Goal: Task Accomplishment & Management: Complete application form

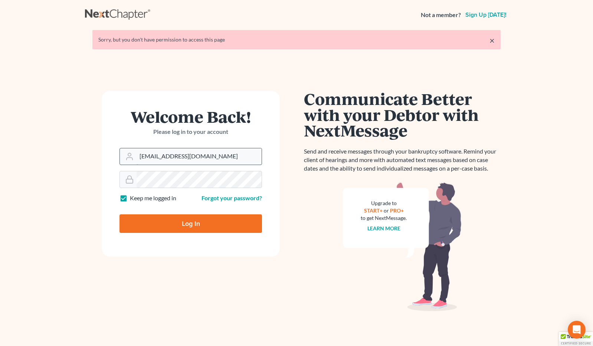
click at [211, 155] on input "brittcostomarnold@gmail.com" at bounding box center [199, 156] width 125 height 16
drag, startPoint x: 228, startPoint y: 158, endPoint x: 121, endPoint y: 153, distance: 107.4
click at [118, 159] on form "Welcome Back! Please log in to your account Email Address brittcostomarnold@gma…" at bounding box center [191, 174] width 178 height 166
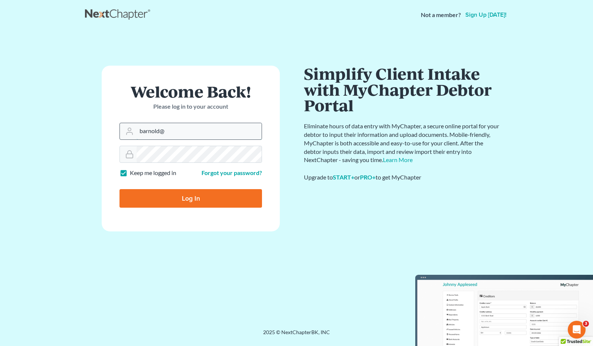
type input "[EMAIL_ADDRESS][DOMAIN_NAME]"
click at [123, 147] on div at bounding box center [191, 154] width 143 height 17
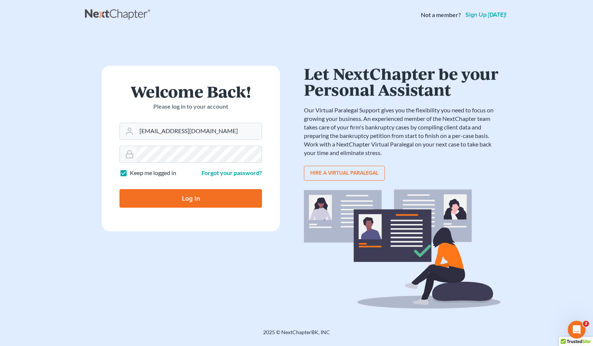
click at [167, 195] on input "Log In" at bounding box center [191, 198] width 143 height 19
type input "Thinking..."
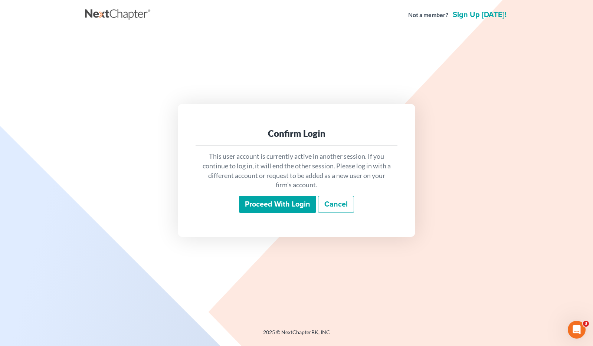
click at [269, 199] on input "Proceed with login" at bounding box center [277, 204] width 77 height 17
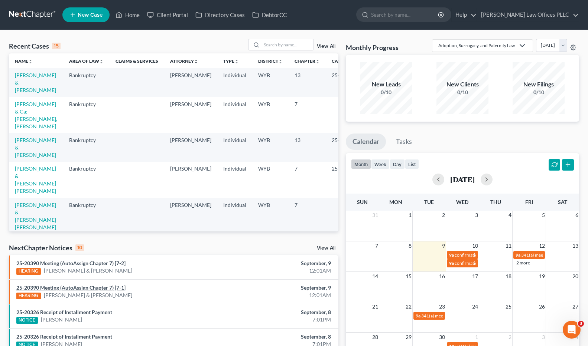
click at [84, 288] on link "25-20390 Meeting (AutoAssign Chapter 7) [7-1]" at bounding box center [70, 288] width 109 height 6
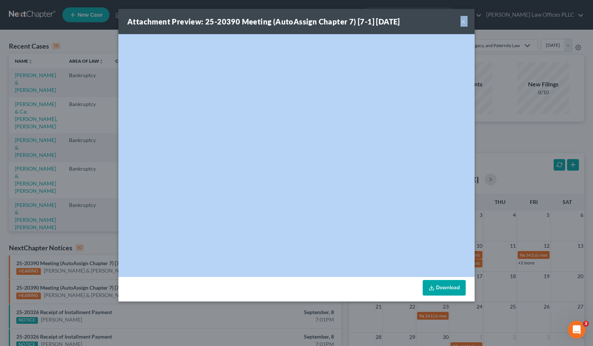
click at [84, 288] on div "Attachment Preview: 25-20390 Meeting (AutoAssign Chapter 7) [7-1] 09/09/2025 × …" at bounding box center [296, 173] width 593 height 346
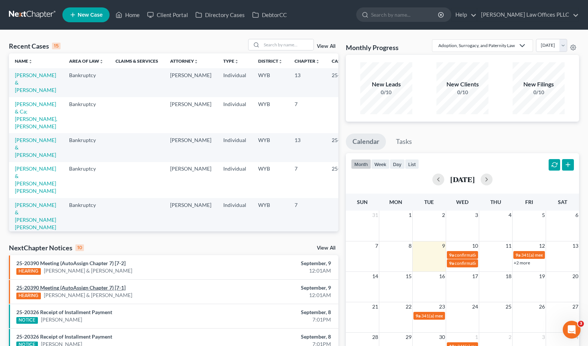
click at [88, 288] on link "25-20390 Meeting (AutoAssign Chapter 7) [7-1]" at bounding box center [70, 288] width 109 height 6
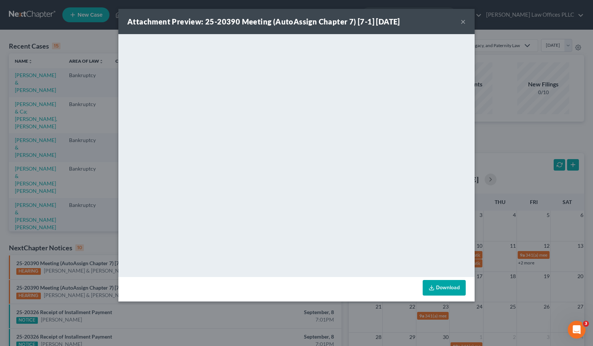
click at [466, 19] on div "Attachment Preview: 25-20390 Meeting (AutoAssign Chapter 7) [7-1] 09/09/2025 ×" at bounding box center [296, 21] width 356 height 25
click at [463, 21] on button "×" at bounding box center [463, 21] width 5 height 9
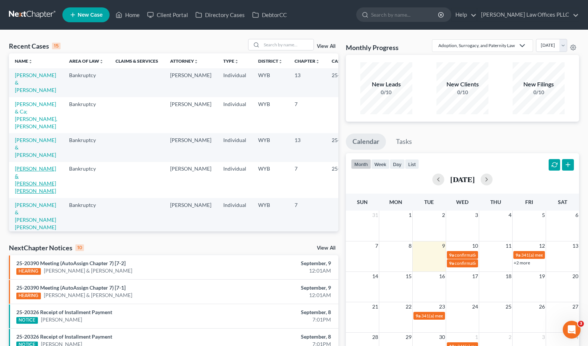
click at [25, 175] on link "Schwab, Matthew & Colacino Schwab, Dawn" at bounding box center [35, 180] width 41 height 29
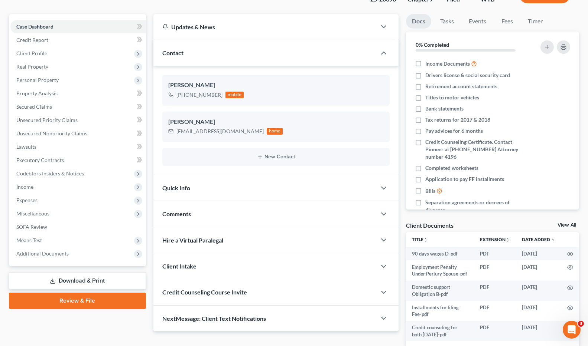
scroll to position [98, 0]
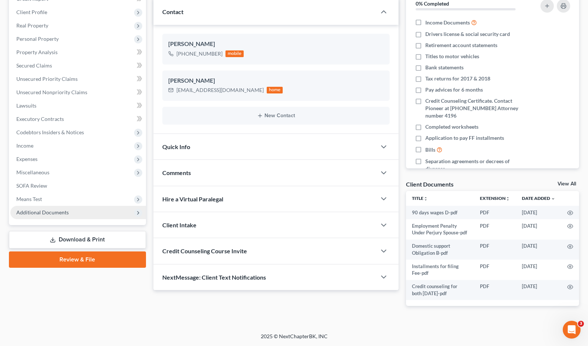
click at [84, 210] on span "Additional Documents" at bounding box center [77, 212] width 135 height 13
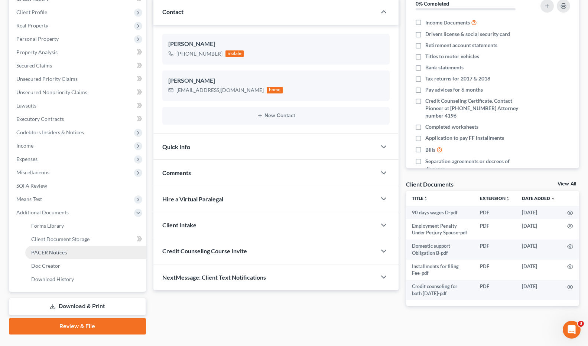
click at [53, 252] on span "PACER Notices" at bounding box center [49, 252] width 36 height 6
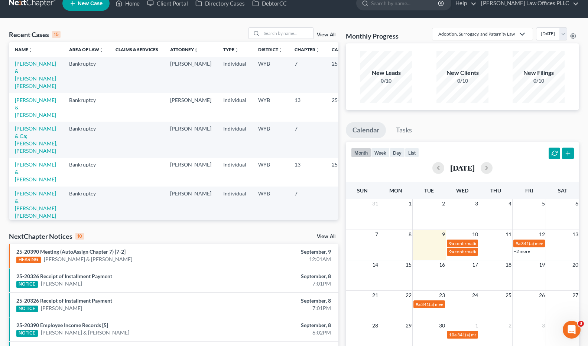
scroll to position [2, 0]
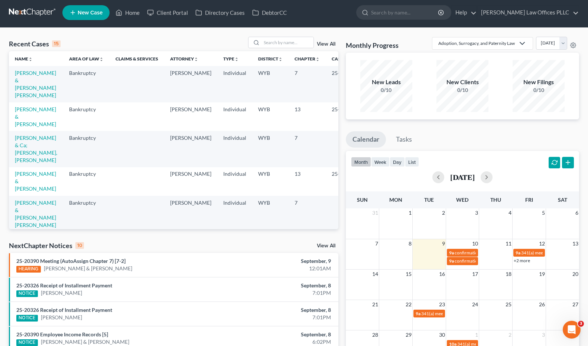
click at [21, 84] on td "[PERSON_NAME] & [PERSON_NAME] [PERSON_NAME]" at bounding box center [36, 84] width 54 height 36
click at [24, 86] on link "[PERSON_NAME] & [PERSON_NAME] [PERSON_NAME]" at bounding box center [35, 84] width 41 height 29
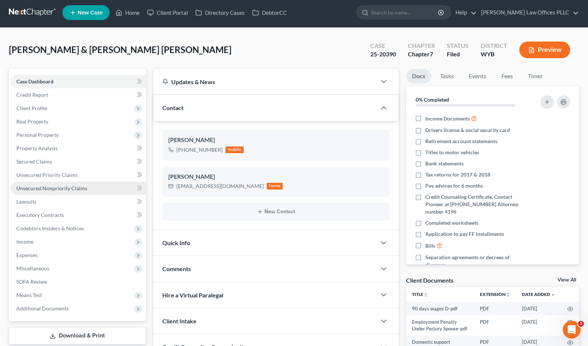
click at [72, 187] on span "Unsecured Nonpriority Claims" at bounding box center [51, 188] width 71 height 6
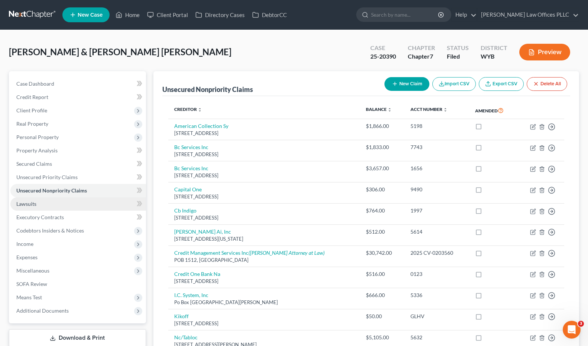
click at [41, 202] on link "Lawsuits" at bounding box center [77, 203] width 135 height 13
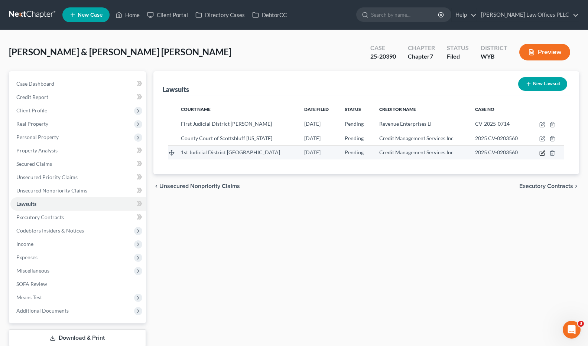
click at [540, 151] on icon "button" at bounding box center [541, 153] width 4 height 4
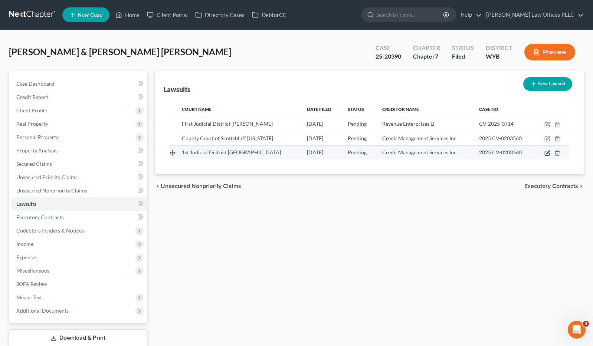
select select "53"
select select "0"
select select "1"
select select "30"
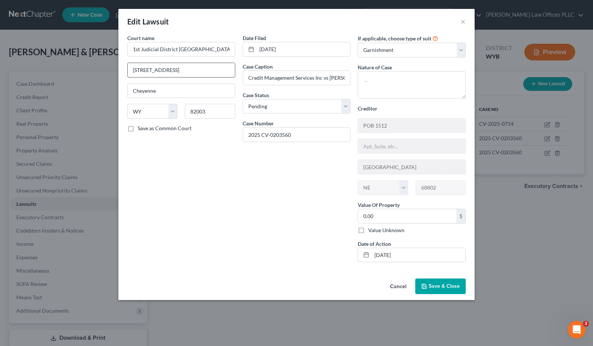
click at [187, 68] on input "309 W 20th Street Rm 3205" at bounding box center [181, 70] width 107 height 14
type input "309 W 20th Street Rm #205"
click at [452, 283] on button "Save & Close" at bounding box center [440, 287] width 50 height 16
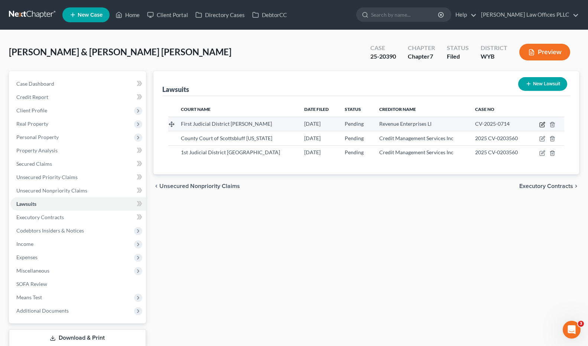
click at [542, 122] on icon "button" at bounding box center [542, 125] width 6 height 6
select select "53"
select select "0"
select select "1"
select select "5"
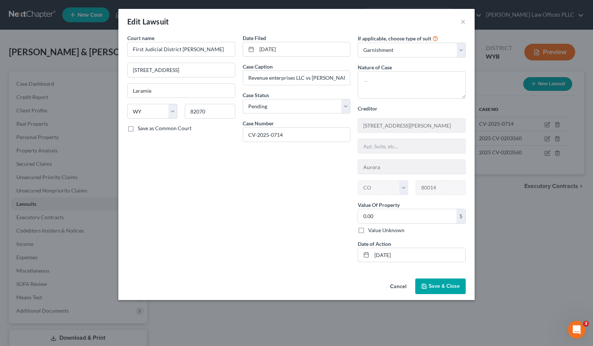
click at [401, 284] on button "Cancel" at bounding box center [398, 287] width 28 height 15
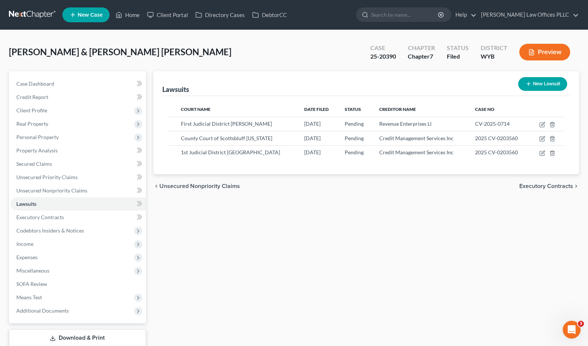
click at [342, 307] on div "Lawsuits New Lawsuit Court Name Date Filed Status Creditor Name Case No First J…" at bounding box center [366, 218] width 433 height 295
click at [400, 307] on div "Lawsuits New Lawsuit Court Name Date Filed Status Creditor Name Case No First J…" at bounding box center [366, 218] width 433 height 295
click at [517, 223] on div "Lawsuits New Lawsuit Court Name Date Filed Status Creditor Name Case No First J…" at bounding box center [366, 218] width 433 height 295
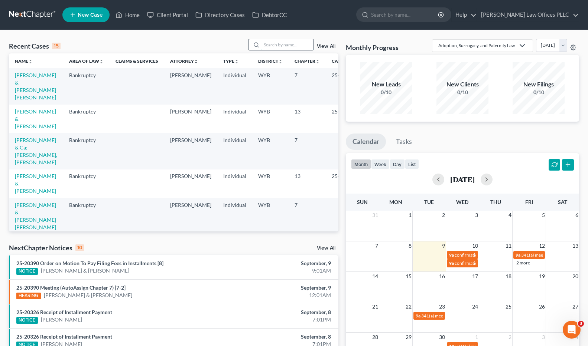
click at [270, 44] on input "search" at bounding box center [287, 44] width 52 height 11
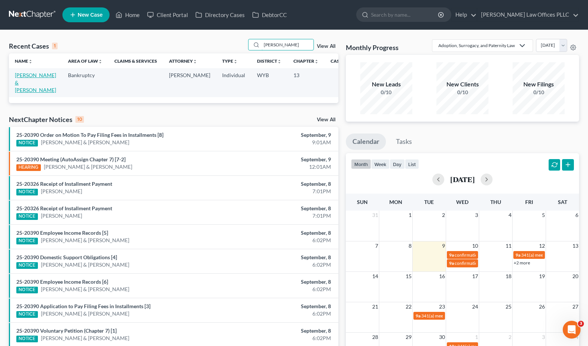
type input "[PERSON_NAME]"
click at [25, 79] on link "[PERSON_NAME] & [PERSON_NAME]" at bounding box center [35, 82] width 41 height 21
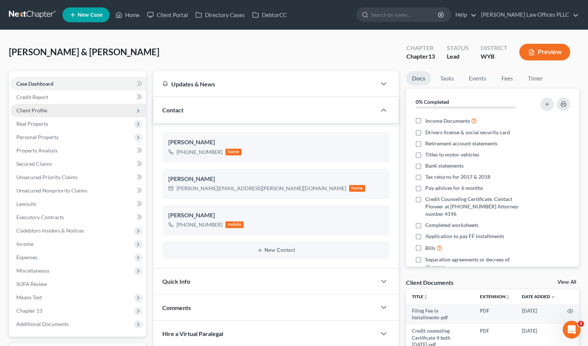
click at [45, 110] on span "Client Profile" at bounding box center [31, 110] width 31 height 6
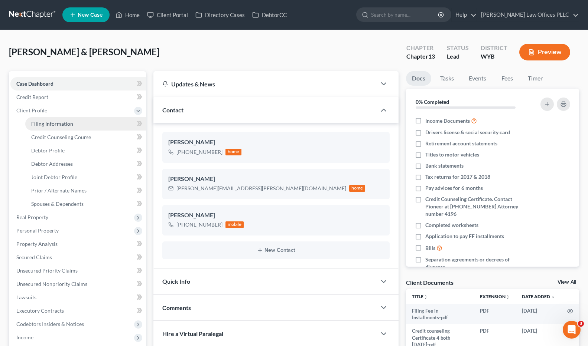
click at [63, 125] on span "Filing Information" at bounding box center [52, 124] width 42 height 6
select select "1"
select select "3"
select select "53"
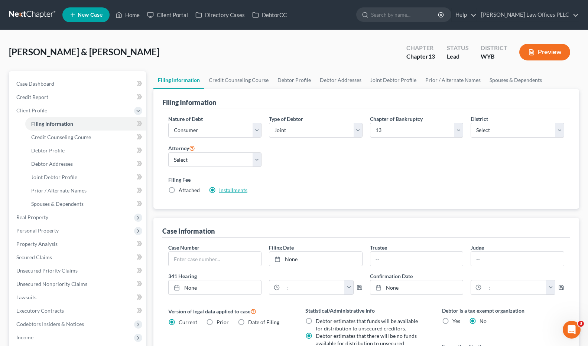
click at [232, 191] on link "Installments" at bounding box center [233, 190] width 28 height 6
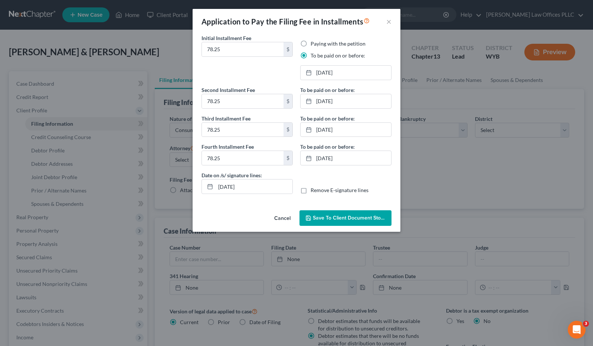
click at [232, 191] on div "Initial Installment Fee 78.25 $ Paying with the petition To be paid on or befor…" at bounding box center [297, 120] width 208 height 173
click at [388, 21] on button "×" at bounding box center [388, 21] width 5 height 9
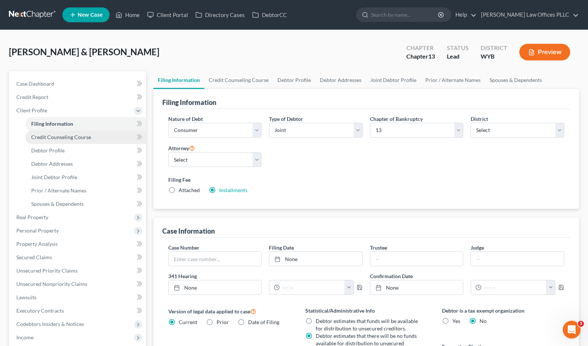
click at [68, 138] on span "Credit Counseling Course" at bounding box center [61, 137] width 60 height 6
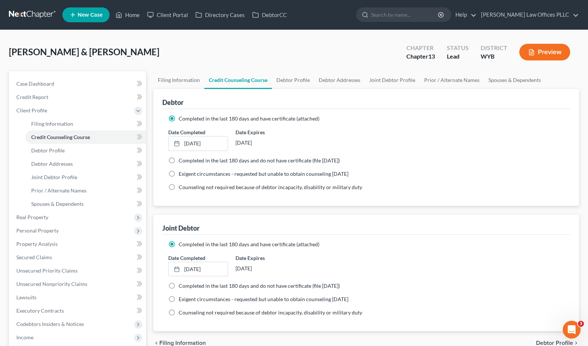
click at [467, 146] on div "Date Completed 11/26/2024 close Date 11/26/2024 Time 12:00 AM chevron_left Nove…" at bounding box center [365, 139] width 403 height 23
click at [199, 142] on link "11/26/2024" at bounding box center [198, 144] width 59 height 14
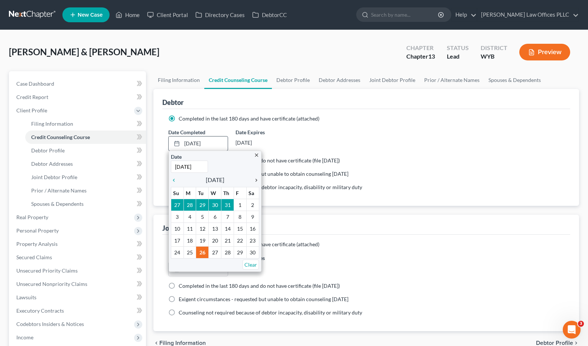
click at [256, 180] on icon "chevron_right" at bounding box center [254, 180] width 10 height 6
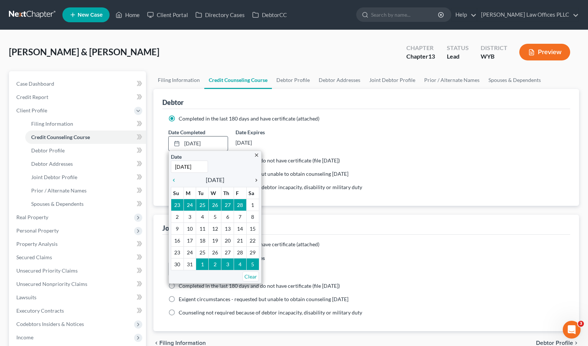
click at [256, 180] on icon "chevron_right" at bounding box center [254, 180] width 10 height 6
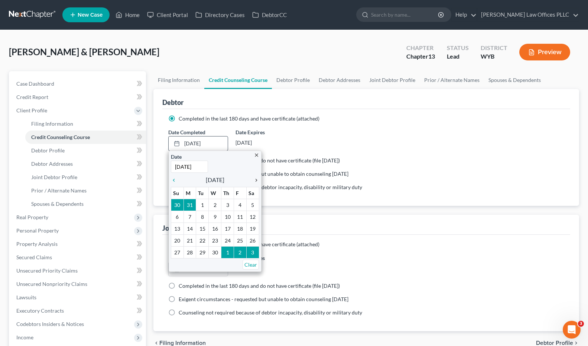
click at [256, 180] on icon "chevron_right" at bounding box center [254, 180] width 10 height 6
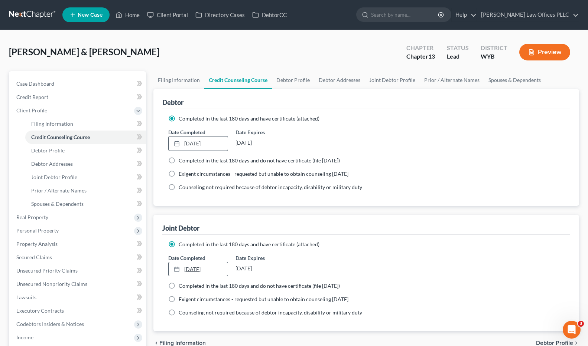
click at [202, 267] on link "11/26/2024" at bounding box center [198, 269] width 59 height 14
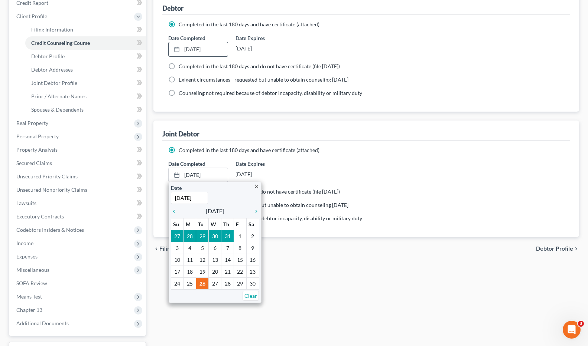
scroll to position [110, 0]
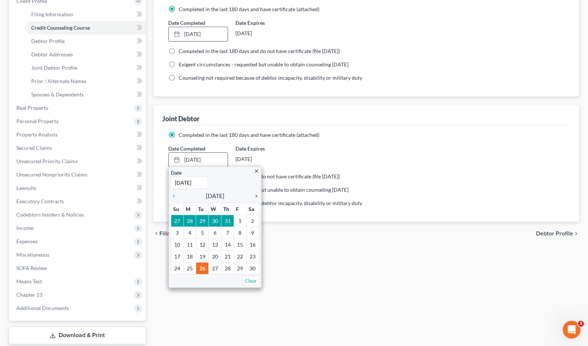
click at [257, 195] on icon "chevron_right" at bounding box center [254, 196] width 10 height 6
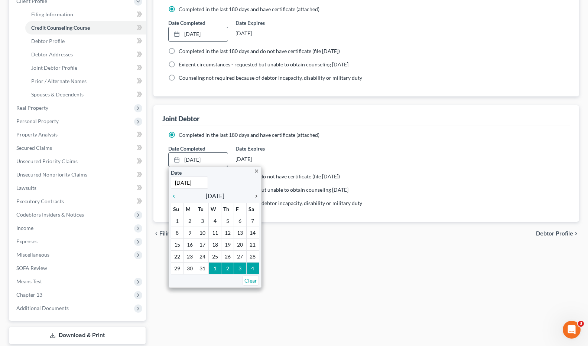
click at [257, 195] on icon "chevron_right" at bounding box center [254, 196] width 10 height 6
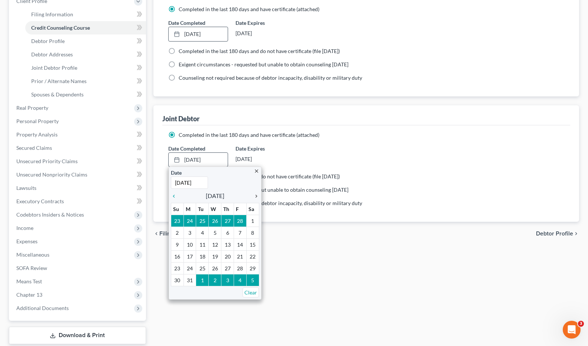
click at [257, 195] on icon "chevron_right" at bounding box center [254, 196] width 10 height 6
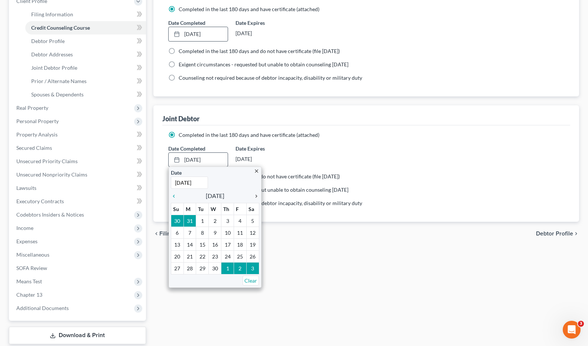
click at [257, 195] on icon "chevron_right" at bounding box center [254, 196] width 10 height 6
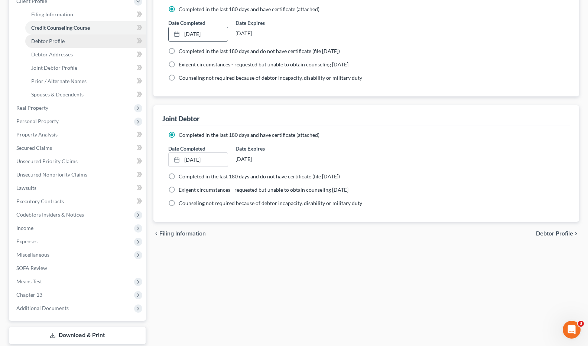
click at [55, 40] on span "Debtor Profile" at bounding box center [47, 41] width 33 height 6
select select "1"
select select "2"
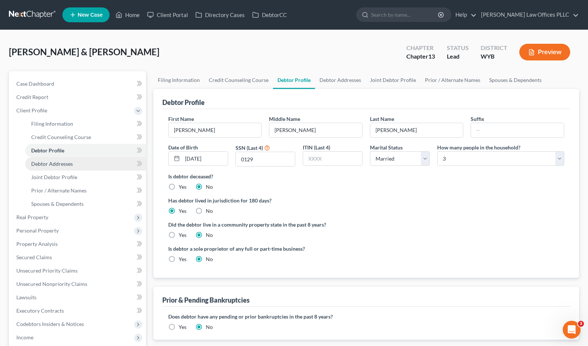
click at [69, 163] on span "Debtor Addresses" at bounding box center [52, 164] width 42 height 6
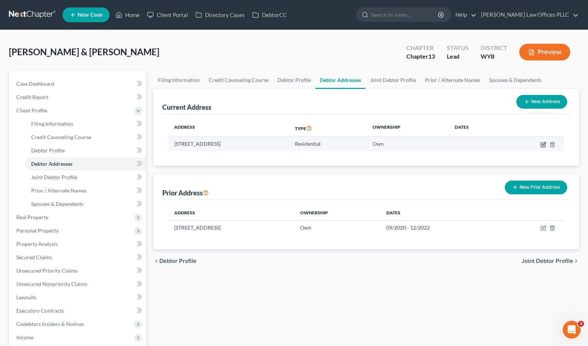
click at [543, 144] on icon "button" at bounding box center [543, 145] width 6 height 6
select select "53"
select select "2"
select select "0"
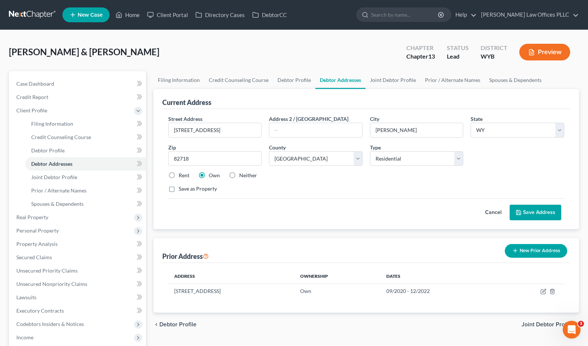
click at [179, 175] on label "Rent" at bounding box center [184, 175] width 11 height 7
click at [182, 175] on input "Rent" at bounding box center [184, 174] width 5 height 5
radio input "true"
click at [535, 213] on button "Save Address" at bounding box center [535, 213] width 52 height 16
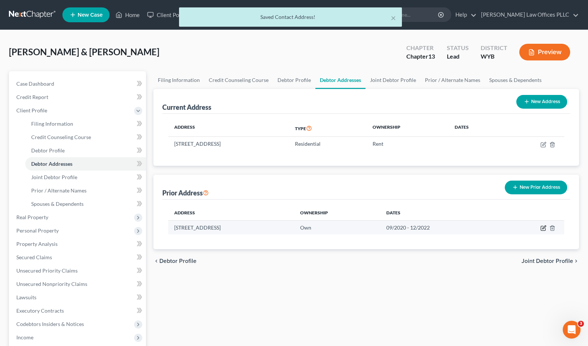
click at [545, 227] on icon "button" at bounding box center [543, 228] width 6 height 6
select select "29"
select select "50"
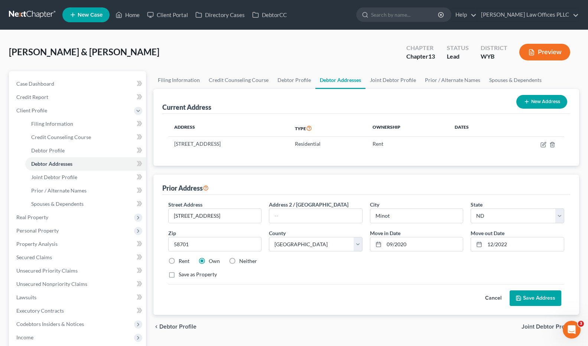
click at [179, 262] on label "Rent" at bounding box center [184, 261] width 11 height 7
click at [182, 262] on input "Rent" at bounding box center [184, 260] width 5 height 5
radio input "true"
click at [80, 178] on link "Joint Debtor Profile" at bounding box center [85, 177] width 121 height 13
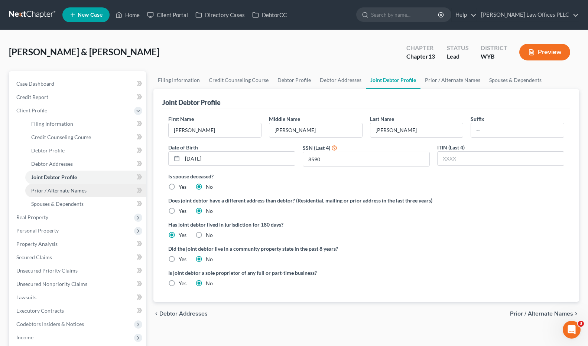
click at [81, 191] on span "Prior / Alternate Names" at bounding box center [58, 190] width 55 height 6
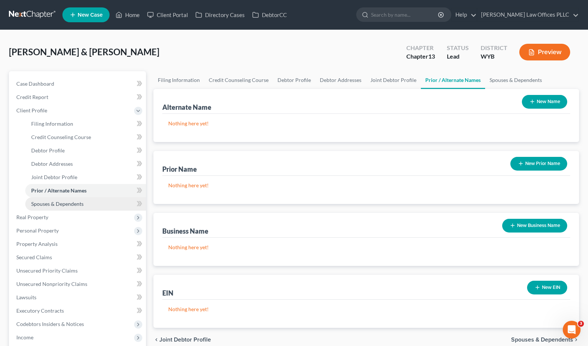
click at [76, 203] on span "Spouses & Dependents" at bounding box center [57, 204] width 52 height 6
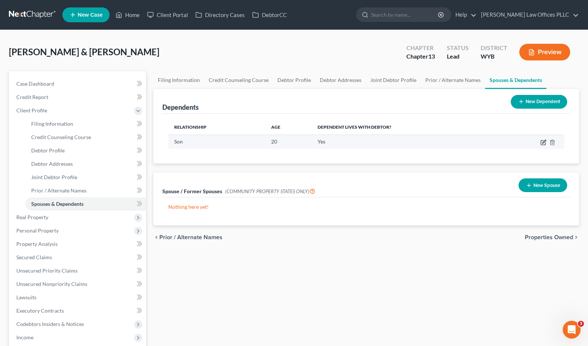
click at [542, 144] on icon "button" at bounding box center [543, 143] width 6 height 6
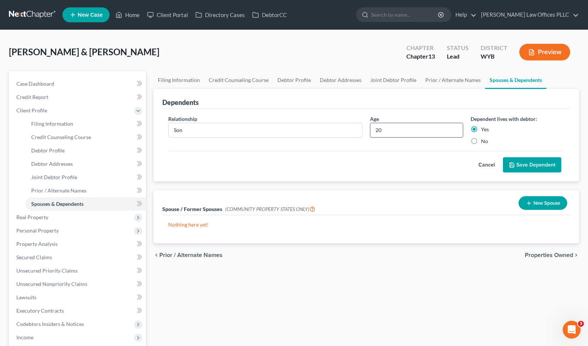
click at [389, 127] on input "20" at bounding box center [416, 130] width 93 height 14
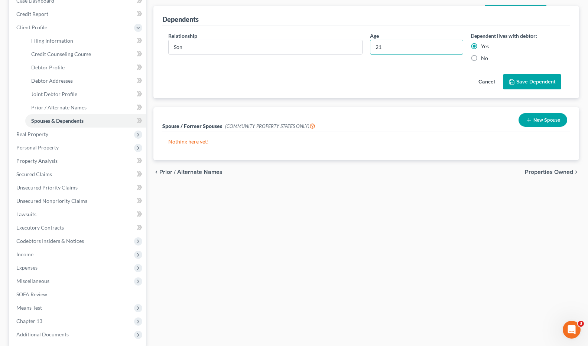
scroll to position [84, 0]
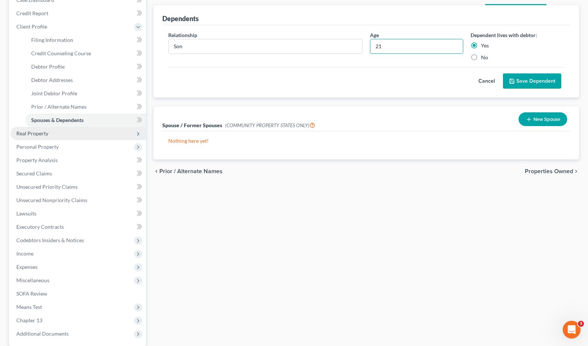
type input "21"
click at [33, 132] on span "Real Property" at bounding box center [32, 133] width 32 height 6
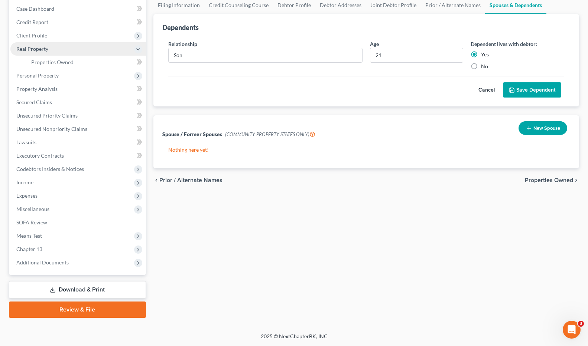
scroll to position [75, 0]
click at [44, 49] on span "Real Property" at bounding box center [32, 49] width 32 height 6
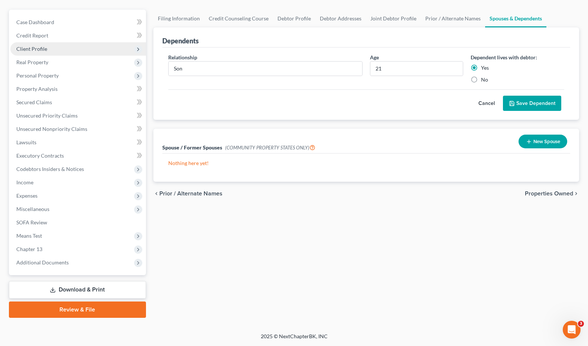
scroll to position [62, 0]
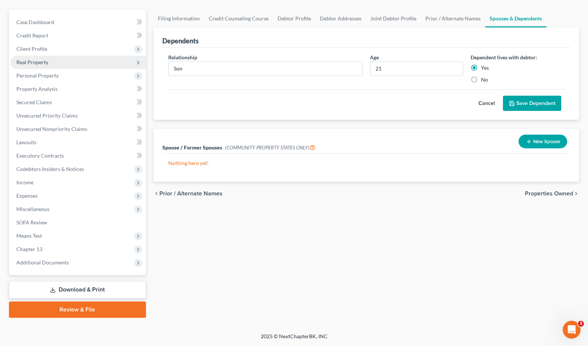
click at [37, 61] on span "Real Property" at bounding box center [32, 62] width 32 height 6
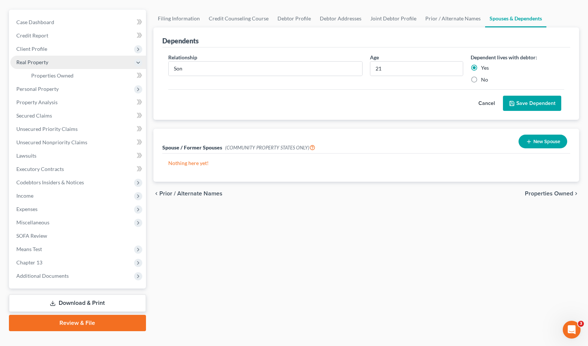
scroll to position [75, 0]
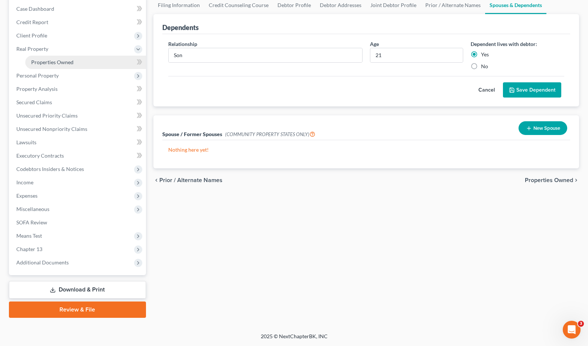
click at [37, 61] on span "Properties Owned" at bounding box center [52, 62] width 42 height 6
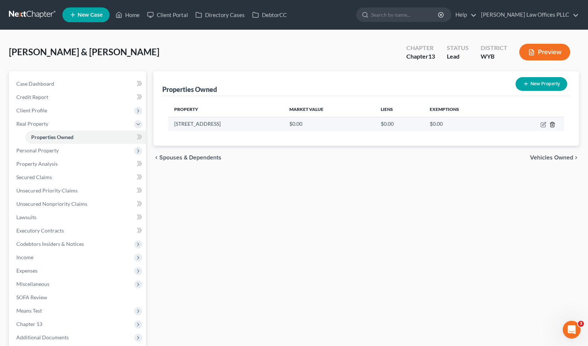
click at [552, 124] on line "button" at bounding box center [552, 124] width 0 height 1
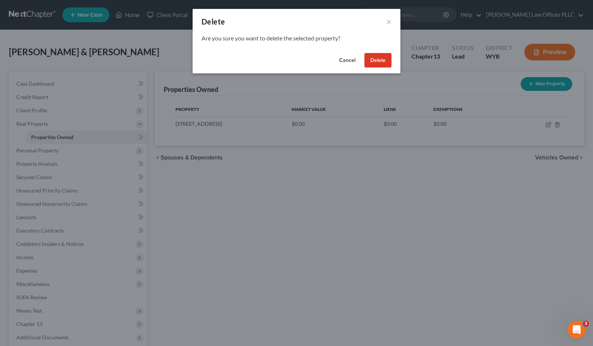
click at [384, 60] on button "Delete" at bounding box center [378, 60] width 27 height 15
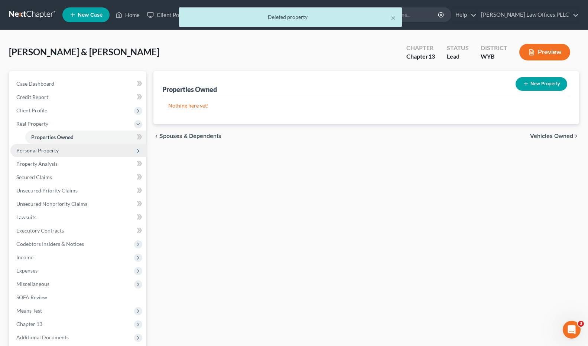
click at [32, 149] on span "Personal Property" at bounding box center [37, 150] width 42 height 6
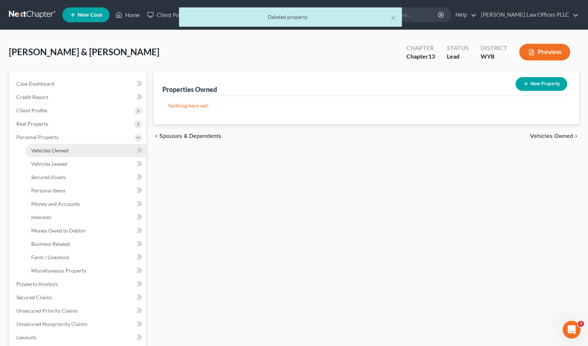
click at [48, 148] on span "Vehicles Owned" at bounding box center [49, 150] width 37 height 6
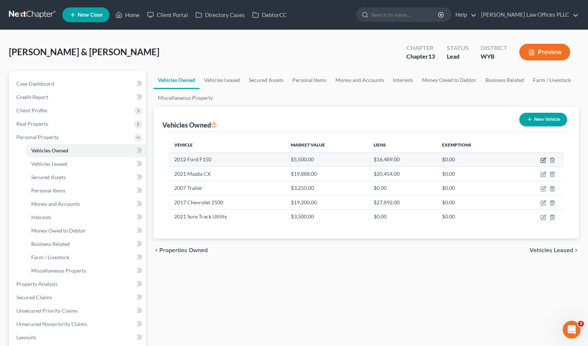
click at [542, 160] on icon "button" at bounding box center [543, 160] width 6 height 6
select select "1"
select select "14"
select select "3"
select select "53"
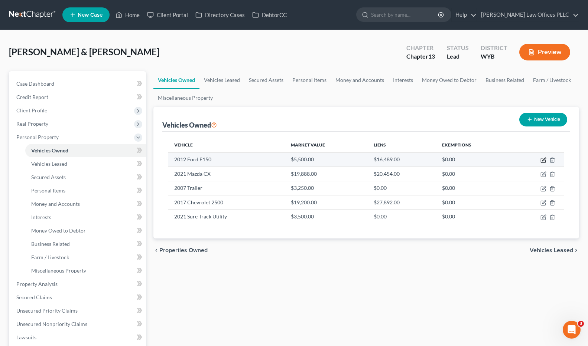
select select "3"
select select "0"
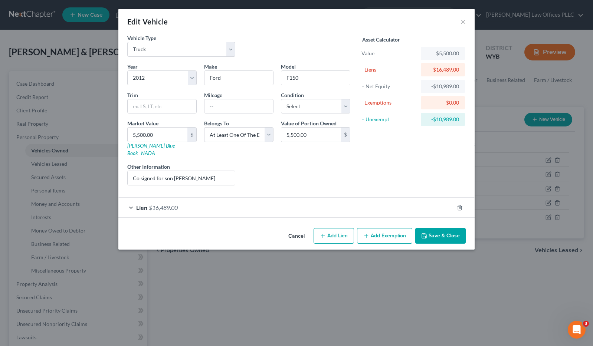
click at [138, 204] on span "Lien" at bounding box center [141, 207] width 11 height 7
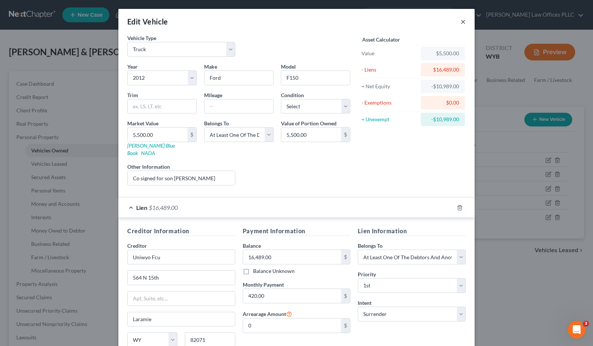
click at [461, 21] on button "×" at bounding box center [463, 21] width 5 height 9
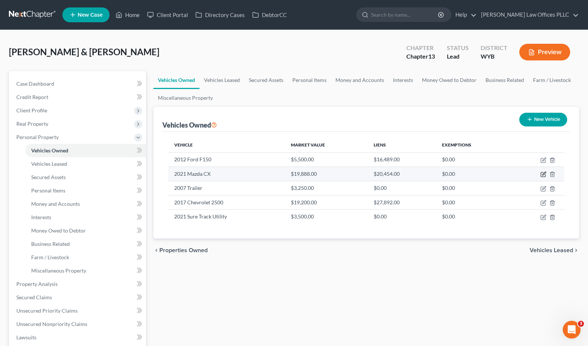
click at [542, 175] on icon "button" at bounding box center [543, 174] width 6 height 6
select select "0"
select select "5"
select select "2"
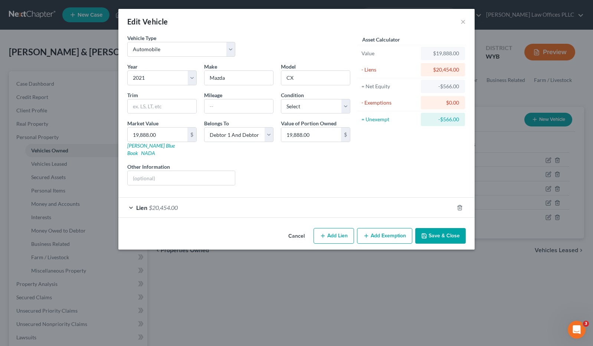
click at [150, 204] on span "$20,454.00" at bounding box center [163, 207] width 29 height 7
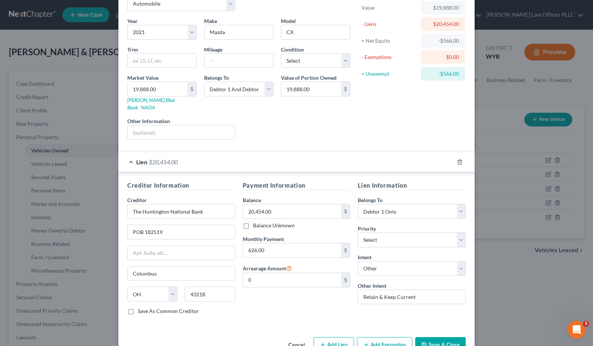
scroll to position [60, 0]
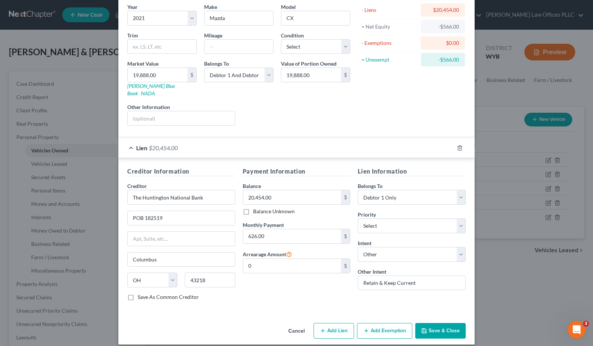
drag, startPoint x: 591, startPoint y: 274, endPoint x: 10, endPoint y: 10, distance: 638.6
click at [440, 323] on button "Save & Close" at bounding box center [440, 331] width 50 height 16
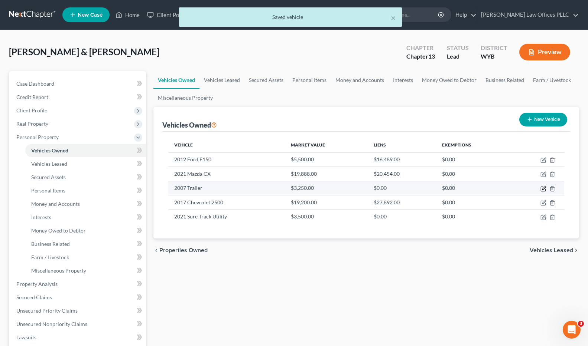
click at [543, 186] on icon "button" at bounding box center [543, 189] width 6 height 6
select select "2"
select select "19"
select select "2"
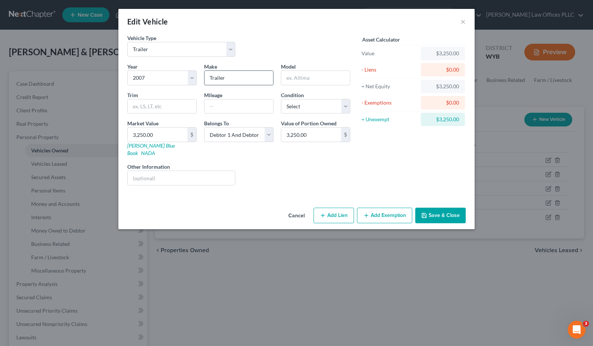
click at [231, 79] on input "Trailer" at bounding box center [239, 78] width 69 height 14
click at [442, 208] on button "Save & Close" at bounding box center [440, 216] width 50 height 16
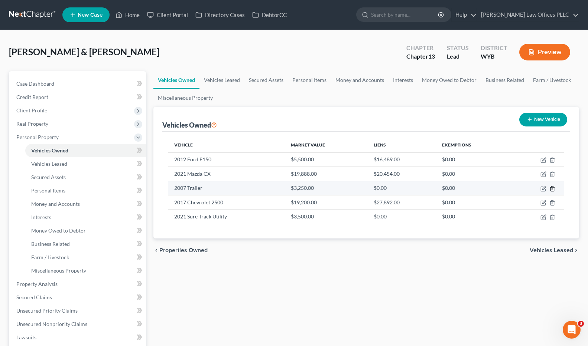
click at [552, 188] on icon "button" at bounding box center [552, 189] width 6 height 6
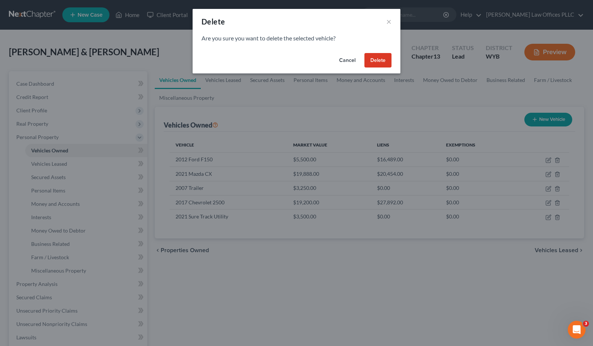
click at [385, 61] on button "Delete" at bounding box center [378, 60] width 27 height 15
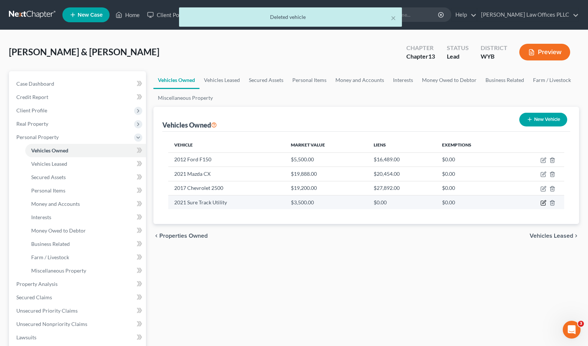
click at [543, 202] on icon "button" at bounding box center [543, 203] width 6 height 6
select select "2"
select select "5"
select select "2"
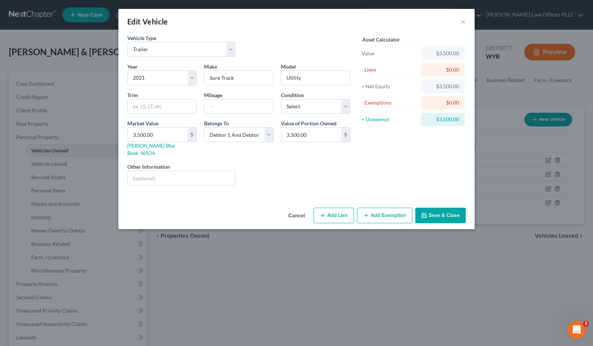
click at [445, 209] on button "Save & Close" at bounding box center [440, 216] width 50 height 16
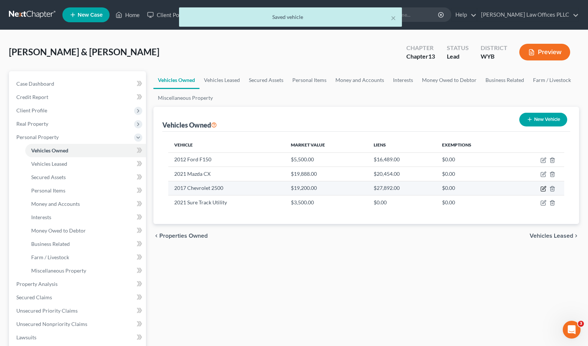
click at [543, 187] on icon "button" at bounding box center [543, 189] width 6 height 6
select select "1"
select select "9"
select select "2"
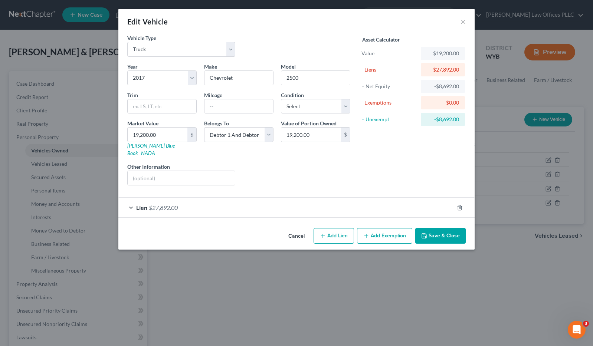
click at [161, 204] on span "$27,892.00" at bounding box center [163, 207] width 29 height 7
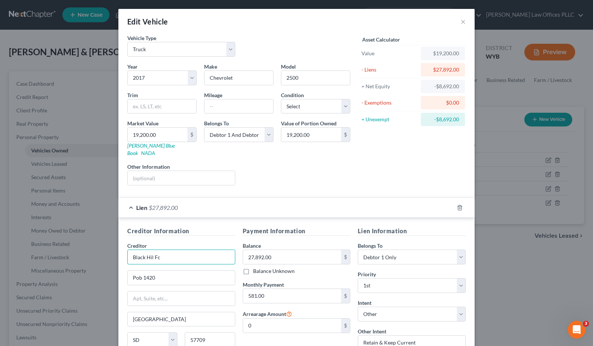
click at [159, 250] on input "Black Hil Fc" at bounding box center [181, 257] width 108 height 15
type input "Black Hill FCU"
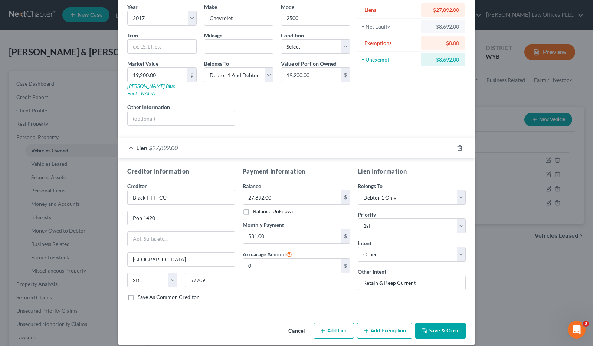
click at [451, 325] on button "Save & Close" at bounding box center [440, 331] width 50 height 16
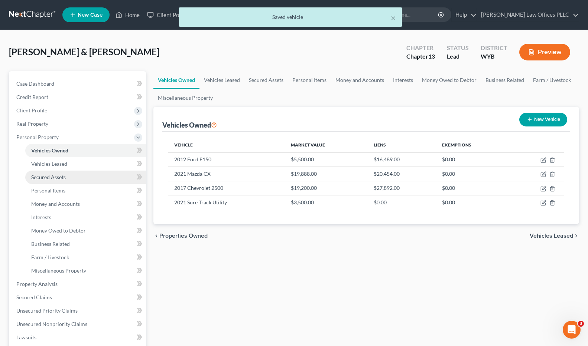
click at [55, 177] on span "Secured Assets" at bounding box center [48, 177] width 35 height 6
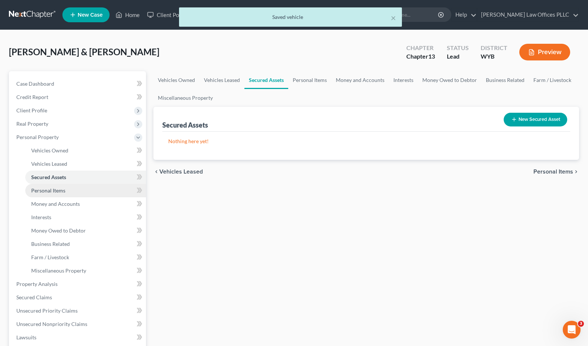
click at [62, 191] on span "Personal Items" at bounding box center [48, 190] width 34 height 6
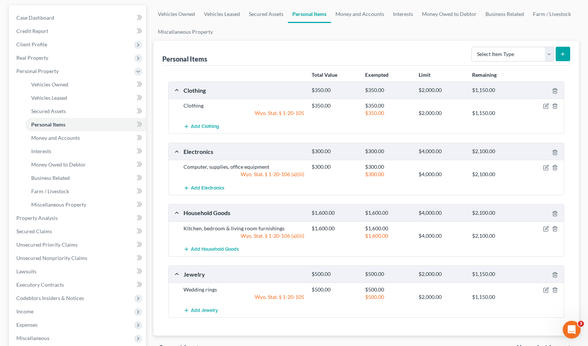
scroll to position [68, 0]
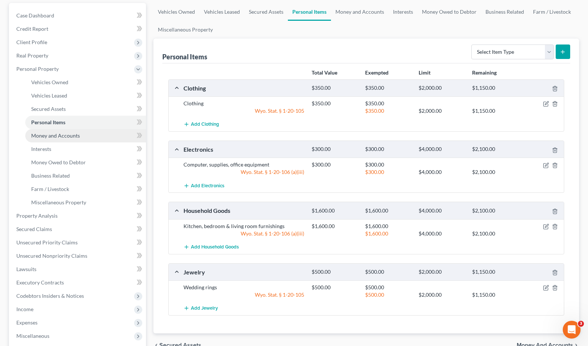
click at [79, 134] on span "Money and Accounts" at bounding box center [55, 136] width 49 height 6
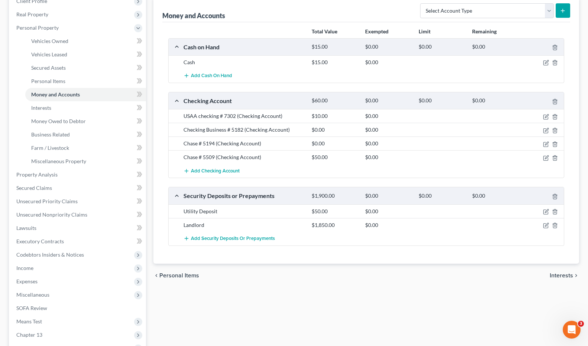
scroll to position [111, 0]
click at [545, 115] on icon "button" at bounding box center [546, 116] width 6 height 6
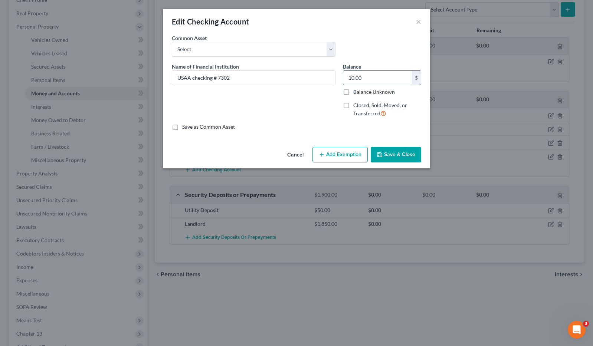
click at [364, 78] on input "10.00" at bounding box center [377, 78] width 69 height 14
type input "2.19"
click at [399, 153] on button "Save & Close" at bounding box center [396, 155] width 50 height 16
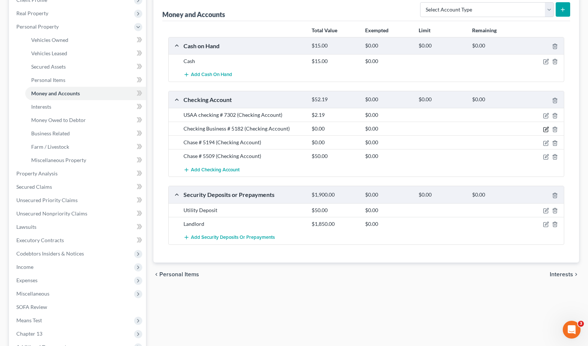
click at [545, 129] on icon "button" at bounding box center [546, 130] width 6 height 6
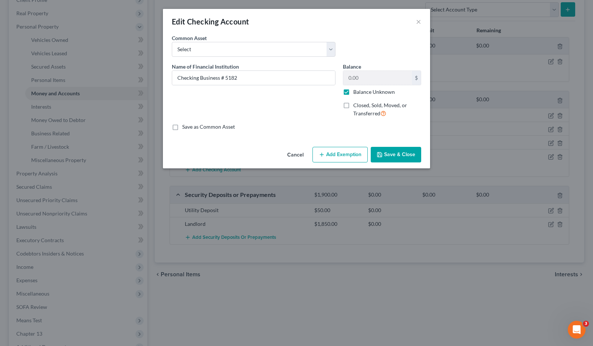
click at [353, 105] on label "Closed, Sold, Moved, or Transferred" at bounding box center [387, 110] width 68 height 16
click at [356, 105] on input "Closed, Sold, Moved, or Transferred" at bounding box center [358, 104] width 5 height 5
checkbox input "true"
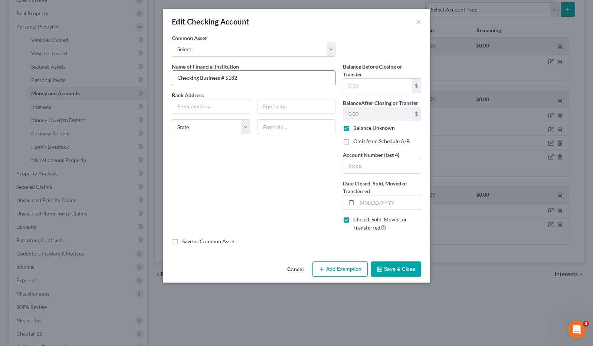
click at [177, 79] on input "Checking Business # 5182" at bounding box center [253, 78] width 163 height 14
type input "Chase Checking Business # 5182"
click at [359, 167] on input "text" at bounding box center [382, 166] width 78 height 14
type input "5182"
click at [367, 203] on input "text" at bounding box center [389, 203] width 64 height 14
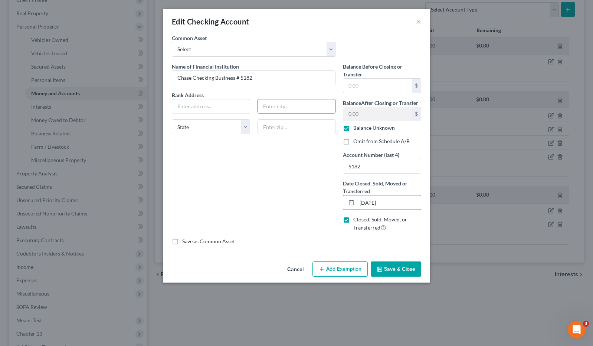
type input "12/12/2024"
click at [265, 107] on input "text" at bounding box center [297, 106] width 78 height 14
type input "Tampa"
select select "9"
click at [396, 269] on button "Save & Close" at bounding box center [396, 270] width 50 height 16
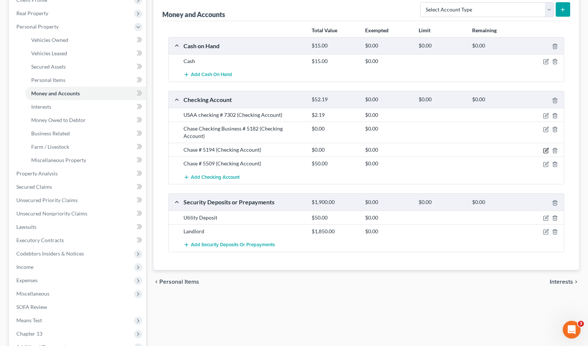
click at [546, 148] on icon "button" at bounding box center [546, 149] width 3 height 3
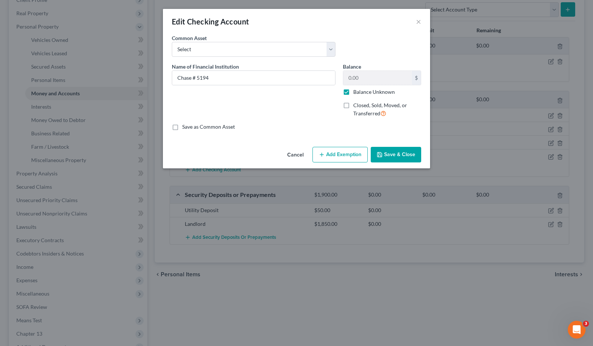
click at [353, 91] on label "Balance Unknown" at bounding box center [374, 91] width 42 height 7
click at [356, 91] on input "Balance Unknown" at bounding box center [358, 90] width 5 height 5
checkbox input "false"
click at [362, 79] on input "0.00" at bounding box center [377, 78] width 69 height 14
type input "47.43"
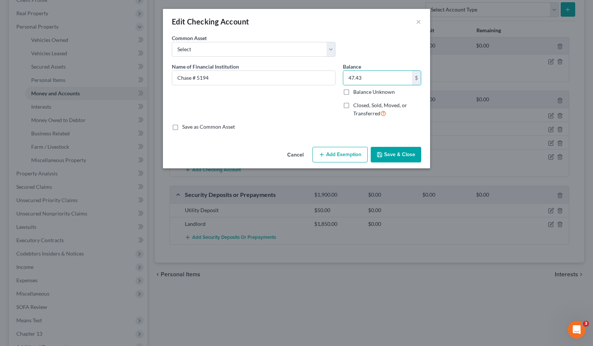
click at [407, 154] on button "Save & Close" at bounding box center [396, 155] width 50 height 16
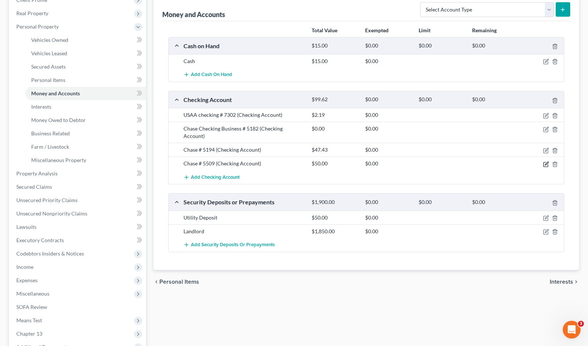
click at [545, 162] on icon "button" at bounding box center [545, 164] width 4 height 4
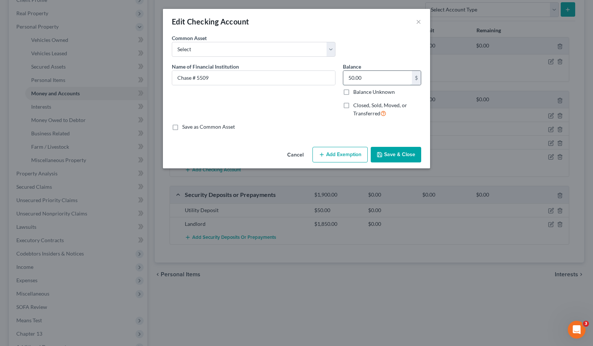
click at [364, 79] on input "50.00" at bounding box center [377, 78] width 69 height 14
type input "106.11"
click at [402, 152] on button "Save & Close" at bounding box center [396, 155] width 50 height 16
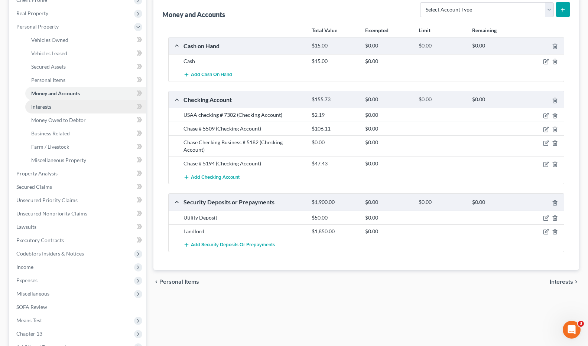
click at [42, 106] on span "Interests" at bounding box center [41, 107] width 20 height 6
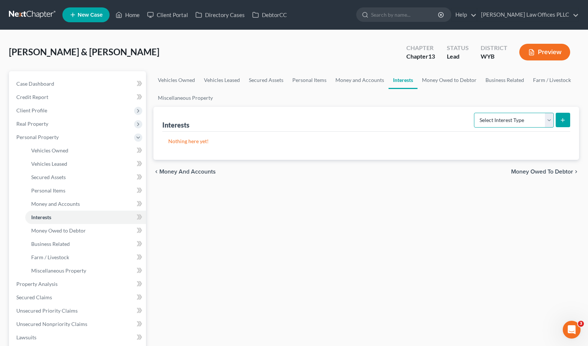
click at [550, 119] on select "Select Interest Type 401K Annuity Bond Education IRA Government Bond Government…" at bounding box center [514, 120] width 80 height 15
click at [287, 218] on div "Vehicles Owned Vehicles Leased Secured Assets Personal Items Money and Accounts…" at bounding box center [366, 292] width 433 height 442
click at [76, 228] on span "Money Owed to Debtor" at bounding box center [58, 231] width 55 height 6
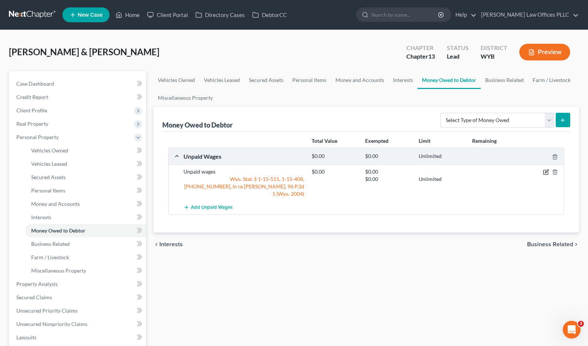
click at [545, 170] on icon "button" at bounding box center [546, 172] width 6 height 6
select select "2"
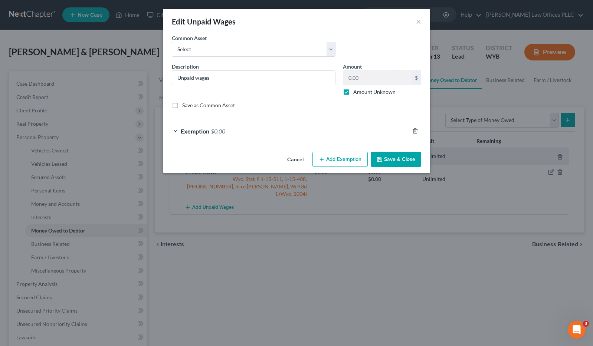
click at [190, 130] on span "Exemption" at bounding box center [195, 131] width 29 height 7
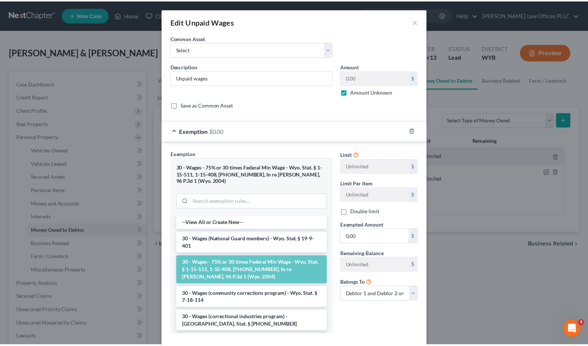
scroll to position [35, 0]
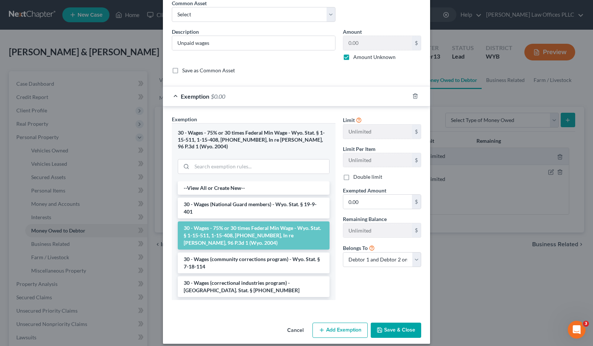
click at [401, 323] on button "Save & Close" at bounding box center [396, 331] width 50 height 16
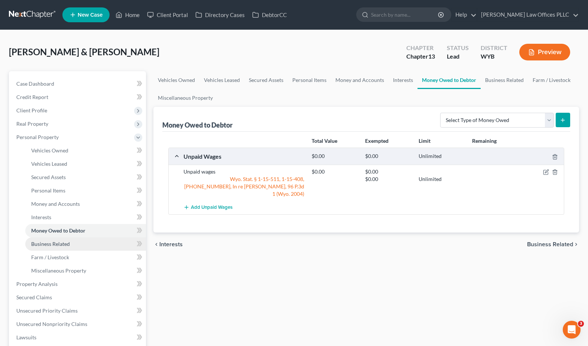
click at [67, 243] on span "Business Related" at bounding box center [50, 244] width 39 height 6
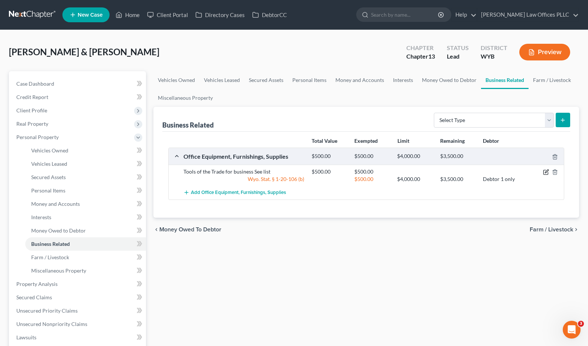
click at [547, 170] on icon "button" at bounding box center [546, 172] width 6 height 6
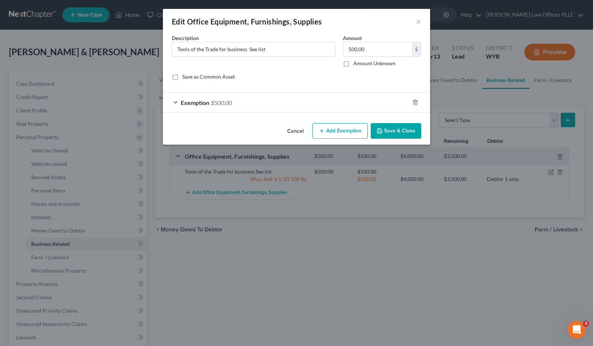
click at [416, 268] on div "Edit Office Equipment, Furnishings, Supplies × An exemption set must first be s…" at bounding box center [296, 173] width 593 height 346
drag, startPoint x: 297, startPoint y: 131, endPoint x: 302, endPoint y: 130, distance: 5.2
click at [303, 131] on button "Cancel" at bounding box center [295, 131] width 28 height 15
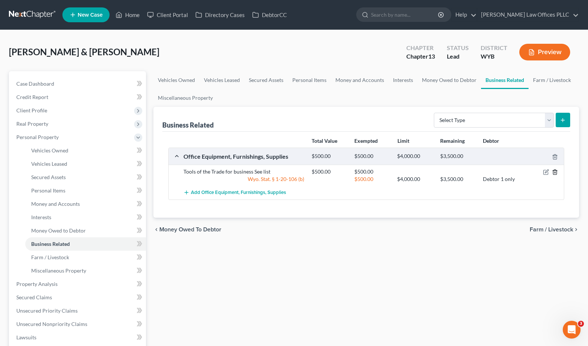
click at [554, 173] on line "button" at bounding box center [554, 172] width 0 height 1
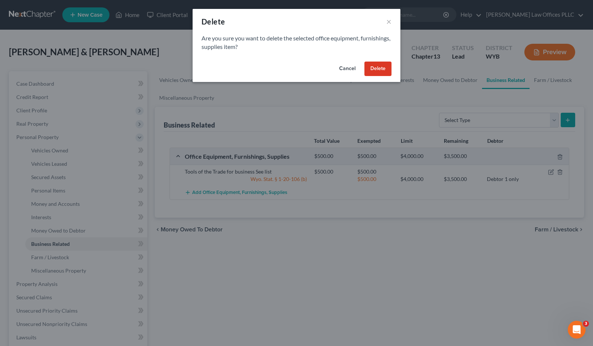
click at [385, 67] on button "Delete" at bounding box center [378, 69] width 27 height 15
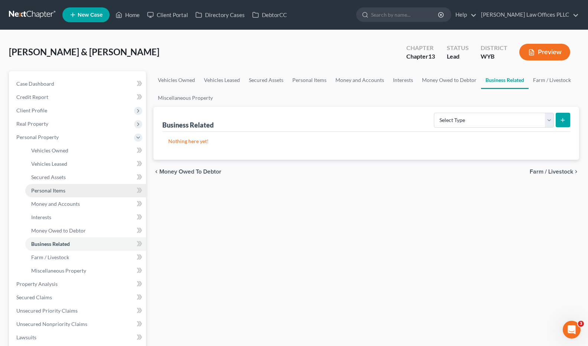
click at [61, 190] on span "Personal Items" at bounding box center [48, 190] width 34 height 6
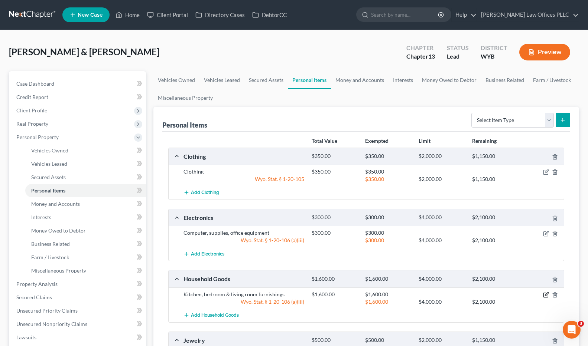
click at [545, 294] on icon "button" at bounding box center [546, 295] width 6 height 6
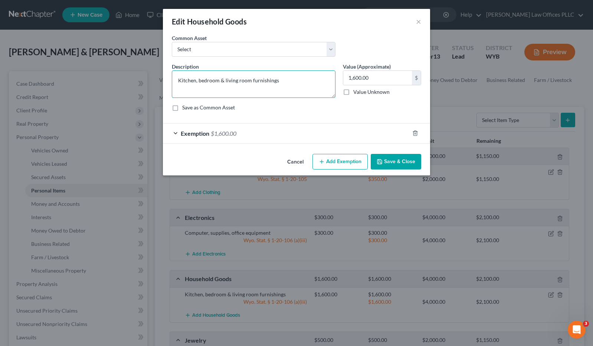
click at [297, 79] on textarea "Kitchen, bedroom & living room furnishings" at bounding box center [254, 84] width 164 height 27
type textarea "Kitchen, bedroom & living room furnishings and household tools"
click at [398, 161] on button "Save & Close" at bounding box center [396, 162] width 50 height 16
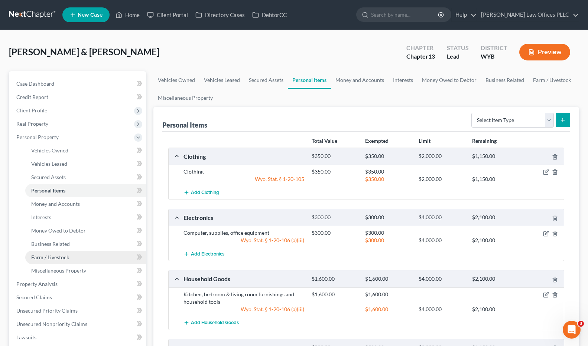
click at [68, 259] on span "Farm / Livestock" at bounding box center [50, 257] width 38 height 6
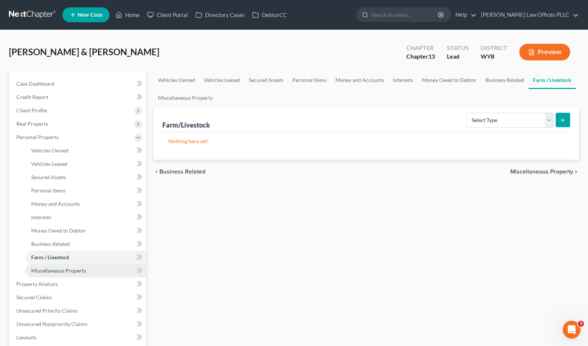
click at [81, 273] on span "Miscellaneous Property" at bounding box center [58, 271] width 55 height 6
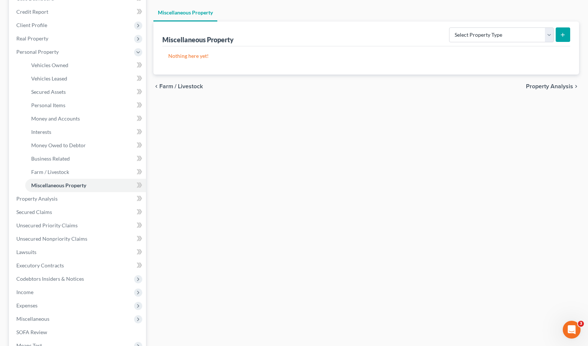
scroll to position [97, 0]
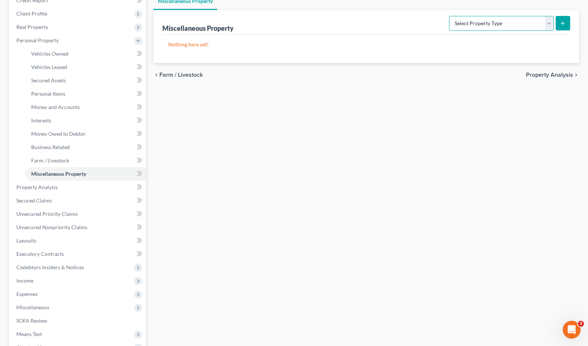
click at [550, 24] on select "Select Property Type Assigned for Creditor Benefit Within 1 Year Holding for An…" at bounding box center [501, 23] width 105 height 15
click at [449, 16] on select "Select Property Type Assigned for Creditor Benefit Within 1 Year Holding for An…" at bounding box center [501, 23] width 105 height 15
click at [562, 20] on button "submit" at bounding box center [562, 23] width 14 height 14
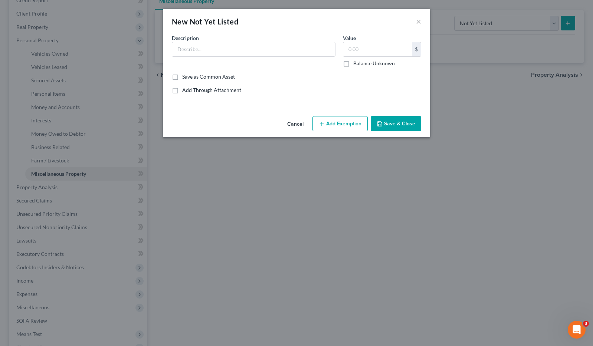
click at [294, 124] on button "Cancel" at bounding box center [295, 124] width 28 height 15
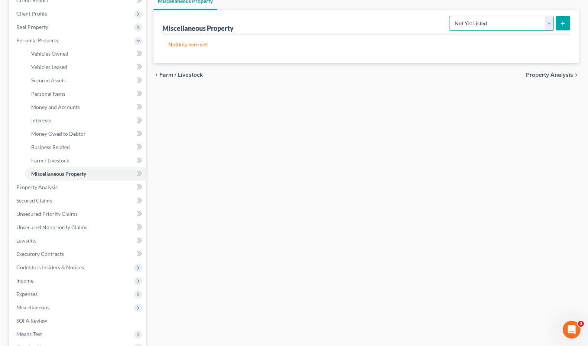
drag, startPoint x: 549, startPoint y: 24, endPoint x: 540, endPoint y: 26, distance: 8.7
click at [549, 23] on select "Select Property Type Assigned for Creditor Benefit Within 1 Year Holding for An…" at bounding box center [501, 23] width 105 height 15
select select "stored_within_1_year"
click at [449, 16] on select "Select Property Type Assigned for Creditor Benefit Within 1 Year Holding for An…" at bounding box center [501, 23] width 105 height 15
click at [564, 22] on icon "submit" at bounding box center [562, 23] width 6 height 6
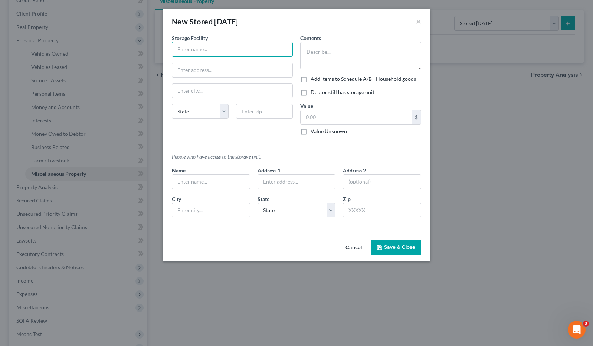
drag, startPoint x: 184, startPoint y: 46, endPoint x: 250, endPoint y: 31, distance: 68.2
click at [189, 49] on input "text" at bounding box center [232, 49] width 120 height 14
type input "Southern Drive"
click at [197, 67] on input "text" at bounding box center [232, 70] width 120 height 14
type input "5266 Hitt Blvd"
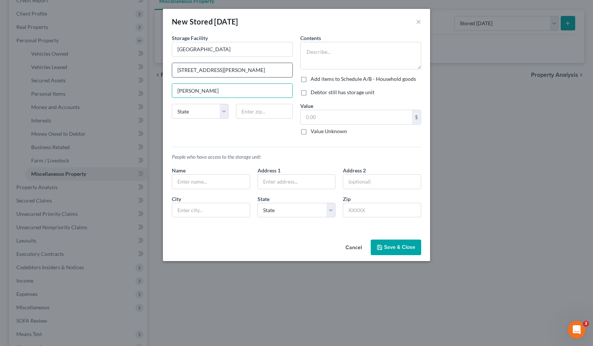
type input "Gillette"
select select "53"
type input "82718"
click at [313, 52] on textarea at bounding box center [360, 55] width 121 height 27
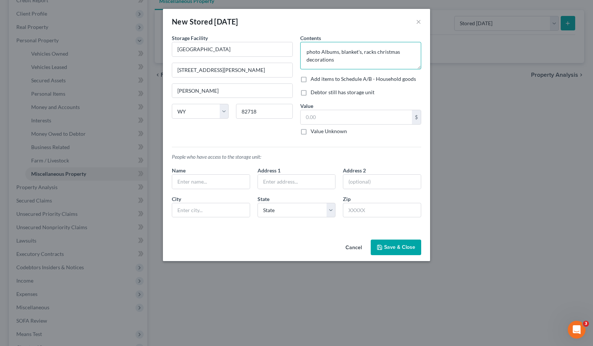
type textarea "photo Albums, blanket's, racks christmas decorations"
click at [311, 93] on label "Debtor still has storage unit" at bounding box center [343, 92] width 64 height 7
click at [314, 93] on input "Debtor still has storage unit" at bounding box center [316, 91] width 5 height 5
checkbox input "true"
click at [322, 120] on input "text" at bounding box center [356, 117] width 111 height 14
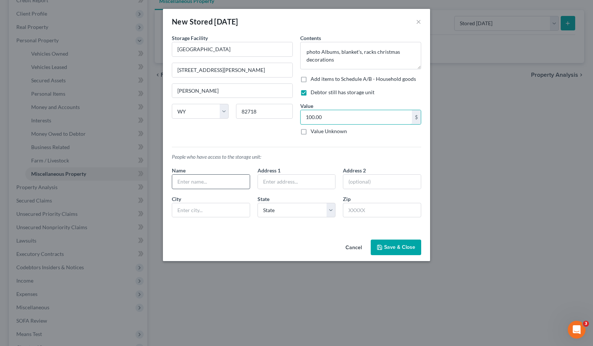
type input "100.00"
click at [184, 182] on input "text" at bounding box center [211, 182] width 78 height 14
type input "John Renteria"
click at [401, 248] on button "Save & Close" at bounding box center [396, 248] width 50 height 16
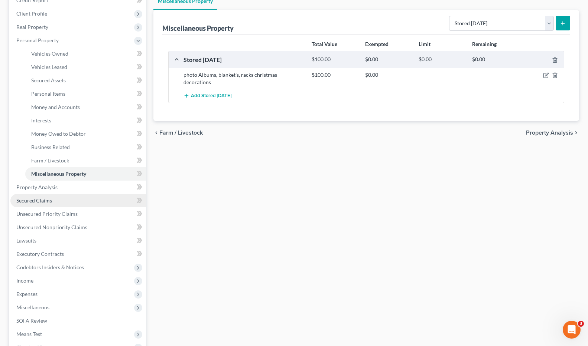
click at [51, 199] on span "Secured Claims" at bounding box center [34, 200] width 36 height 6
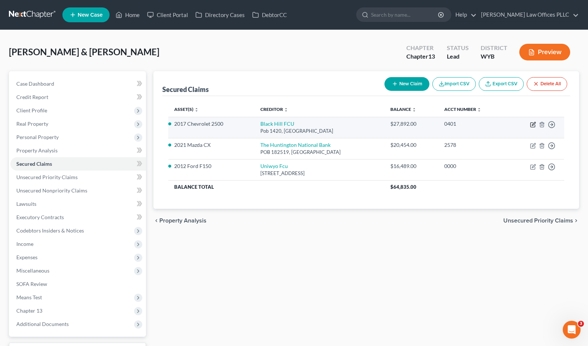
click at [533, 123] on icon "button" at bounding box center [533, 125] width 6 height 6
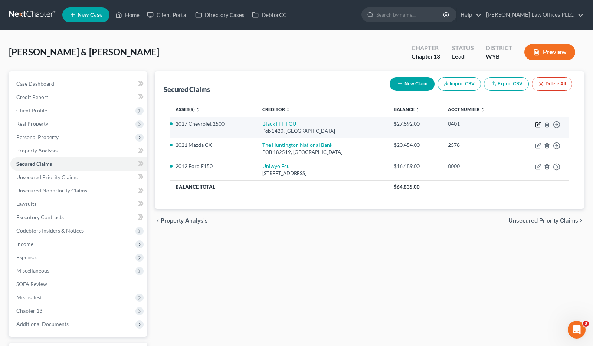
select select "43"
select select "0"
select select "4"
select select "0"
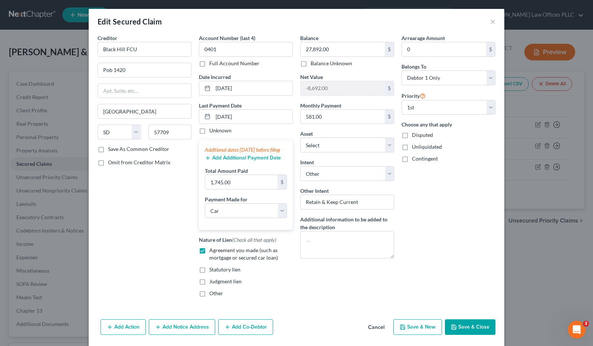
click at [475, 331] on button "Save & Close" at bounding box center [470, 328] width 50 height 16
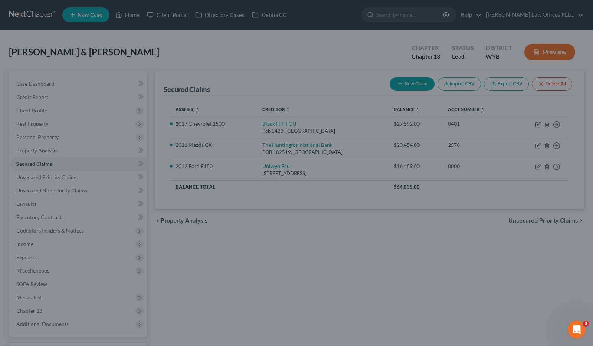
select select "8"
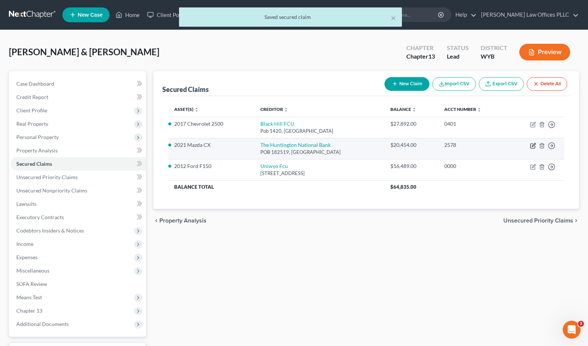
click at [533, 144] on icon "button" at bounding box center [533, 144] width 3 height 3
select select "36"
select select "4"
select select "0"
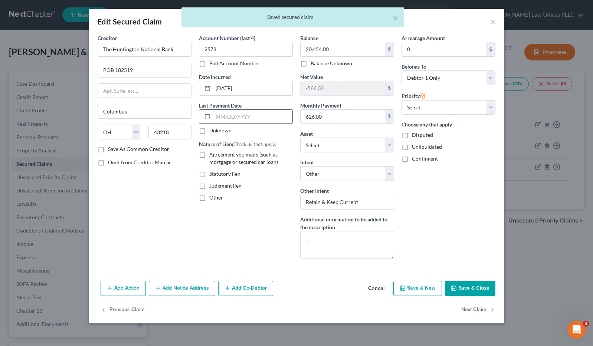
click at [217, 117] on input "text" at bounding box center [252, 117] width 79 height 14
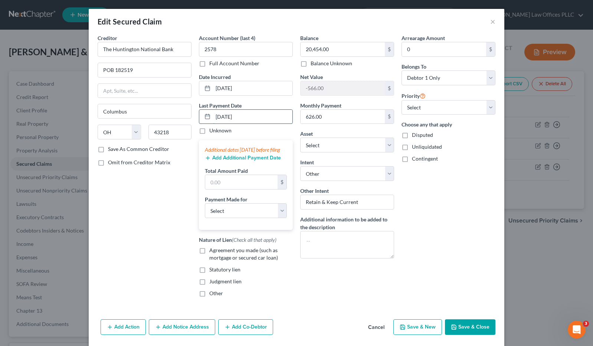
type input "09/02/2025"
click at [225, 189] on input "text" at bounding box center [241, 182] width 72 height 14
type input "1,878.00"
click at [258, 215] on select "Select Car Credit Card Loan Repayment Mortgage Other Suppliers Or Vendors" at bounding box center [246, 210] width 82 height 15
select select "0"
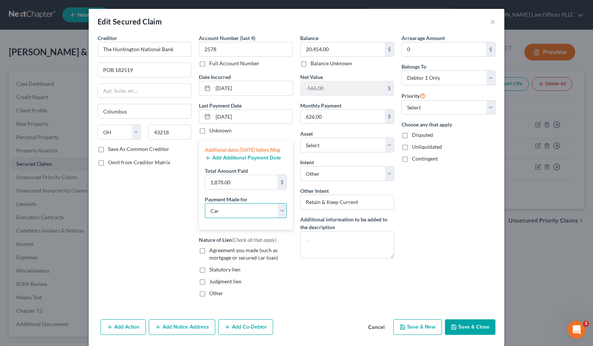
click at [205, 211] on select "Select Car Credit Card Loan Repayment Mortgage Other Suppliers Or Vendors" at bounding box center [246, 210] width 82 height 15
click at [209, 258] on label "Agreement you made (such as mortgage or secured car loan)" at bounding box center [251, 254] width 84 height 15
click at [212, 252] on input "Agreement you made (such as mortgage or secured car loan)" at bounding box center [214, 249] width 5 height 5
checkbox input "true"
click at [471, 333] on button "Save & Close" at bounding box center [470, 328] width 50 height 16
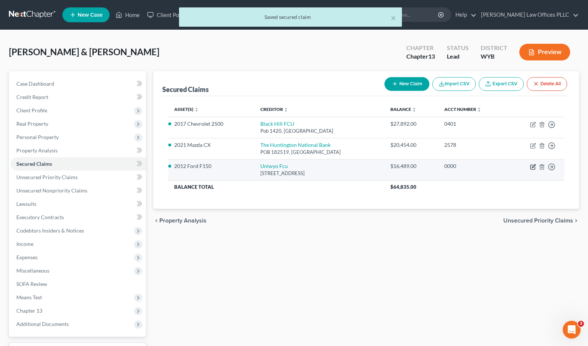
click at [532, 165] on icon "button" at bounding box center [532, 167] width 4 height 4
select select "53"
select select "0"
select select "3"
select select "0"
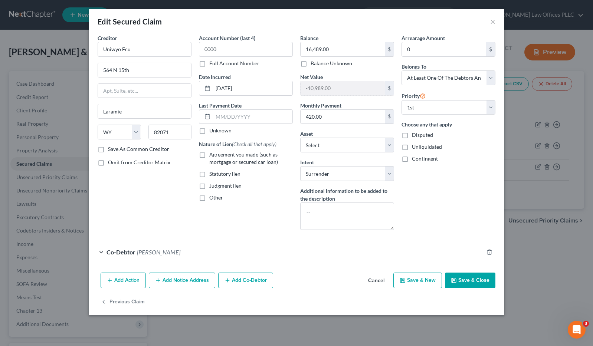
click at [471, 279] on button "Save & Close" at bounding box center [470, 281] width 50 height 16
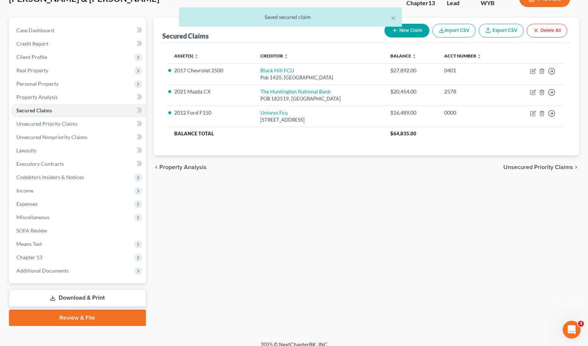
scroll to position [62, 0]
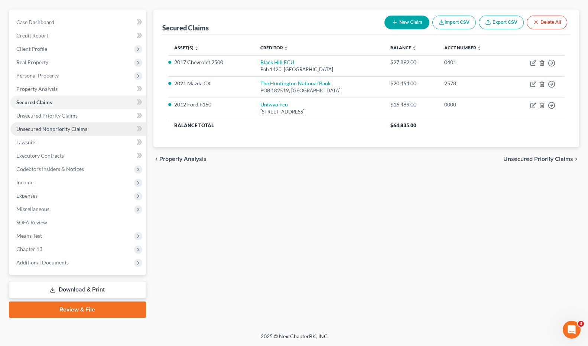
click at [35, 129] on span "Unsecured Nonpriority Claims" at bounding box center [51, 129] width 71 height 6
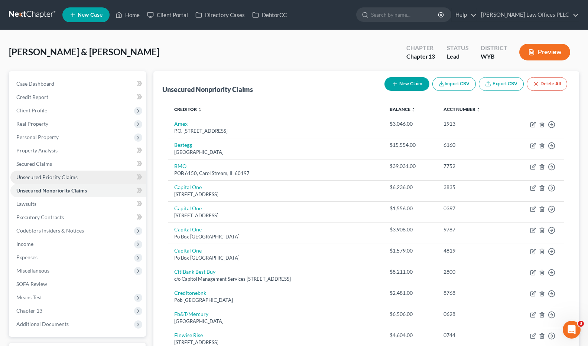
click at [50, 177] on span "Unsecured Priority Claims" at bounding box center [46, 177] width 61 height 6
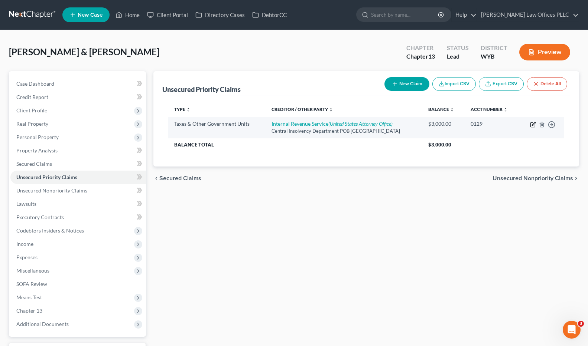
click at [531, 123] on icon "button" at bounding box center [533, 125] width 6 height 6
select select "0"
select select "39"
select select "0"
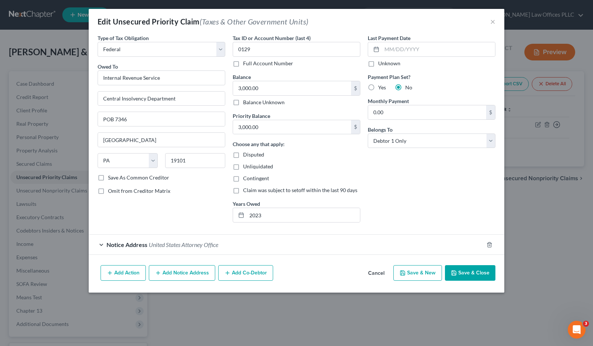
click at [183, 245] on span "United States Attorney Office" at bounding box center [183, 244] width 69 height 7
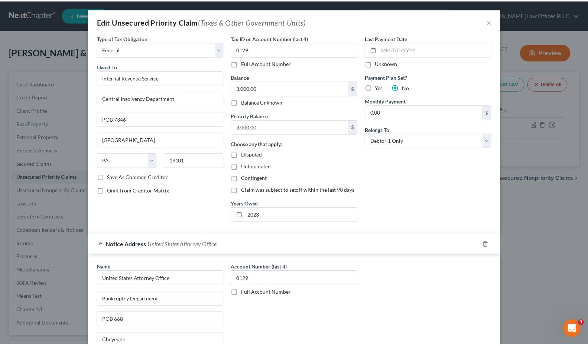
scroll to position [95, 0]
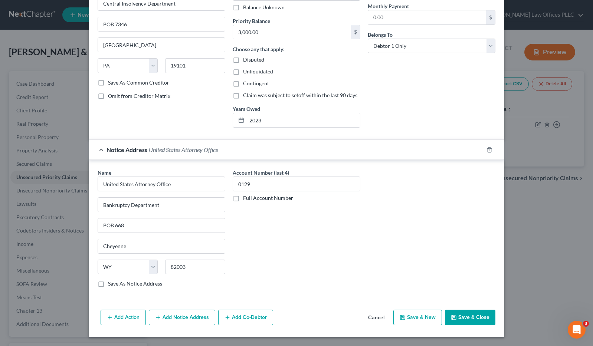
click at [469, 314] on button "Save & Close" at bounding box center [470, 318] width 50 height 16
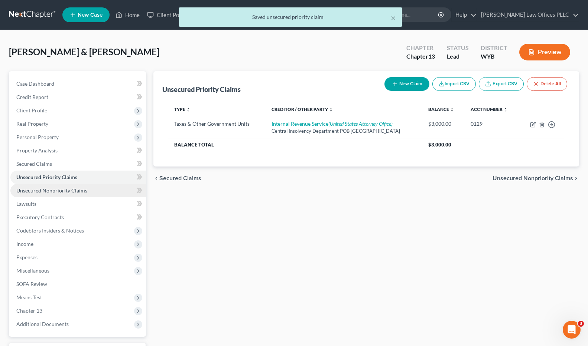
click at [62, 190] on span "Unsecured Nonpriority Claims" at bounding box center [51, 190] width 71 height 6
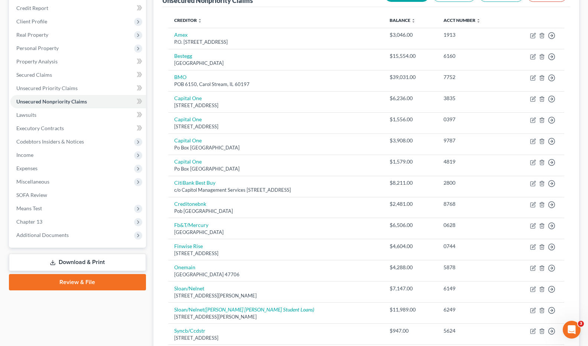
scroll to position [88, 0]
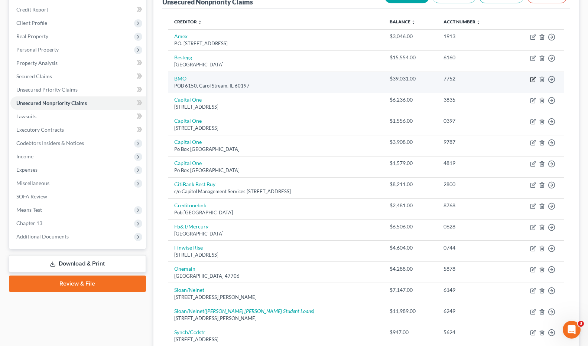
click at [534, 79] on icon "button" at bounding box center [533, 78] width 3 height 3
select select "14"
select select "0"
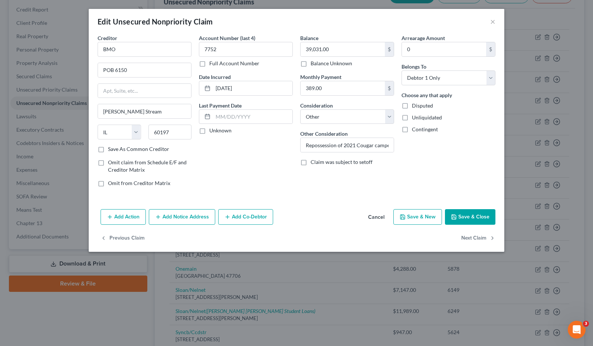
click at [467, 218] on button "Save & Close" at bounding box center [470, 217] width 50 height 16
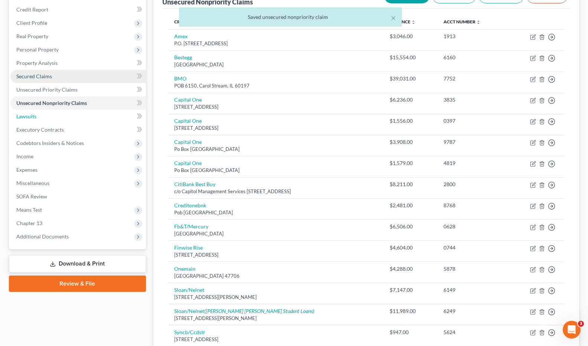
click at [34, 117] on span "Lawsuits" at bounding box center [26, 116] width 20 height 6
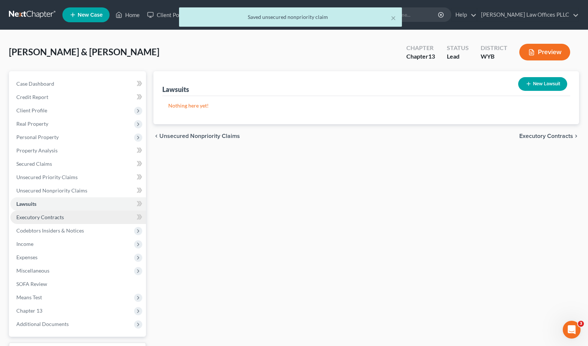
click at [53, 215] on span "Executory Contracts" at bounding box center [40, 217] width 48 height 6
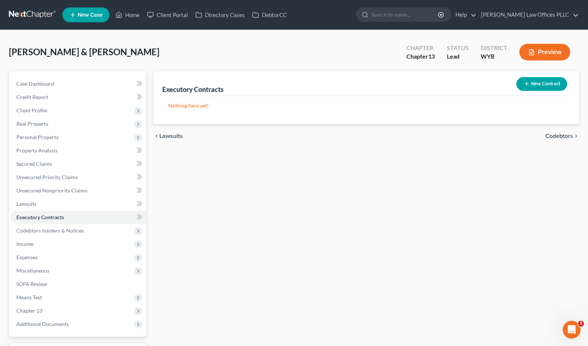
click at [545, 82] on button "New Contract" at bounding box center [541, 84] width 51 height 14
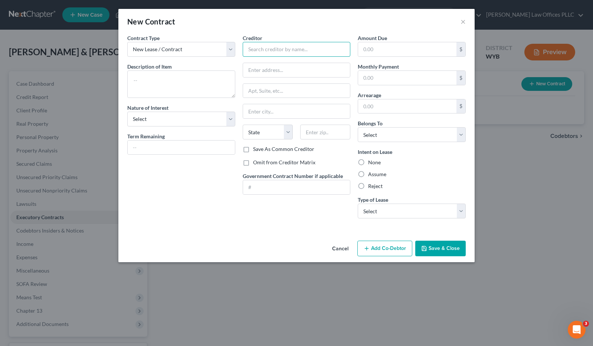
click at [261, 49] on input "text" at bounding box center [297, 49] width 108 height 15
type input "Remax Carmel"
click at [129, 79] on textarea at bounding box center [181, 84] width 108 height 27
type textarea "Lease"
click at [170, 118] on select "Select Purchaser Agent Lessor Lessee" at bounding box center [181, 119] width 108 height 15
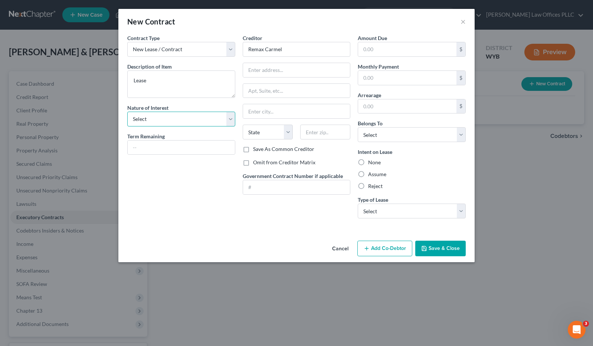
select select "3"
click at [127, 112] on select "Select Purchaser Agent Lessor Lessee" at bounding box center [181, 119] width 108 height 15
click at [162, 148] on input "text" at bounding box center [181, 148] width 107 height 14
click at [261, 70] on input "text" at bounding box center [296, 70] width 107 height 14
type input "907 E Box Elder Rd"
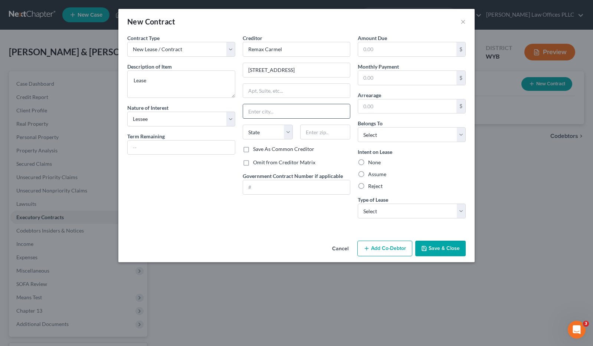
click at [252, 113] on input "text" at bounding box center [296, 111] width 107 height 14
type input "Gillette"
select select "53"
type input "82718"
click at [141, 150] on input "text" at bounding box center [181, 148] width 107 height 14
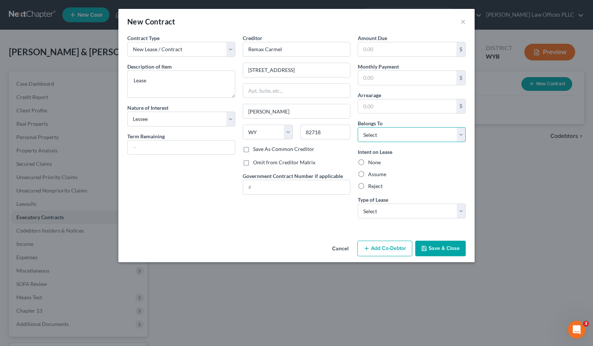
click at [462, 134] on select "Select Debtor 1 Only Debtor 2 Only Debtor 1 And Debtor 2 Only At Least One Of T…" at bounding box center [412, 134] width 108 height 15
select select "2"
click at [358, 127] on select "Select Debtor 1 Only Debtor 2 Only Debtor 1 And Debtor 2 Only At Least One Of T…" at bounding box center [412, 134] width 108 height 15
click at [134, 149] on input "text" at bounding box center [181, 148] width 107 height 14
type input "Month by month"
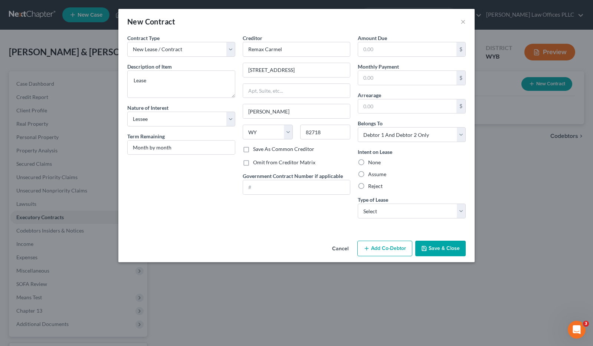
click at [368, 174] on label "Assume" at bounding box center [377, 174] width 18 height 7
click at [371, 174] on input "Assume" at bounding box center [373, 173] width 5 height 5
radio input "true"
click at [463, 211] on select "Select Real Estate Car Other" at bounding box center [412, 211] width 108 height 15
select select "0"
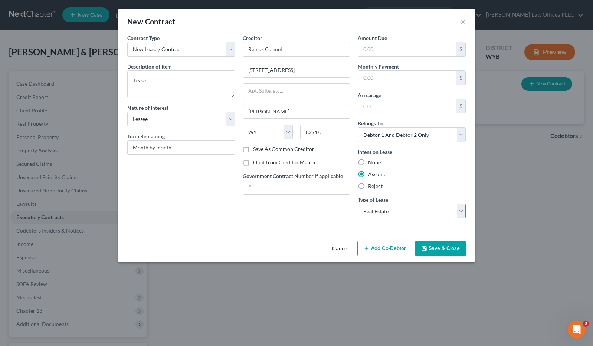
click at [358, 204] on select "Select Real Estate Car Other" at bounding box center [412, 211] width 108 height 15
click at [447, 248] on button "Save & Close" at bounding box center [440, 249] width 50 height 16
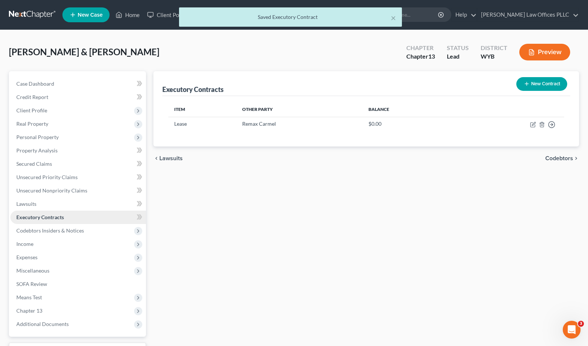
click at [76, 217] on link "Executory Contracts" at bounding box center [77, 217] width 135 height 13
click at [532, 124] on icon "button" at bounding box center [533, 125] width 6 height 6
select select "3"
select select "53"
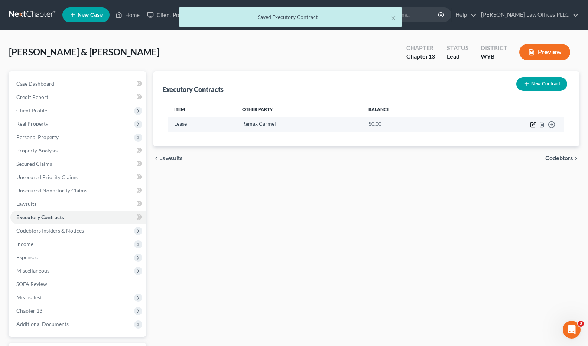
select select "2"
select select "0"
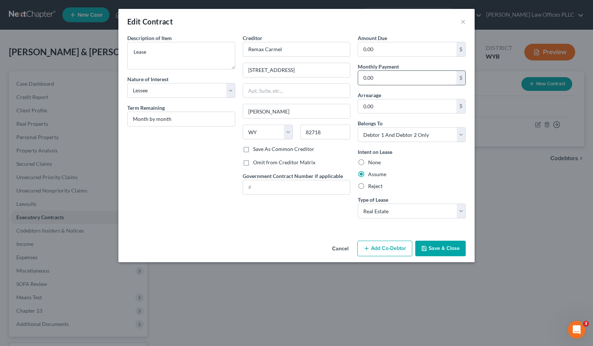
click at [392, 77] on input "0.00" at bounding box center [407, 78] width 98 height 14
type input "1,850.00"
click at [451, 248] on button "Save & Close" at bounding box center [440, 249] width 50 height 16
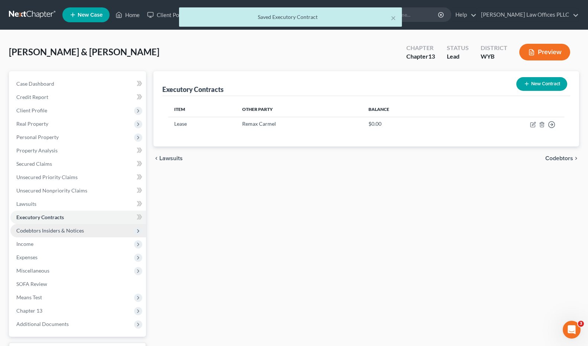
click at [65, 230] on span "Codebtors Insiders & Notices" at bounding box center [50, 231] width 68 height 6
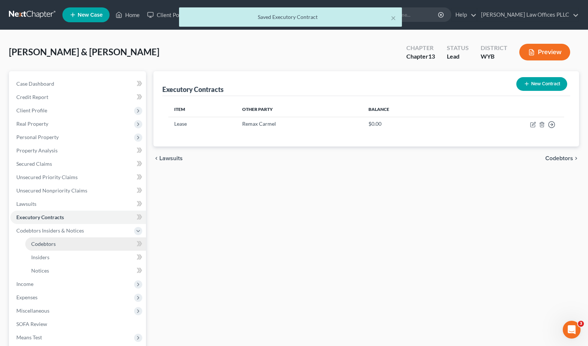
click at [47, 245] on span "Codebtors" at bounding box center [43, 244] width 24 height 6
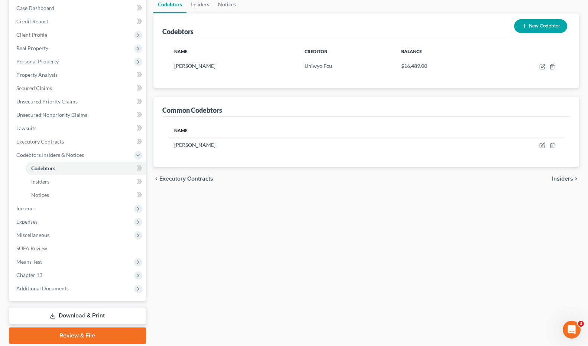
scroll to position [83, 0]
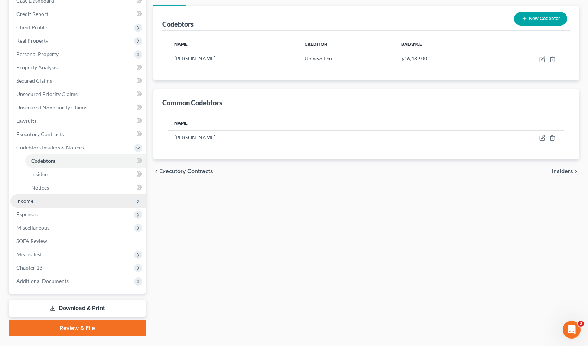
click at [26, 200] on span "Income" at bounding box center [24, 201] width 17 height 6
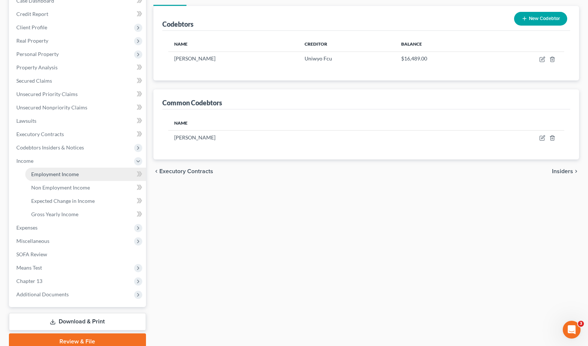
click at [60, 171] on span "Employment Income" at bounding box center [55, 174] width 48 height 6
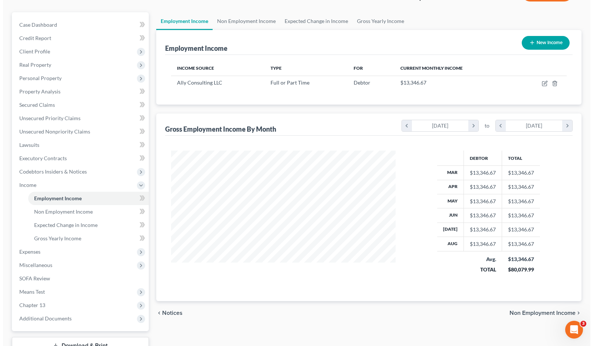
scroll to position [65, 0]
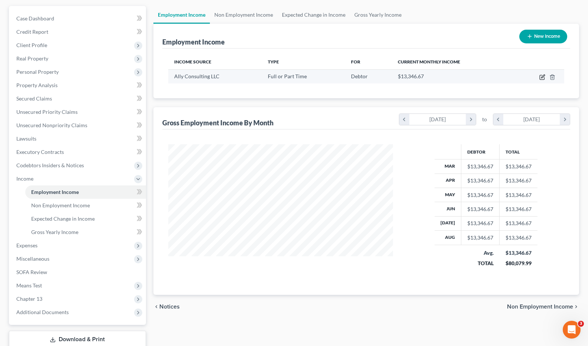
click at [542, 78] on icon "button" at bounding box center [542, 77] width 6 height 6
select select "0"
select select "45"
select select "3"
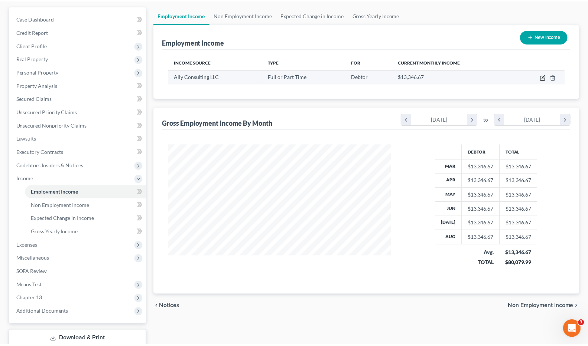
scroll to position [133, 242]
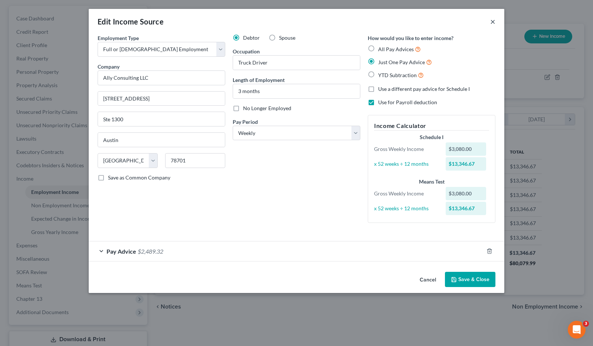
click at [493, 22] on button "×" at bounding box center [492, 21] width 5 height 9
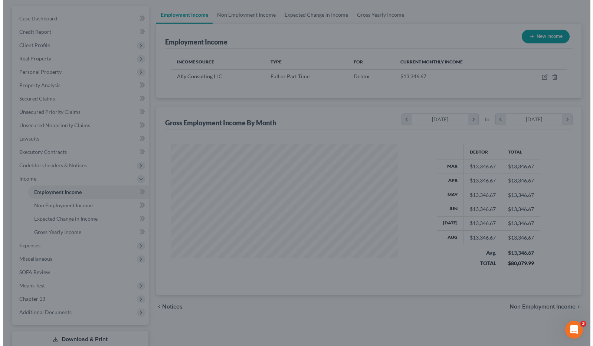
scroll to position [371059, 370953]
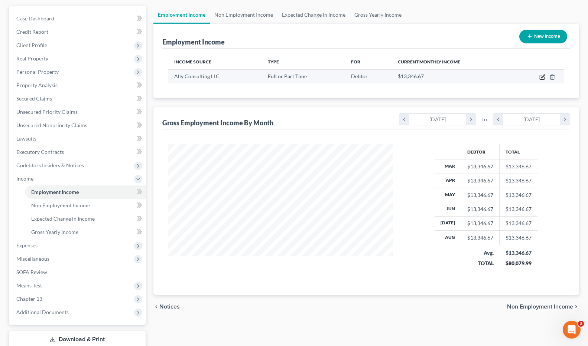
click at [542, 76] on icon "button" at bounding box center [542, 77] width 6 height 6
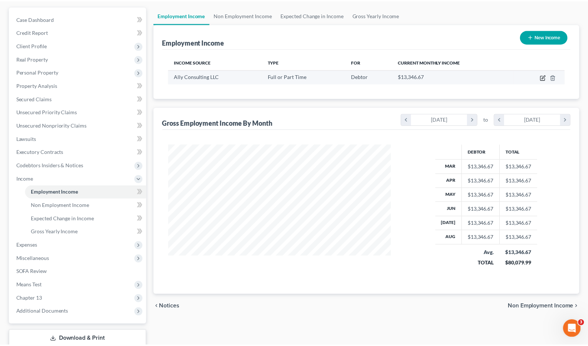
scroll to position [133, 242]
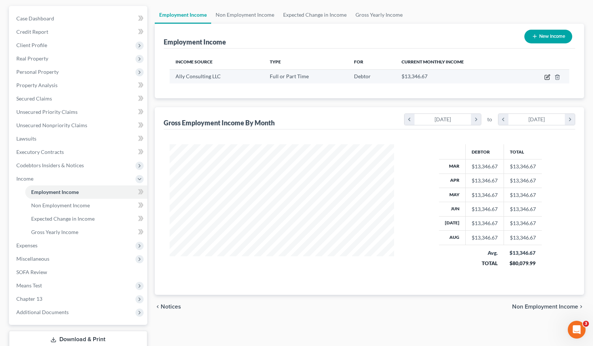
select select "0"
select select "45"
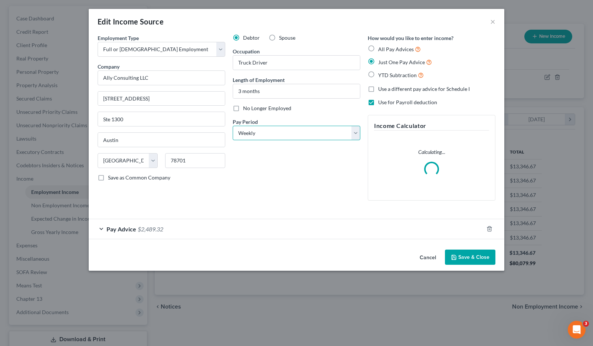
click at [356, 134] on select "Select Monthly Twice Monthly Every Other Week Weekly" at bounding box center [297, 133] width 128 height 15
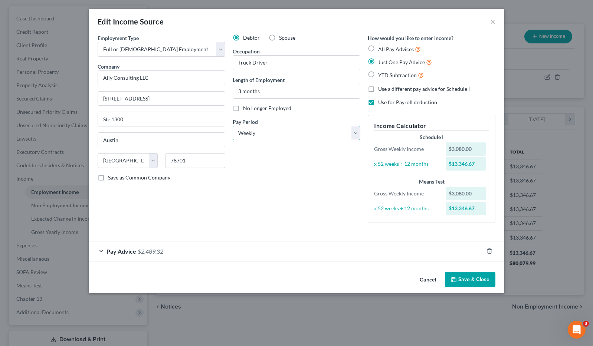
select select "2"
click at [233, 126] on select "Select Monthly Twice Monthly Every Other Week Weekly" at bounding box center [297, 133] width 128 height 15
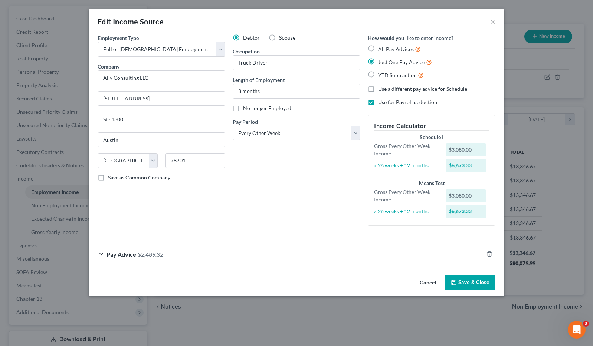
click at [466, 281] on button "Save & Close" at bounding box center [470, 283] width 50 height 16
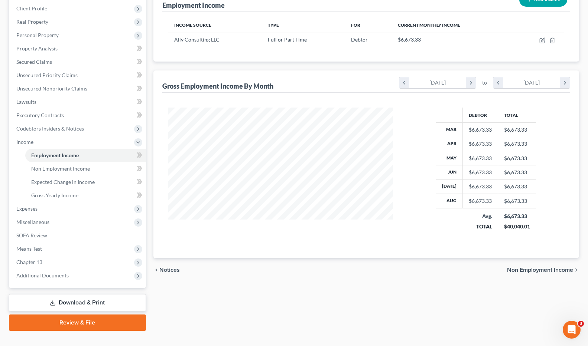
scroll to position [115, 0]
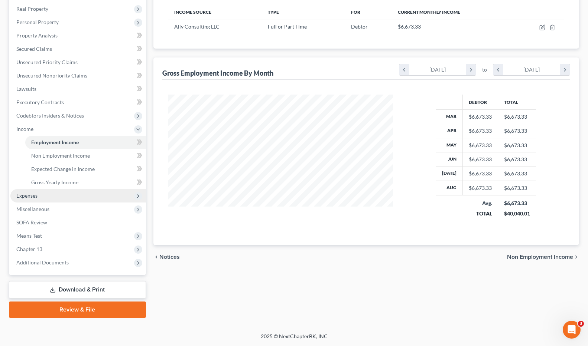
click at [29, 191] on span "Expenses" at bounding box center [77, 195] width 135 height 13
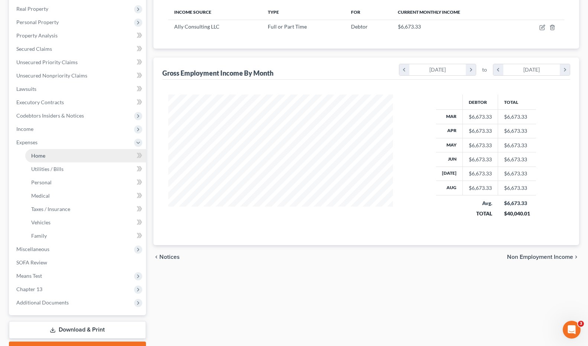
click at [47, 153] on link "Home" at bounding box center [85, 155] width 121 height 13
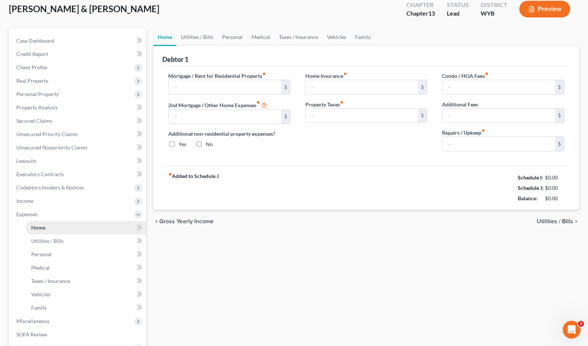
type input "1,850.00"
type input "0.00"
radio input "true"
type input "35.11"
type input "0.00"
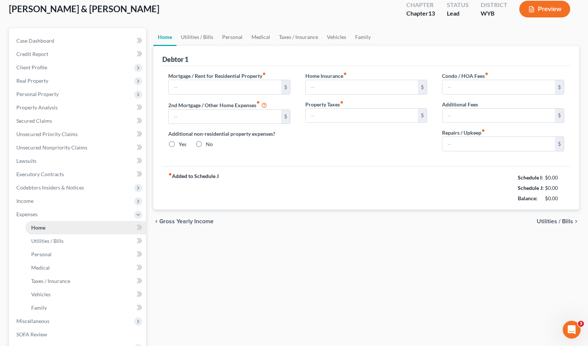
type input "0.00"
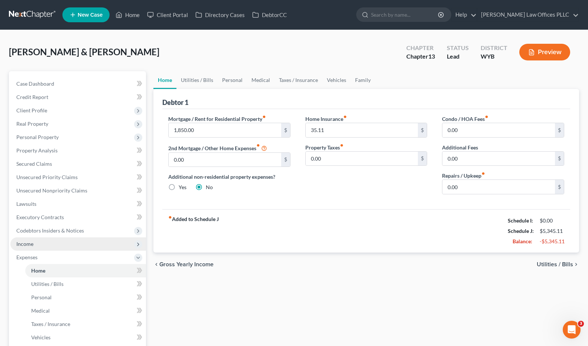
click at [40, 242] on span "Income" at bounding box center [77, 244] width 135 height 13
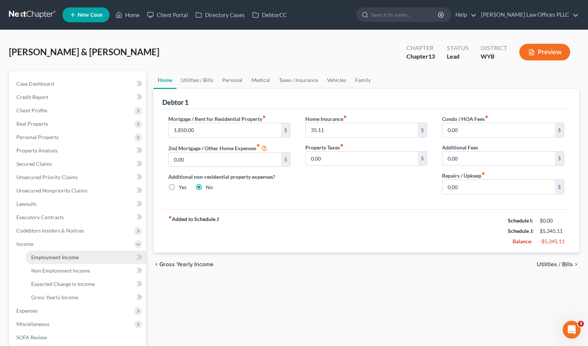
click at [62, 255] on span "Employment Income" at bounding box center [55, 257] width 48 height 6
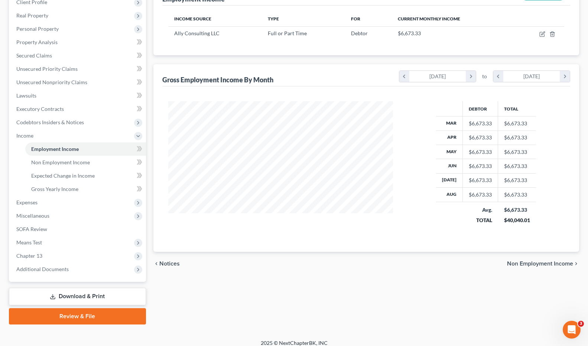
scroll to position [115, 0]
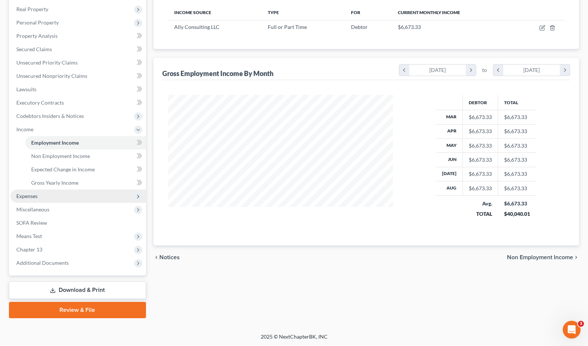
click at [37, 193] on span "Expenses" at bounding box center [26, 196] width 21 height 6
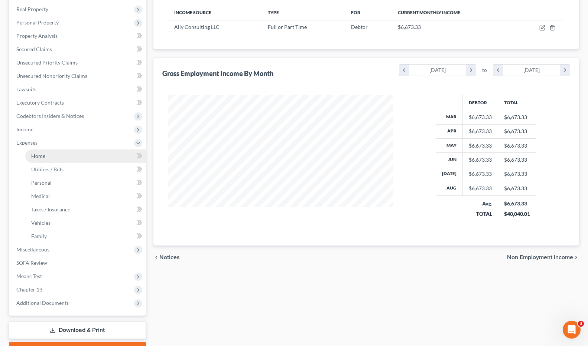
click at [41, 153] on span "Home" at bounding box center [38, 156] width 14 height 6
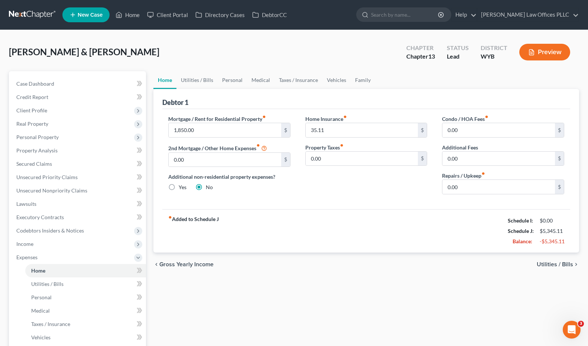
click at [352, 186] on div "Home Insurance fiber_manual_record 35.11 $ Property Taxes fiber_manual_record 0…" at bounding box center [366, 157] width 137 height 85
click at [197, 81] on link "Utilities / Bills" at bounding box center [196, 80] width 41 height 18
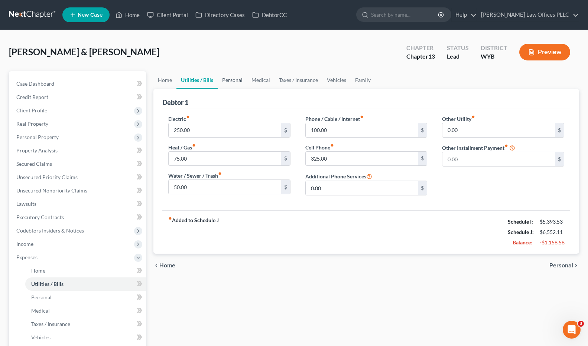
click at [233, 81] on link "Personal" at bounding box center [232, 80] width 29 height 18
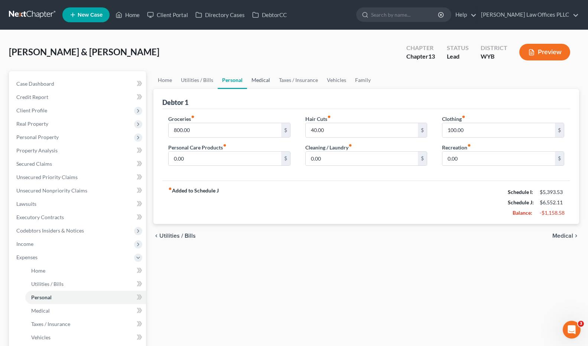
click at [261, 81] on link "Medical" at bounding box center [260, 80] width 27 height 18
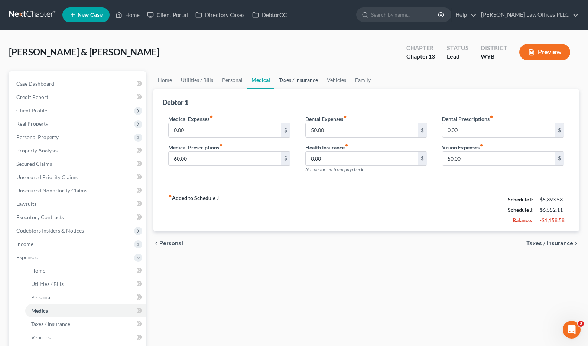
click at [307, 78] on link "Taxes / Insurance" at bounding box center [298, 80] width 48 height 18
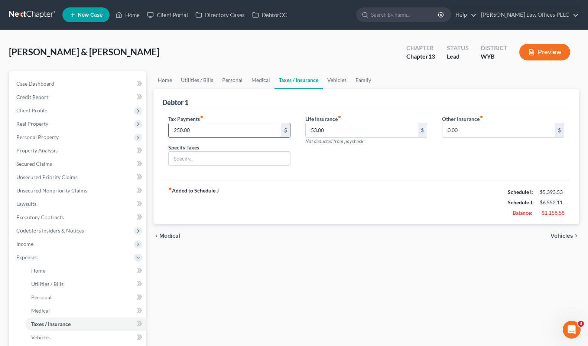
click at [198, 130] on input "250.00" at bounding box center [225, 130] width 112 height 14
click at [45, 191] on span "Unsecured Nonpriority Claims" at bounding box center [51, 190] width 71 height 6
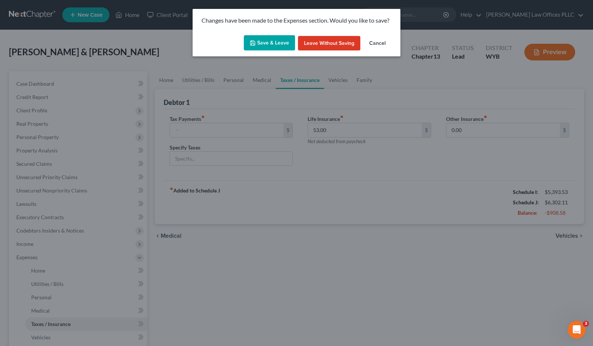
click at [268, 42] on button "Save & Leave" at bounding box center [269, 43] width 51 height 16
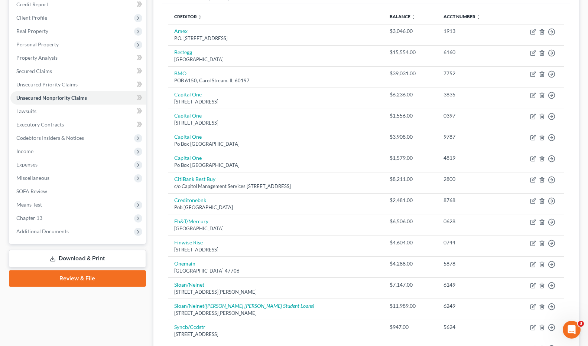
scroll to position [88, 0]
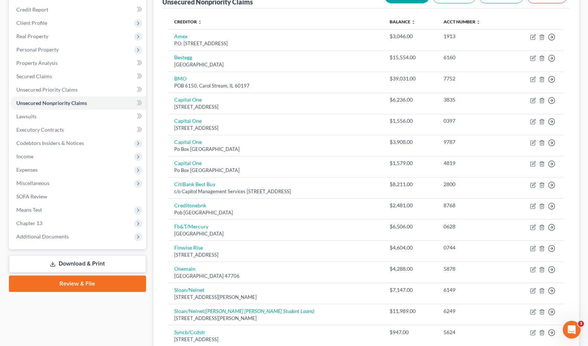
click at [530, 13] on div "Creditor expand_more expand_less unfold_more Balance expand_more expand_less un…" at bounding box center [366, 234] width 408 height 451
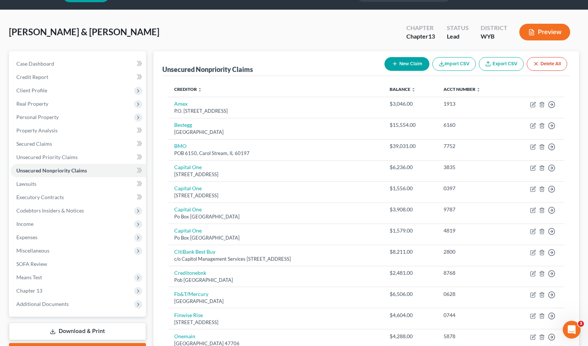
scroll to position [10, 0]
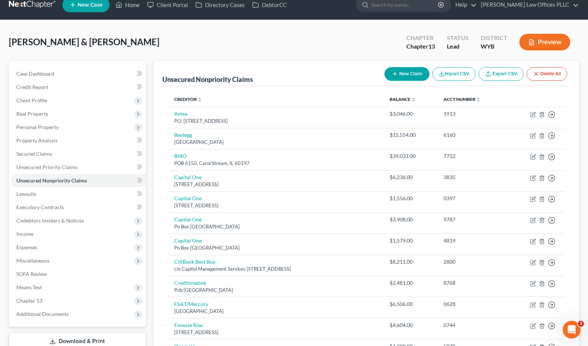
click at [399, 73] on button "New Claim" at bounding box center [406, 74] width 45 height 14
select select "2"
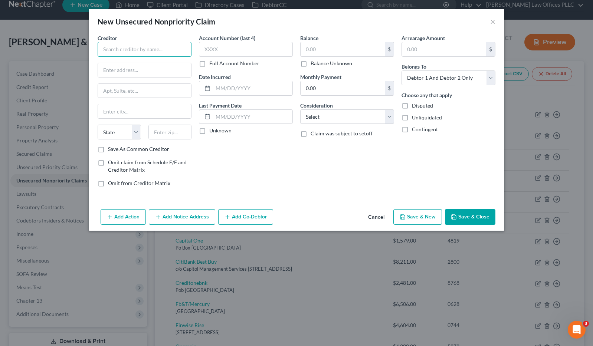
click at [115, 46] on input "text" at bounding box center [145, 49] width 94 height 15
type input "US Small Business Administration"
type input "POB 3918"
type input "Portland"
click at [138, 133] on select "State [US_STATE] AK AR AZ CA CO CT DE DC [GEOGRAPHIC_DATA] [GEOGRAPHIC_DATA] GU…" at bounding box center [119, 132] width 43 height 15
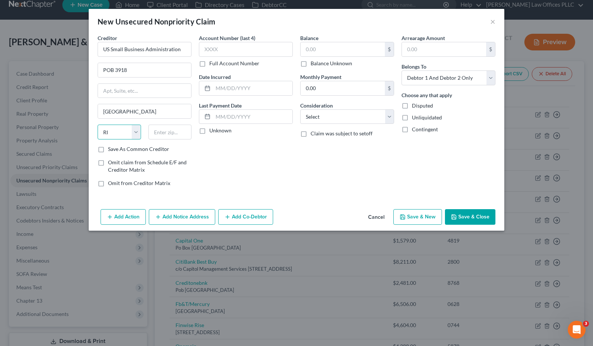
select select "37"
click at [98, 125] on select "State [US_STATE] AK AR AZ CA CO CT DE DC [GEOGRAPHIC_DATA] [GEOGRAPHIC_DATA] GU…" at bounding box center [119, 132] width 43 height 15
click at [160, 133] on input "text" at bounding box center [169, 132] width 43 height 15
type input "97208"
click at [362, 114] on select "Select Cable / Satellite Services Collection Agency Credit Card Debt Debt Couns…" at bounding box center [347, 117] width 94 height 15
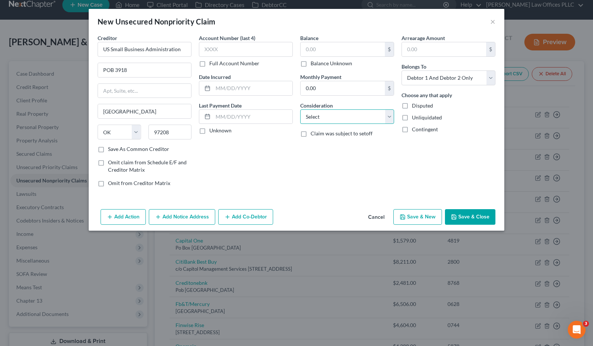
select select "38"
select select "10"
click at [300, 110] on select "Select Cable / Satellite Services Collection Agency Credit Card Debt Debt Couns…" at bounding box center [347, 117] width 94 height 15
click at [308, 50] on input "text" at bounding box center [343, 49] width 84 height 14
type input "24,612.32"
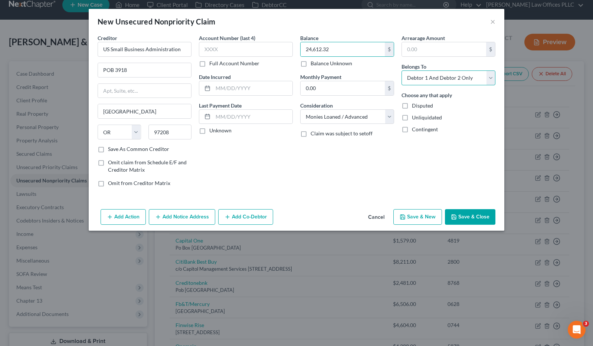
click at [490, 77] on select "Select Debtor 1 Only Debtor 2 Only Debtor 1 And Debtor 2 Only At Least One Of T…" at bounding box center [449, 78] width 94 height 15
click at [402, 71] on select "Select Debtor 1 Only Debtor 2 Only Debtor 1 And Debtor 2 Only At Least One Of T…" at bounding box center [449, 78] width 94 height 15
click at [481, 215] on button "Save & Close" at bounding box center [470, 217] width 50 height 16
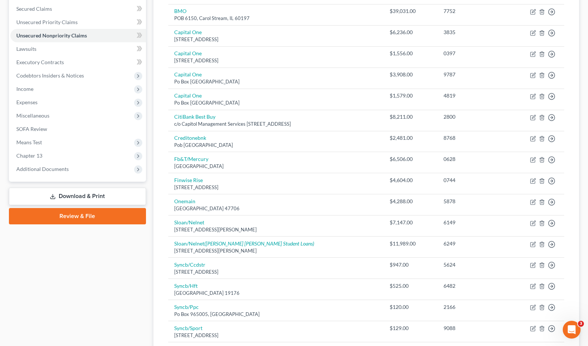
scroll to position [141, 0]
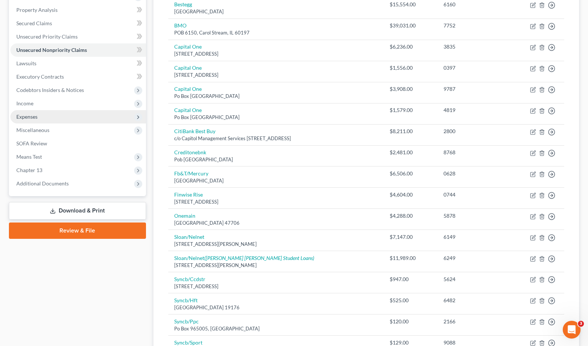
click at [39, 115] on span "Expenses" at bounding box center [77, 116] width 135 height 13
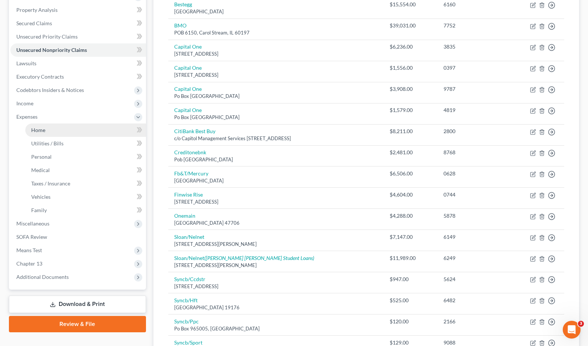
click at [49, 129] on link "Home" at bounding box center [85, 130] width 121 height 13
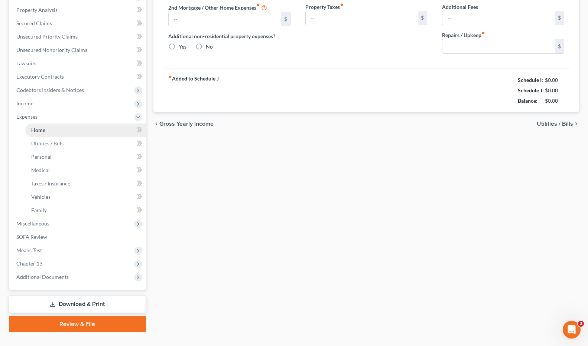
type input "1,850.00"
type input "0.00"
radio input "true"
type input "35.11"
type input "0.00"
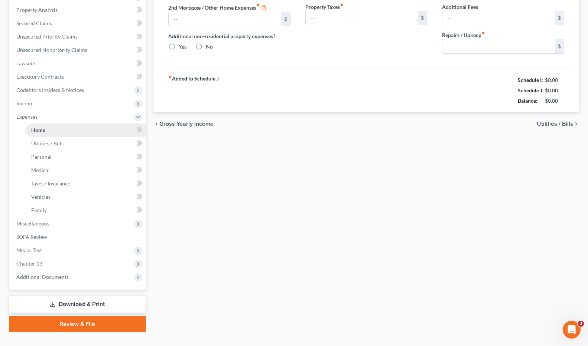
type input "0.00"
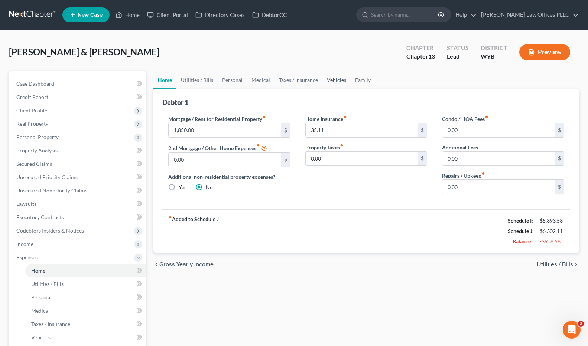
click at [335, 82] on link "Vehicles" at bounding box center [336, 80] width 28 height 18
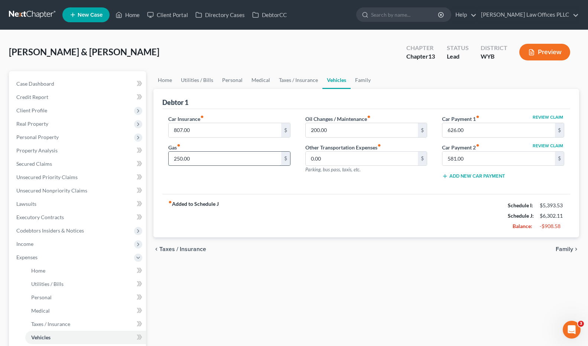
click at [195, 158] on input "250.00" at bounding box center [225, 159] width 112 height 14
click at [209, 130] on input "807.00" at bounding box center [225, 130] width 112 height 14
click at [367, 77] on link "Family" at bounding box center [362, 80] width 24 height 18
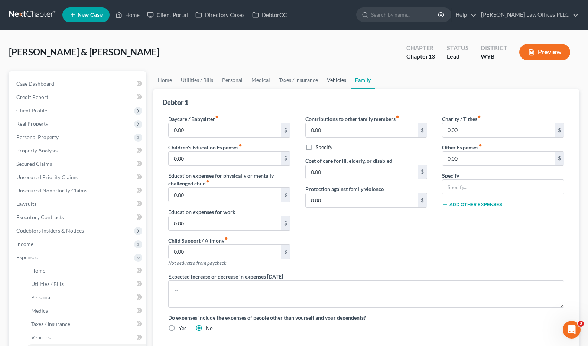
click at [337, 76] on link "Vehicles" at bounding box center [336, 80] width 28 height 18
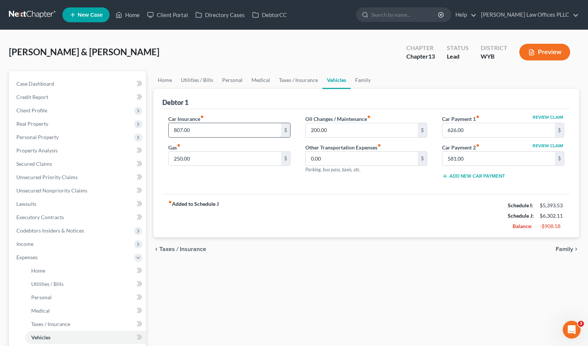
click at [206, 129] on input "807.00" at bounding box center [225, 130] width 112 height 14
click at [195, 130] on input "607.00" at bounding box center [225, 130] width 112 height 14
type input "607.00"
click at [330, 131] on input "200.00" at bounding box center [361, 130] width 112 height 14
type input "120.00"
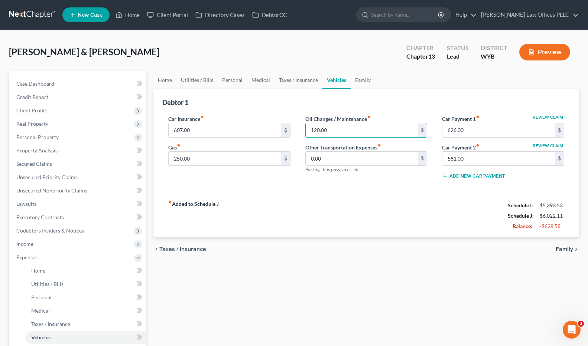
click at [340, 210] on div "fiber_manual_record Added to Schedule J Schedule I: $5,393.53 Schedule J: $6,02…" at bounding box center [366, 215] width 408 height 43
click at [166, 78] on link "Home" at bounding box center [164, 80] width 23 height 18
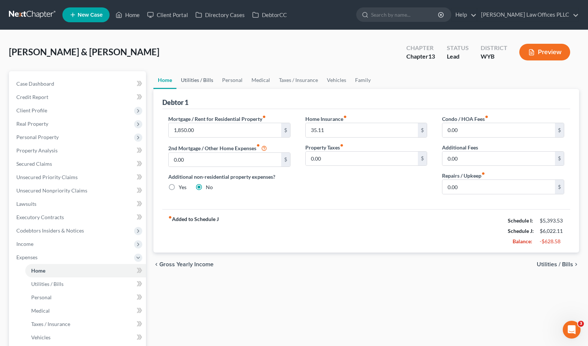
click at [192, 80] on link "Utilities / Bills" at bounding box center [196, 80] width 41 height 18
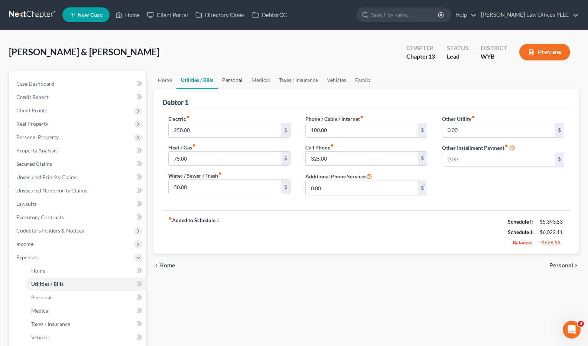
click at [237, 78] on link "Personal" at bounding box center [232, 80] width 29 height 18
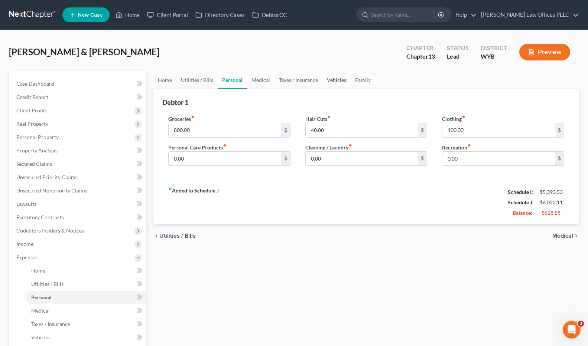
click at [335, 79] on link "Vehicles" at bounding box center [336, 80] width 28 height 18
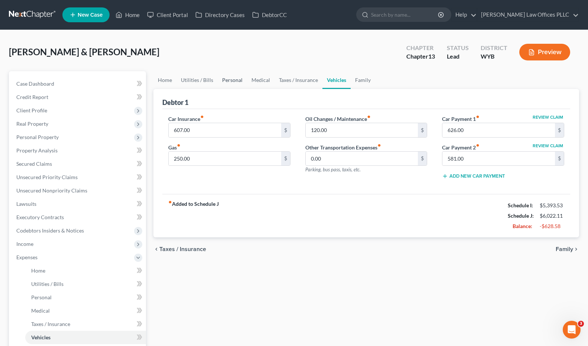
click at [229, 79] on link "Personal" at bounding box center [232, 80] width 29 height 18
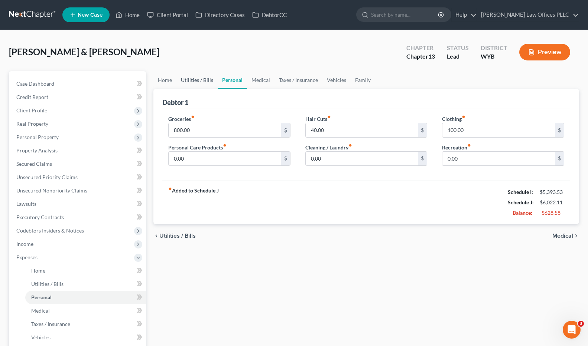
click at [203, 79] on link "Utilities / Bills" at bounding box center [196, 80] width 41 height 18
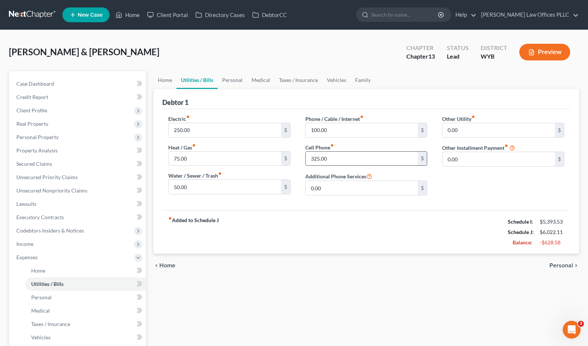
click at [336, 157] on input "325.00" at bounding box center [361, 159] width 112 height 14
type input "245.00"
click at [201, 131] on input "250.00" at bounding box center [225, 130] width 112 height 14
click at [235, 102] on div "Debtor 1" at bounding box center [366, 99] width 408 height 20
click at [259, 80] on link "Medical" at bounding box center [260, 80] width 27 height 18
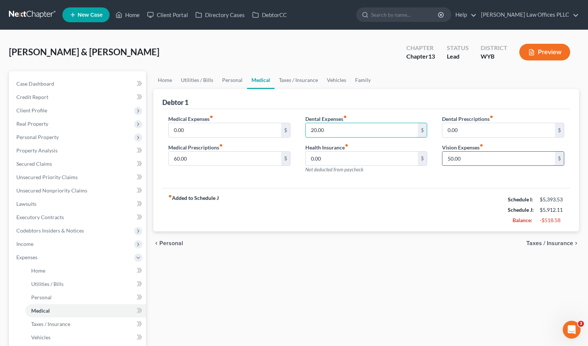
type input "20.00"
click at [466, 158] on input "50.00" at bounding box center [498, 159] width 112 height 14
type input "20.00"
click at [227, 178] on div "Medical Expenses fiber_manual_record 0.00 $ Medical Prescriptions fiber_manual_…" at bounding box center [229, 147] width 137 height 65
click at [169, 78] on link "Home" at bounding box center [164, 80] width 23 height 18
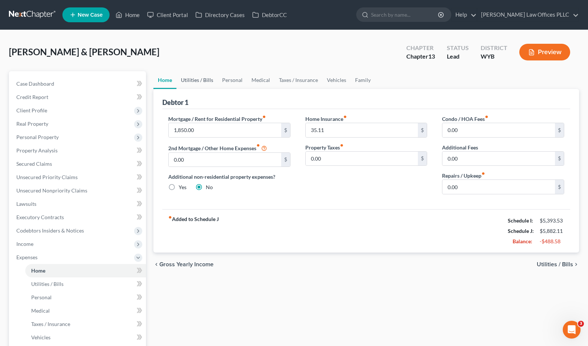
click at [206, 80] on link "Utilities / Bills" at bounding box center [196, 80] width 41 height 18
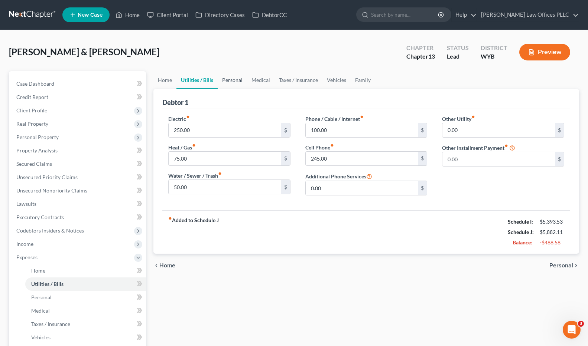
click at [239, 78] on link "Personal" at bounding box center [232, 80] width 29 height 18
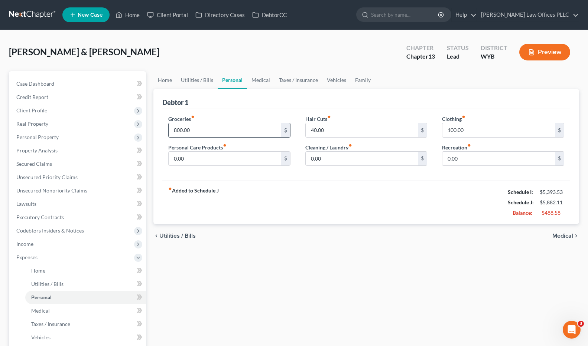
click at [194, 130] on input "800.00" at bounding box center [225, 130] width 112 height 14
type input "650.00"
click at [333, 129] on input "40.00" at bounding box center [361, 130] width 112 height 14
type input "20.00"
click at [484, 129] on input "100.00" at bounding box center [498, 130] width 112 height 14
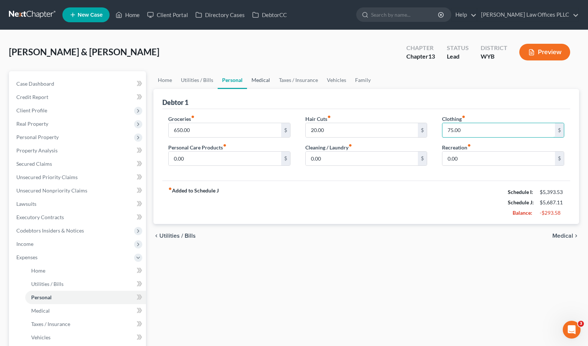
type input "75.00"
click at [258, 76] on link "Medical" at bounding box center [260, 80] width 27 height 18
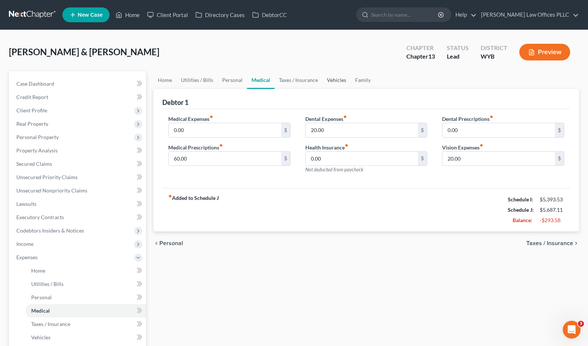
click at [339, 78] on link "Vehicles" at bounding box center [336, 80] width 28 height 18
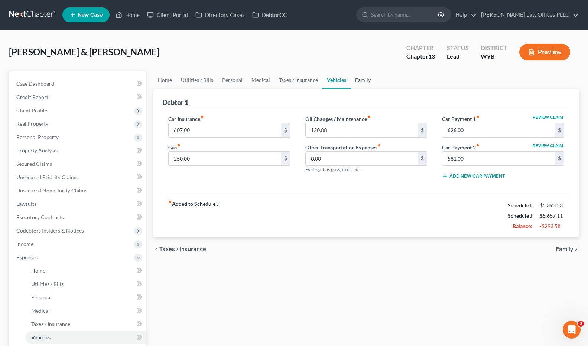
click at [360, 78] on link "Family" at bounding box center [362, 80] width 24 height 18
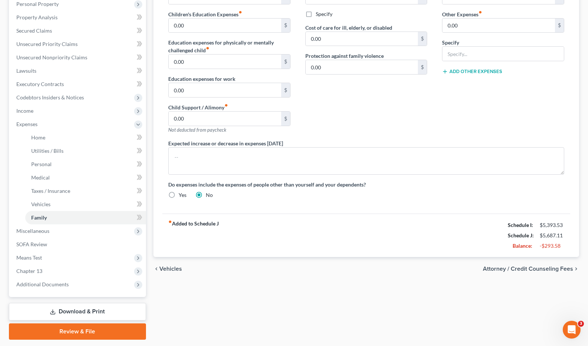
scroll to position [135, 0]
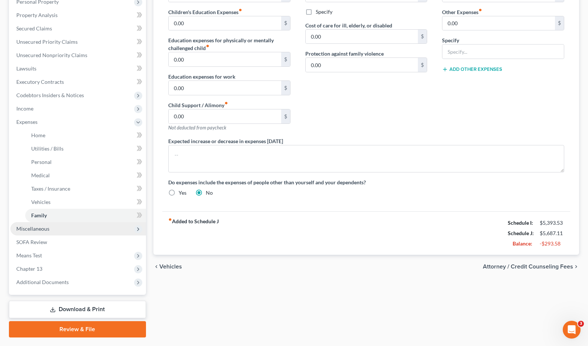
click at [42, 230] on span "Miscellaneous" at bounding box center [32, 229] width 33 height 6
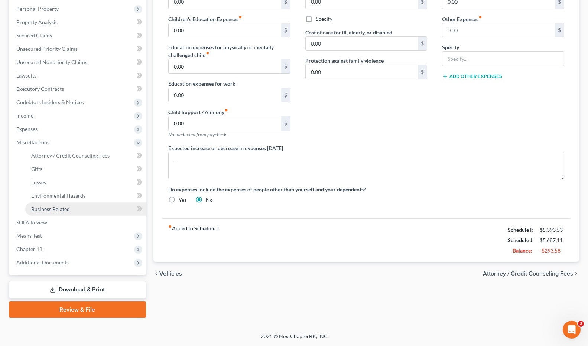
scroll to position [128, 0]
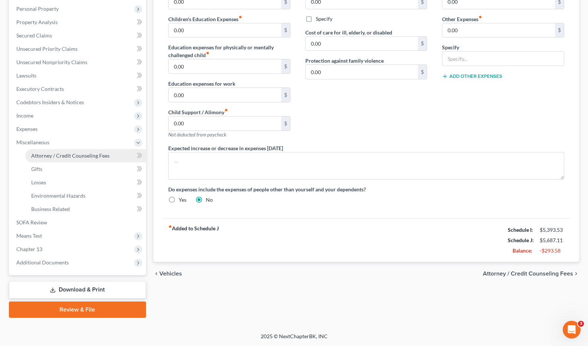
click at [65, 155] on span "Attorney / Credit Counseling Fees" at bounding box center [70, 156] width 78 height 6
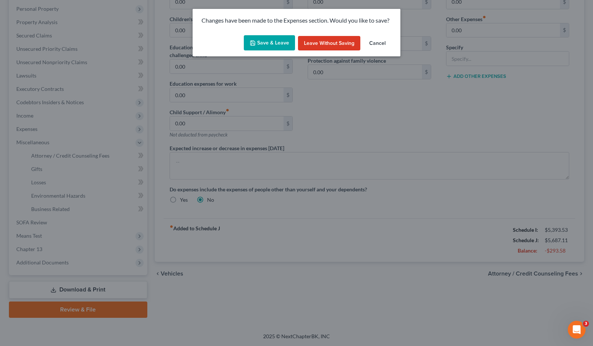
click at [276, 42] on button "Save & Leave" at bounding box center [269, 43] width 51 height 16
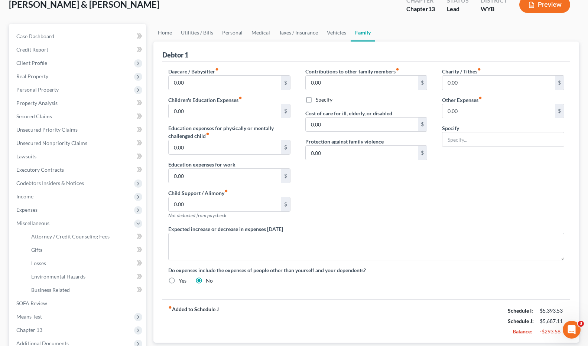
select select "2"
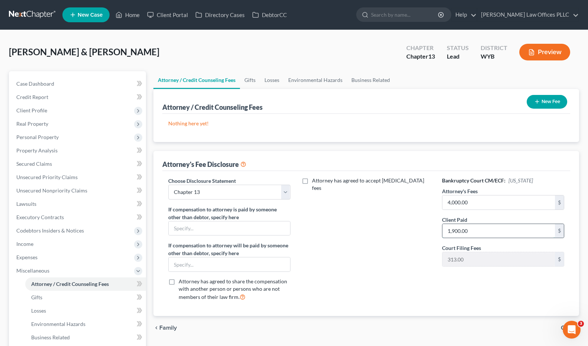
click at [479, 228] on input "1,900.00" at bounding box center [498, 231] width 112 height 14
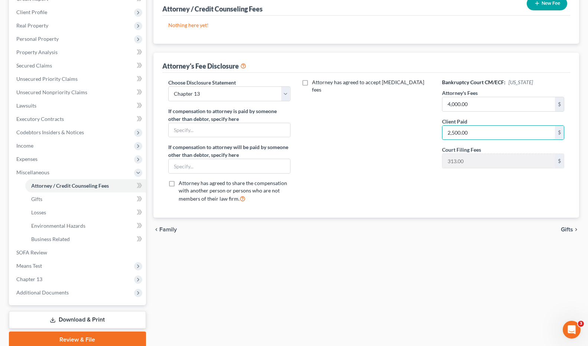
scroll to position [128, 0]
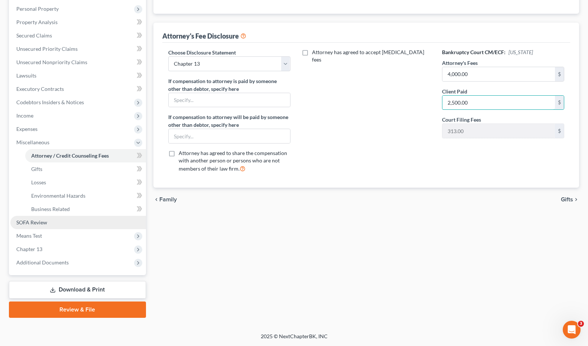
type input "2,500.00"
click at [32, 223] on span "SOFA Review" at bounding box center [31, 222] width 31 height 6
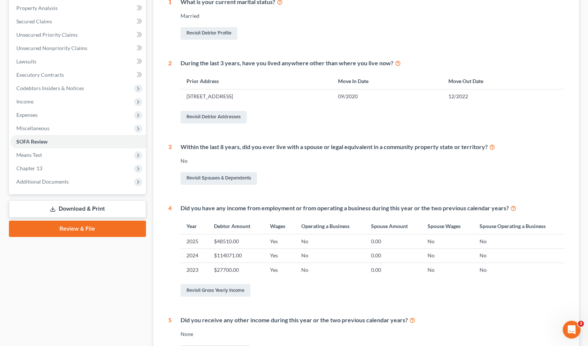
scroll to position [144, 0]
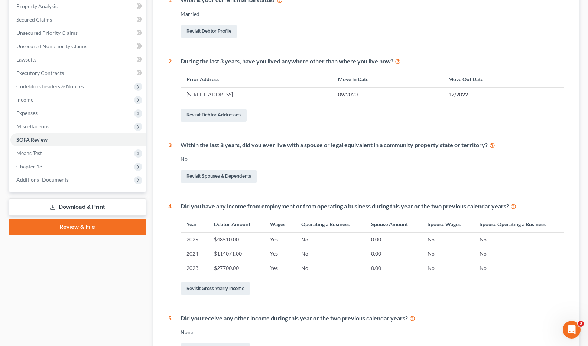
click at [469, 166] on div "Within the last 8 years, did you ever live with a spouse or legal equivalent in…" at bounding box center [367, 162] width 392 height 43
click at [33, 151] on span "Means Test" at bounding box center [29, 153] width 26 height 6
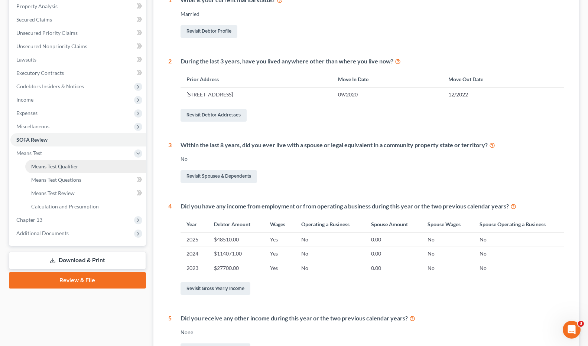
click at [57, 166] on span "Means Test Qualifier" at bounding box center [54, 166] width 47 height 6
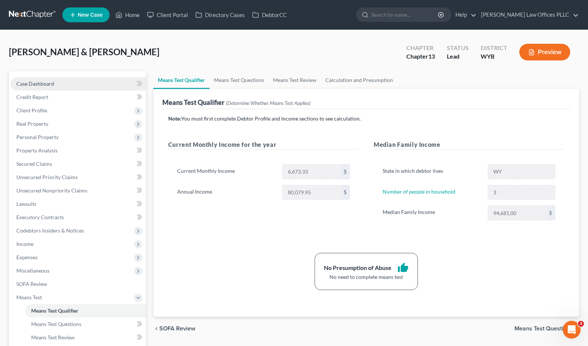
click at [41, 85] on span "Case Dashboard" at bounding box center [35, 84] width 38 height 6
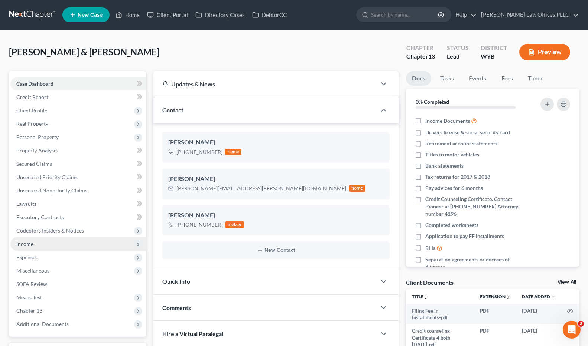
click at [29, 243] on span "Income" at bounding box center [24, 244] width 17 height 6
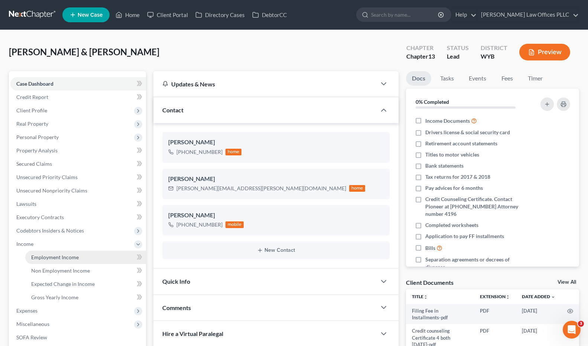
click at [69, 255] on span "Employment Income" at bounding box center [55, 257] width 48 height 6
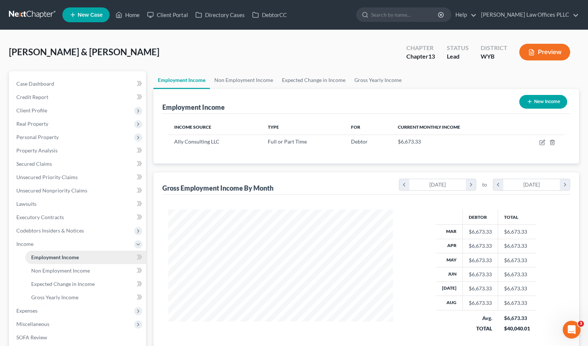
scroll to position [133, 240]
click at [57, 83] on link "Case Dashboard" at bounding box center [77, 83] width 135 height 13
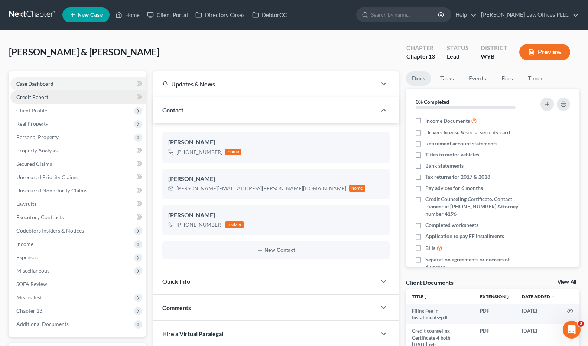
click at [37, 96] on span "Credit Report" at bounding box center [32, 97] width 32 height 6
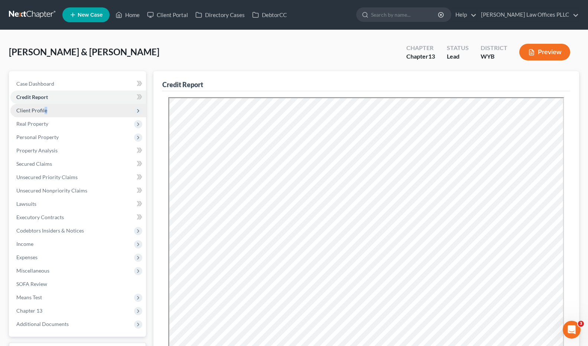
click at [46, 110] on span "Client Profile" at bounding box center [31, 110] width 31 height 6
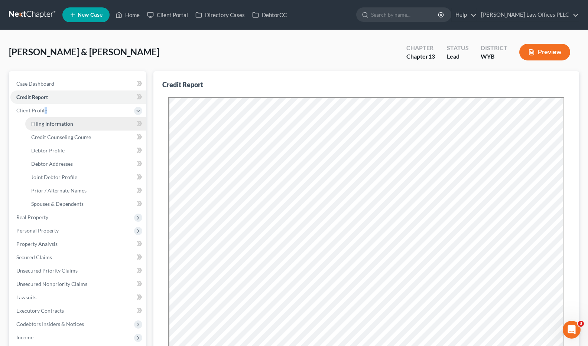
click at [61, 121] on span "Filing Information" at bounding box center [52, 124] width 42 height 6
select select "1"
select select "3"
select select "92"
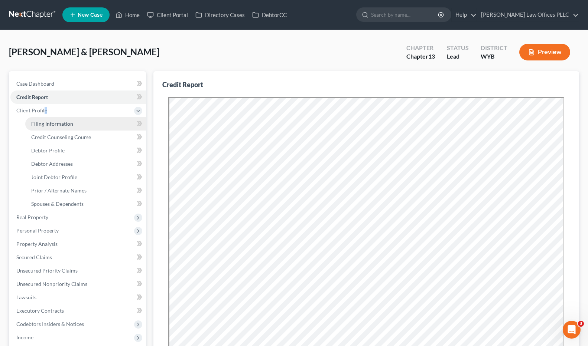
select select "1"
select select "53"
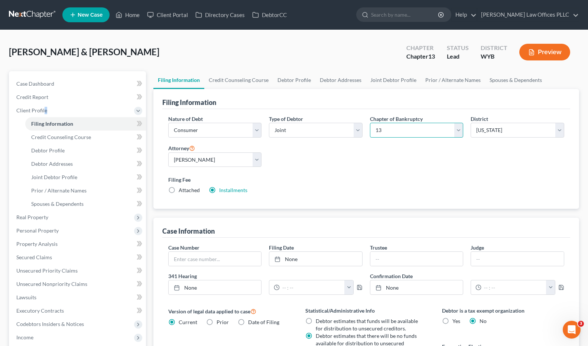
drag, startPoint x: 459, startPoint y: 129, endPoint x: 453, endPoint y: 129, distance: 5.9
click at [459, 129] on select "Select 7 11 12 13" at bounding box center [417, 130] width 94 height 15
select select "0"
click at [370, 123] on select "Select 7 11 12 13" at bounding box center [417, 130] width 94 height 15
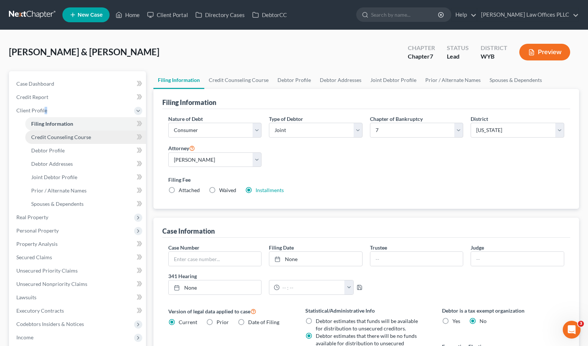
click at [89, 137] on span "Credit Counseling Course" at bounding box center [61, 137] width 60 height 6
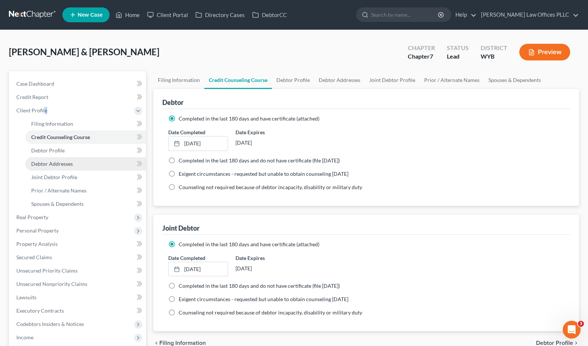
click at [60, 164] on span "Debtor Addresses" at bounding box center [52, 164] width 42 height 6
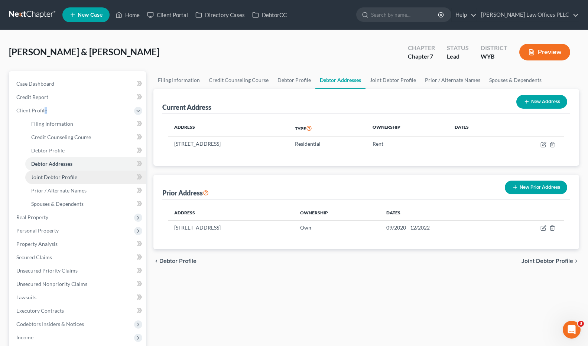
click at [68, 176] on span "Joint Debtor Profile" at bounding box center [54, 177] width 46 height 6
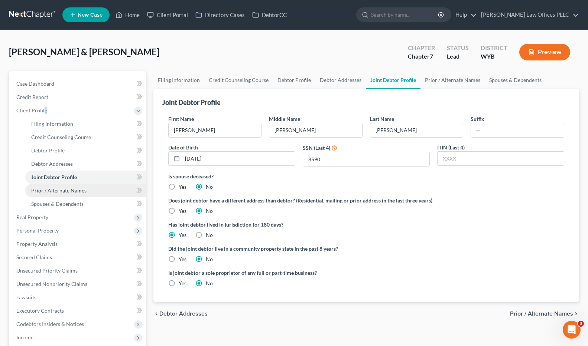
click at [72, 191] on span "Prior / Alternate Names" at bounding box center [58, 190] width 55 height 6
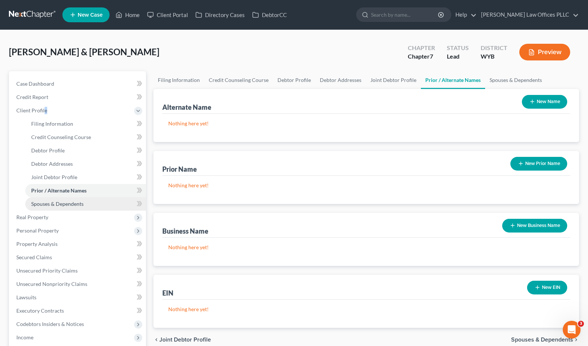
click at [75, 201] on span "Spouses & Dependents" at bounding box center [57, 204] width 52 height 6
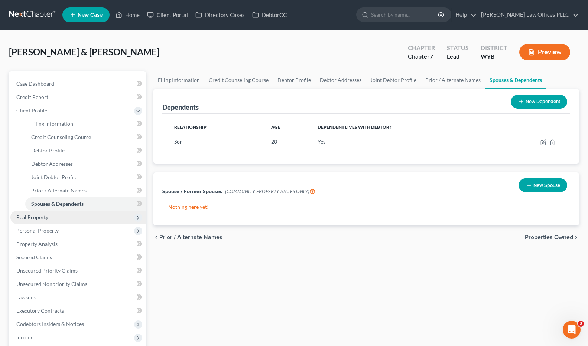
click at [33, 215] on span "Real Property" at bounding box center [32, 217] width 32 height 6
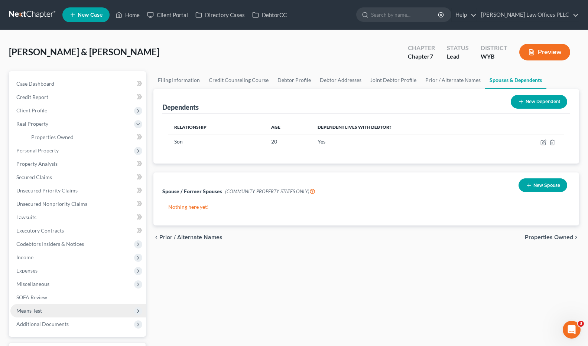
click at [46, 310] on span "Means Test" at bounding box center [77, 310] width 135 height 13
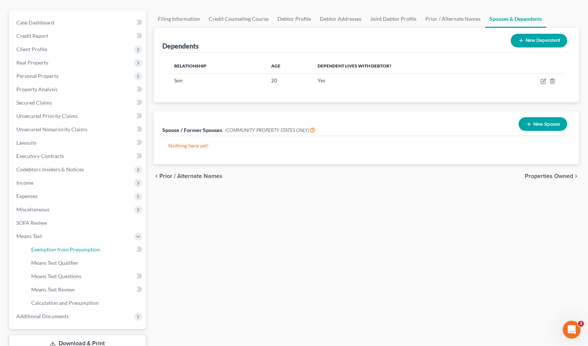
scroll to position [66, 0]
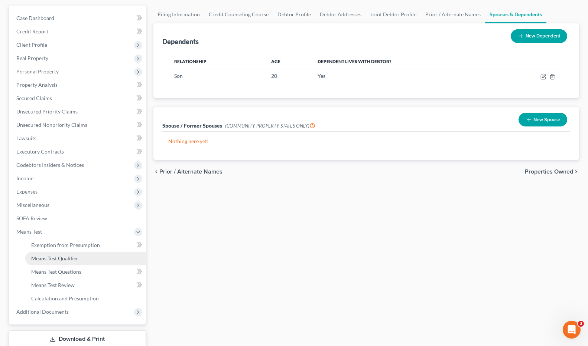
click at [64, 255] on span "Means Test Qualifier" at bounding box center [54, 258] width 47 height 6
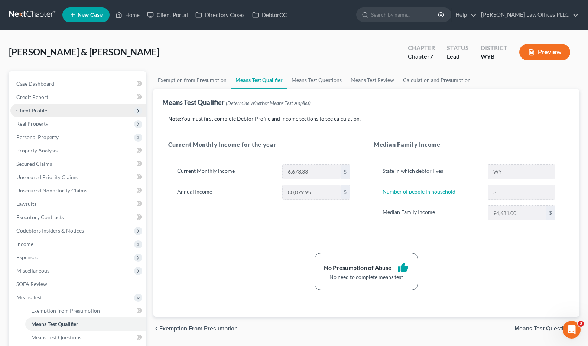
click at [46, 108] on span "Client Profile" at bounding box center [77, 110] width 135 height 13
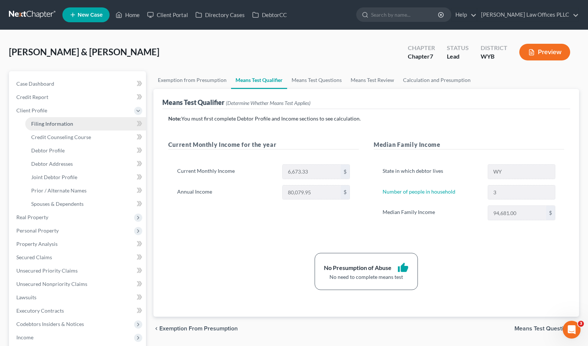
click at [73, 125] on link "Filing Information" at bounding box center [85, 123] width 121 height 13
select select "1"
select select "0"
select select "92"
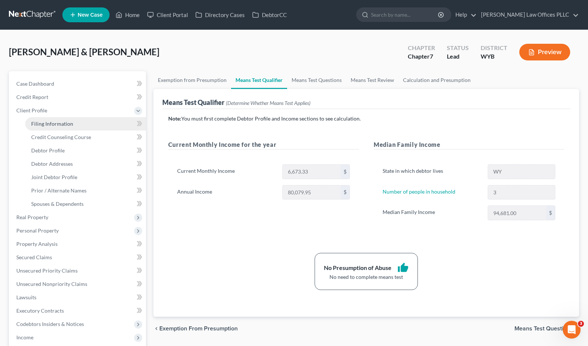
select select "1"
select select "53"
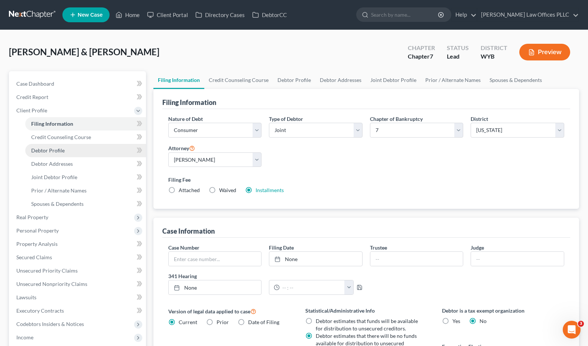
click at [57, 151] on span "Debtor Profile" at bounding box center [47, 150] width 33 height 6
select select "1"
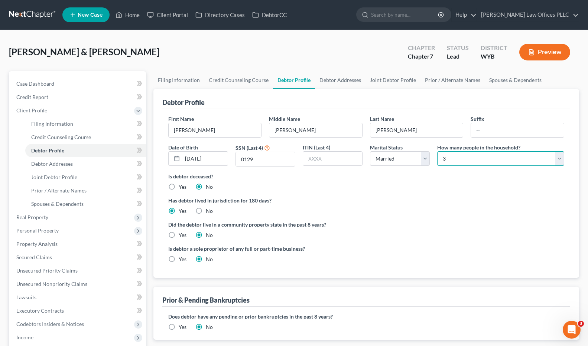
click at [557, 158] on select "Select 1 2 3 4 5 6 7 8 9 10 11 12 13 14 15 16 17 18 19 20" at bounding box center [500, 158] width 127 height 15
select select "1"
click at [437, 151] on select "Select 1 2 3 4 5 6 7 8 9 10 11 12 13 14 15 16 17 18 19 20" at bounding box center [500, 158] width 127 height 15
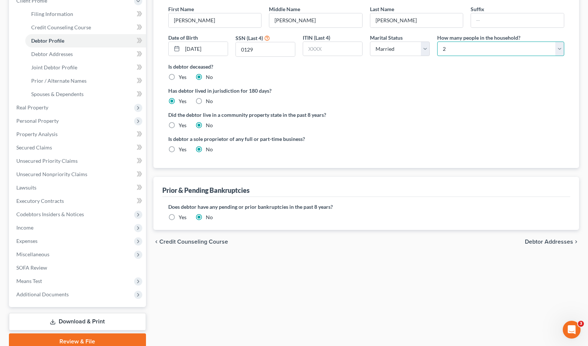
scroll to position [142, 0]
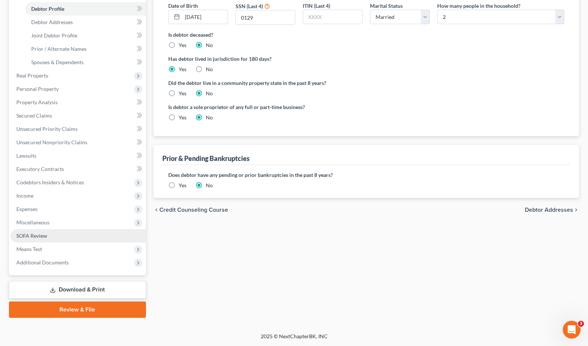
click at [31, 234] on span "SOFA Review" at bounding box center [31, 236] width 31 height 6
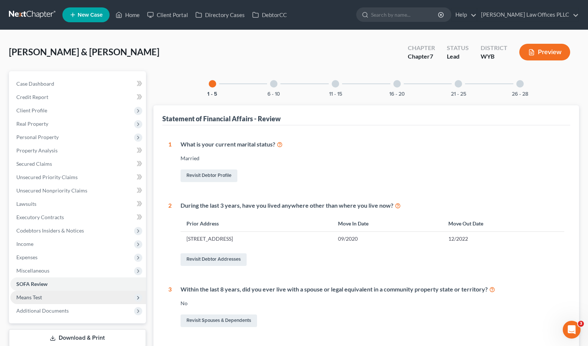
click at [42, 295] on span "Means Test" at bounding box center [29, 297] width 26 height 6
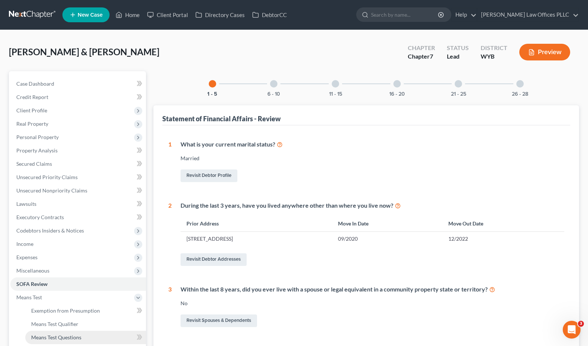
click at [73, 338] on span "Means Test Questions" at bounding box center [56, 337] width 50 height 6
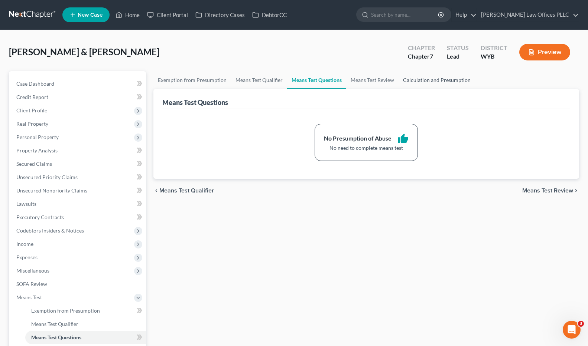
click at [423, 79] on link "Calculation and Presumption" at bounding box center [436, 80] width 76 height 18
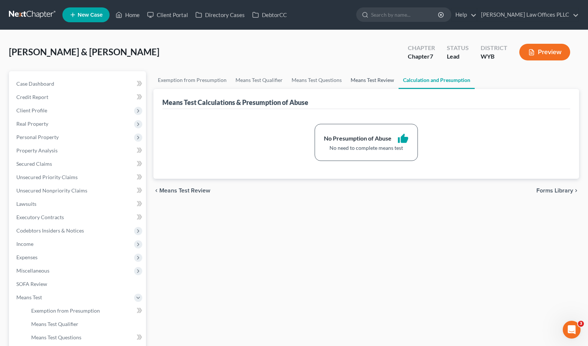
click at [360, 79] on link "Means Test Review" at bounding box center [372, 80] width 52 height 18
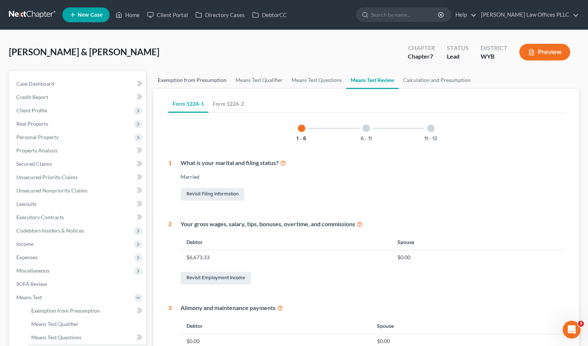
click at [190, 81] on link "Exemption from Presumption" at bounding box center [192, 80] width 78 height 18
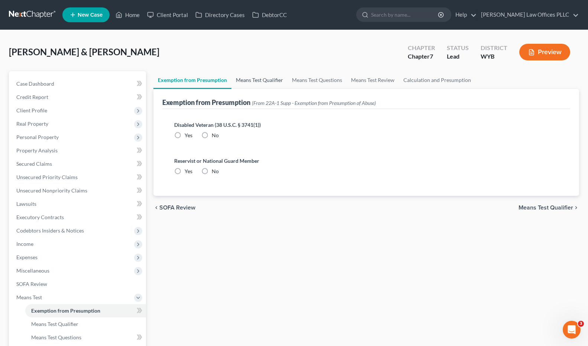
click at [263, 79] on link "Means Test Qualifier" at bounding box center [259, 80] width 56 height 18
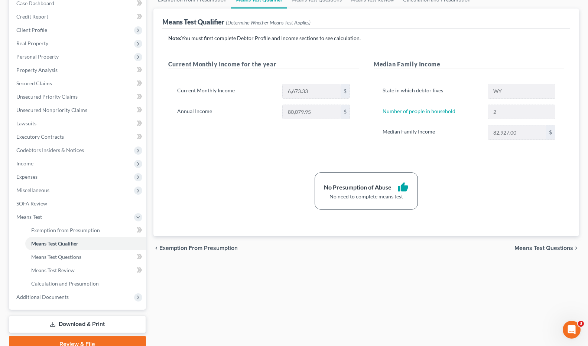
scroll to position [81, 0]
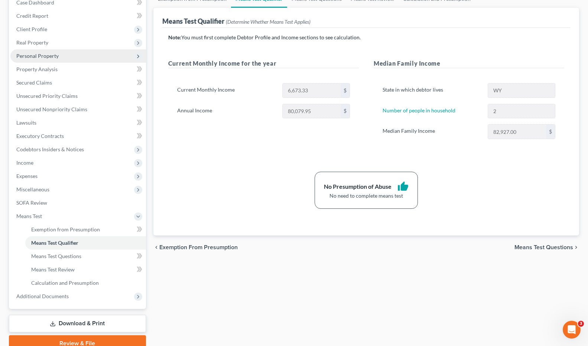
click at [40, 53] on span "Personal Property" at bounding box center [37, 56] width 42 height 6
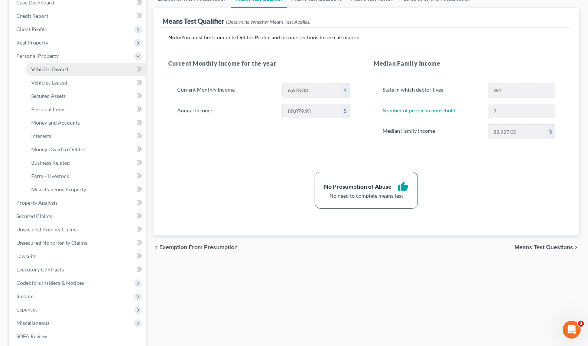
click at [55, 66] on span "Vehicles Owned" at bounding box center [49, 69] width 37 height 6
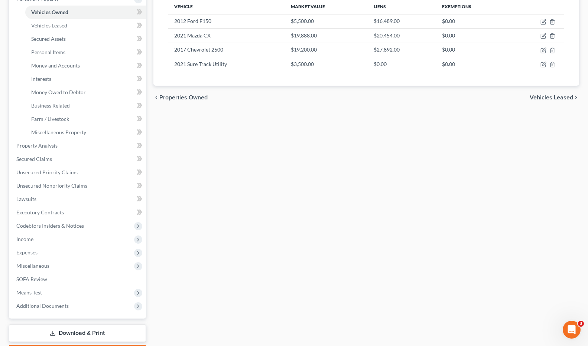
scroll to position [182, 0]
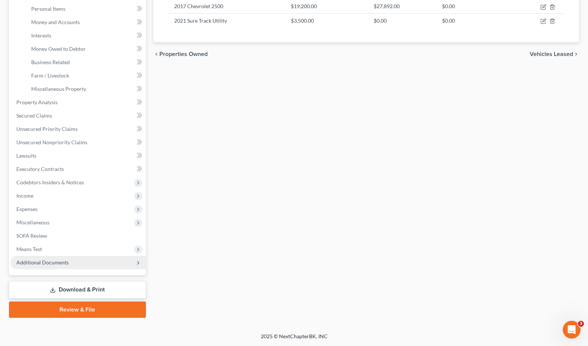
click at [65, 262] on span "Additional Documents" at bounding box center [42, 262] width 52 height 6
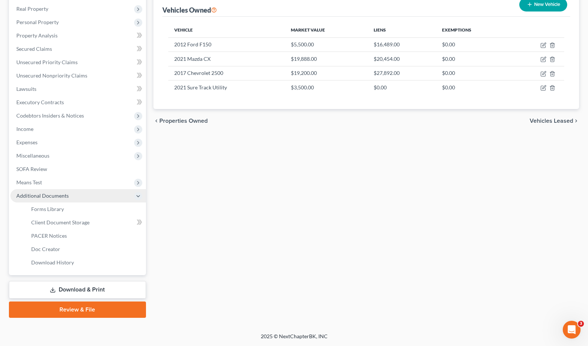
scroll to position [115, 0]
click at [65, 262] on span "Download History" at bounding box center [52, 262] width 43 height 6
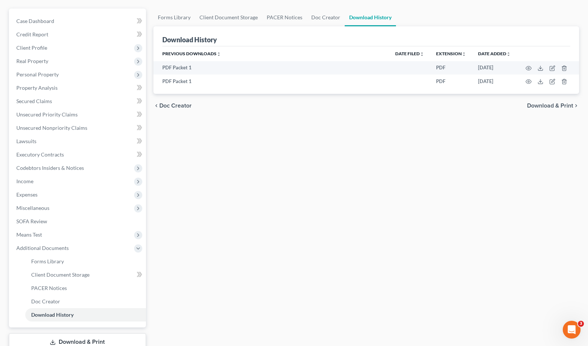
scroll to position [66, 0]
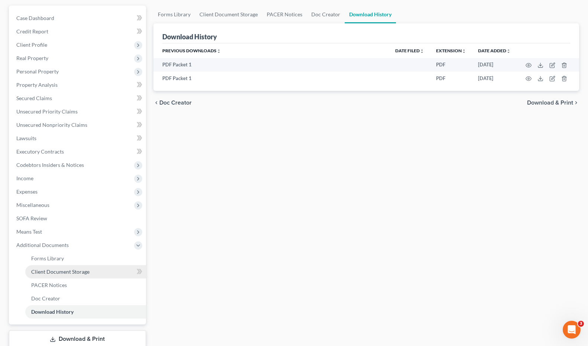
click at [71, 271] on span "Client Document Storage" at bounding box center [60, 272] width 58 height 6
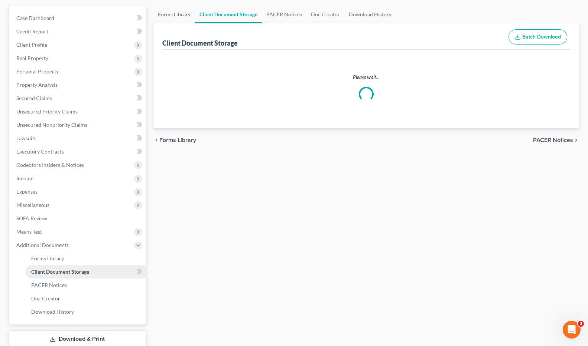
scroll to position [8, 0]
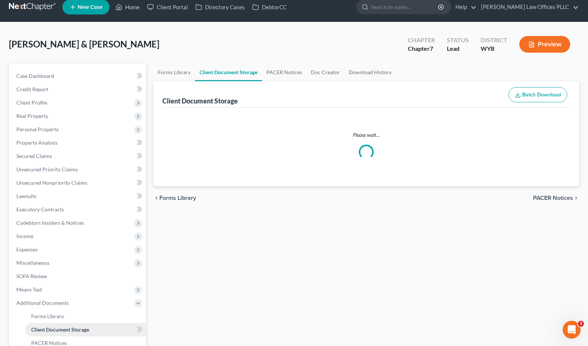
select select "3"
select select "0"
select select "4"
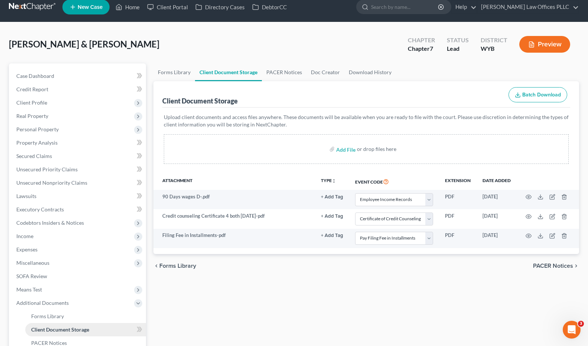
scroll to position [0, 0]
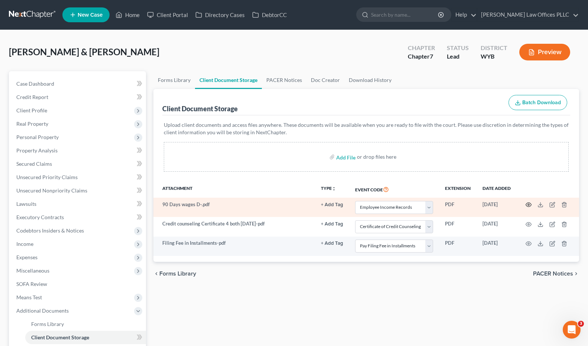
click at [529, 204] on icon "button" at bounding box center [528, 205] width 6 height 6
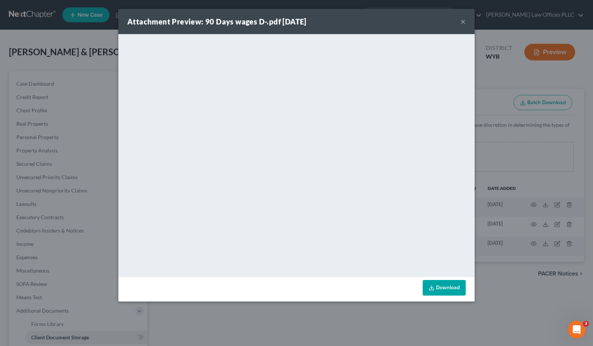
click at [465, 19] on button "×" at bounding box center [463, 21] width 5 height 9
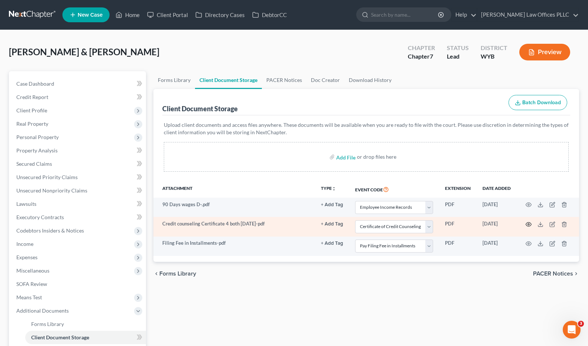
click at [529, 222] on icon "button" at bounding box center [528, 225] width 6 height 6
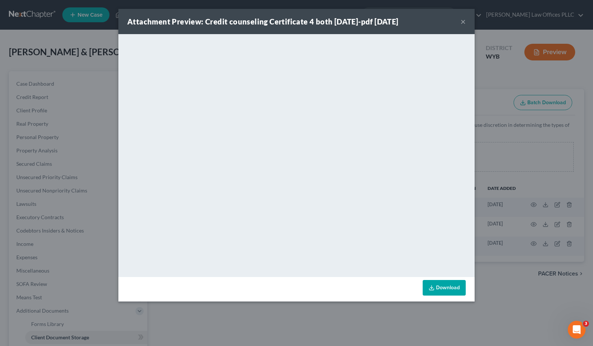
drag, startPoint x: 463, startPoint y: 21, endPoint x: 455, endPoint y: 40, distance: 20.3
click at [463, 21] on button "×" at bounding box center [463, 21] width 5 height 9
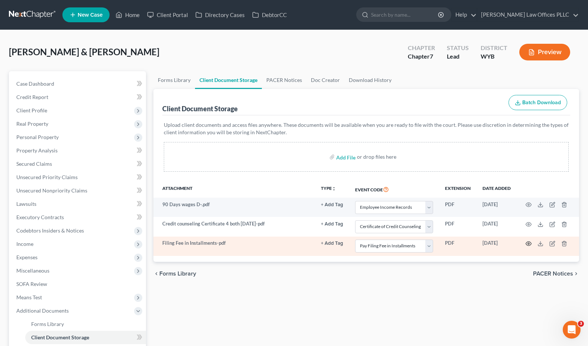
click at [528, 243] on icon "button" at bounding box center [528, 244] width 6 height 6
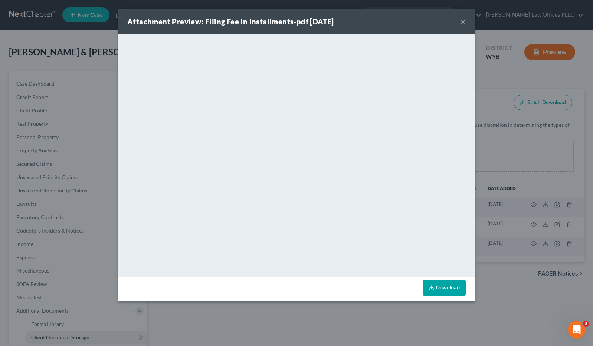
drag, startPoint x: 464, startPoint y: 21, endPoint x: 521, endPoint y: 114, distance: 109.8
click at [465, 21] on button "×" at bounding box center [463, 21] width 5 height 9
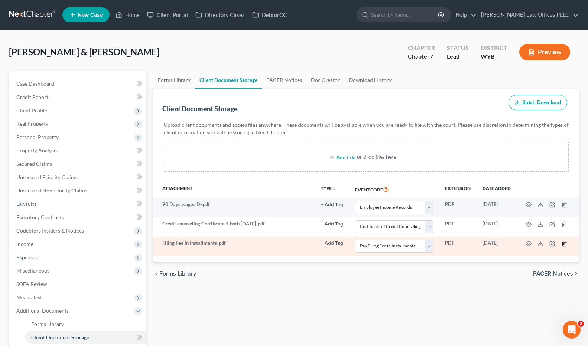
click at [562, 243] on icon "button" at bounding box center [563, 243] width 3 height 5
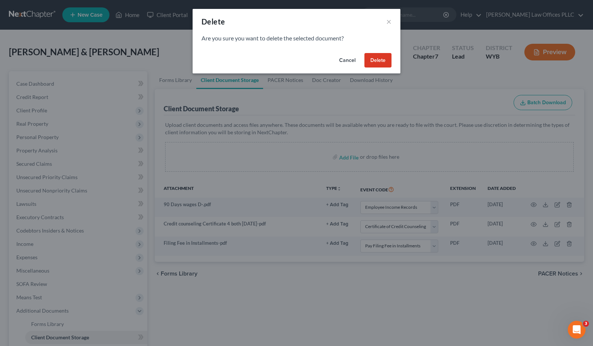
click at [378, 63] on button "Delete" at bounding box center [378, 60] width 27 height 15
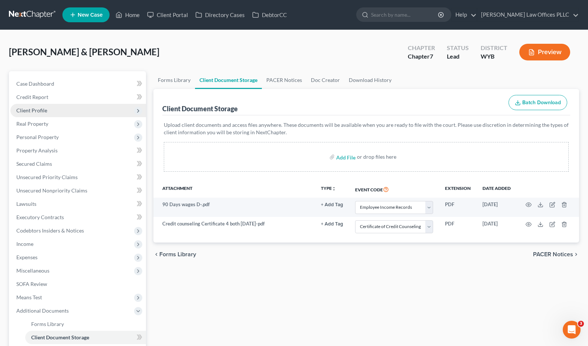
click at [46, 108] on span "Client Profile" at bounding box center [31, 110] width 31 height 6
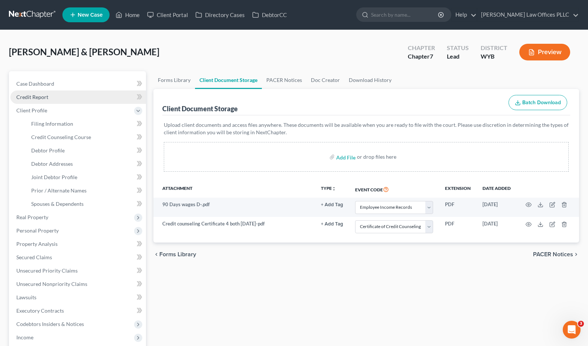
click at [44, 98] on span "Credit Report" at bounding box center [32, 97] width 32 height 6
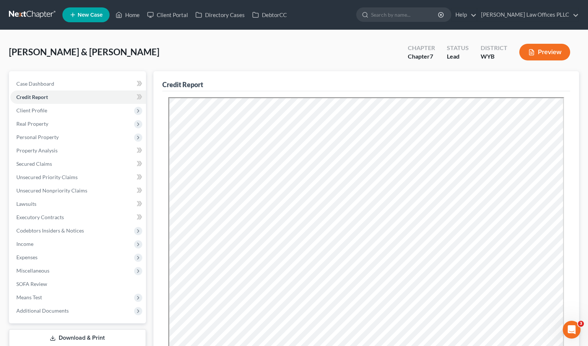
click at [60, 122] on span "Real Property" at bounding box center [77, 123] width 135 height 13
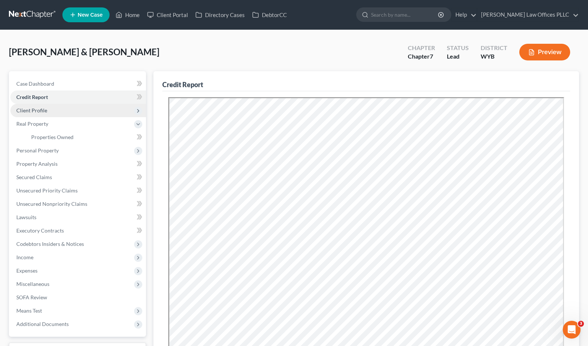
click at [40, 112] on span "Client Profile" at bounding box center [31, 110] width 31 height 6
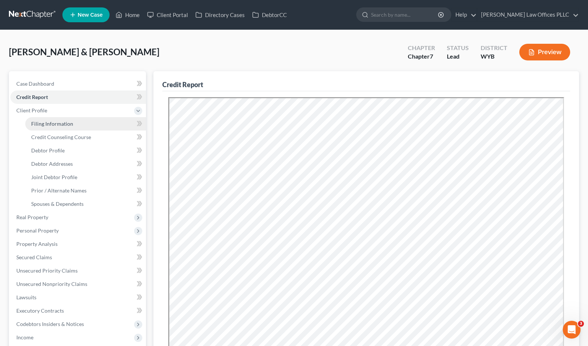
click at [56, 123] on span "Filing Information" at bounding box center [52, 124] width 42 height 6
select select "1"
select select "0"
select select "92"
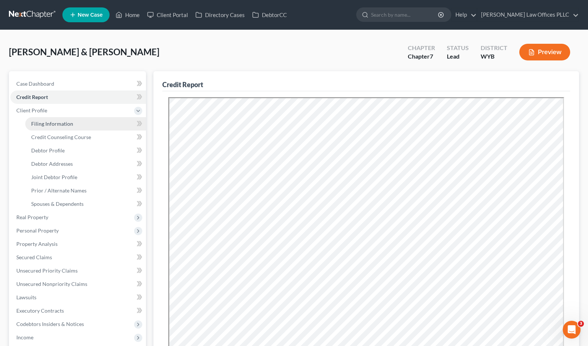
select select "1"
select select "53"
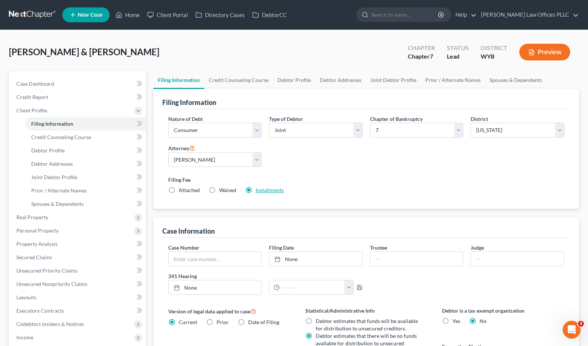
click at [271, 190] on link "Installments" at bounding box center [269, 190] width 28 height 6
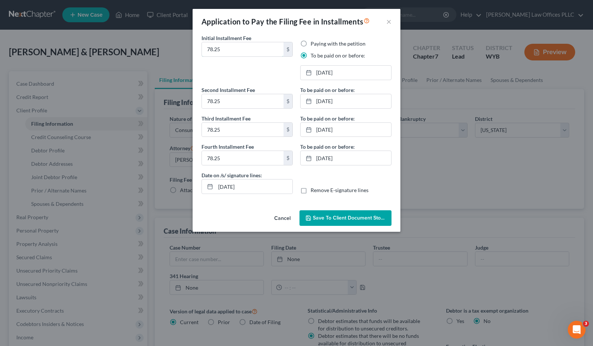
drag, startPoint x: 233, startPoint y: 50, endPoint x: 191, endPoint y: 50, distance: 42.7
click at [191, 50] on div "Application to Pay the Filing Fee in Installments × Initial Installment Fee 78.…" at bounding box center [296, 173] width 593 height 346
type input "84.50"
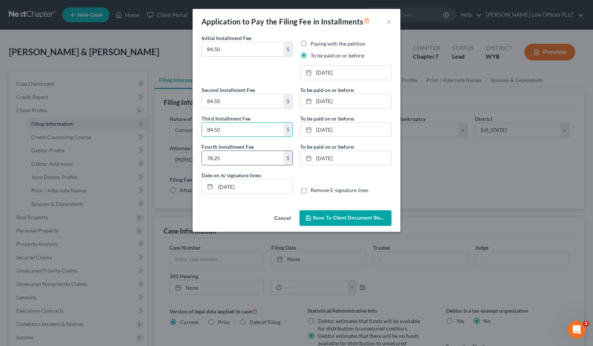
click at [224, 160] on input "78.25" at bounding box center [243, 158] width 82 height 14
type input "84.50"
click at [340, 216] on span "Save to Client Document Storage" at bounding box center [352, 218] width 79 height 6
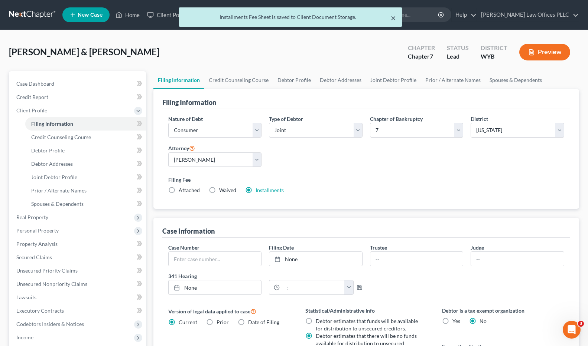
drag, startPoint x: 395, startPoint y: 15, endPoint x: 386, endPoint y: 20, distance: 10.1
click at [395, 15] on button "×" at bounding box center [392, 17] width 5 height 9
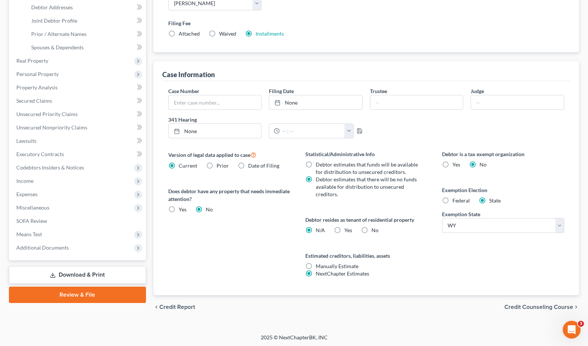
scroll to position [157, 0]
click at [88, 272] on link "Download & Print" at bounding box center [77, 274] width 137 height 17
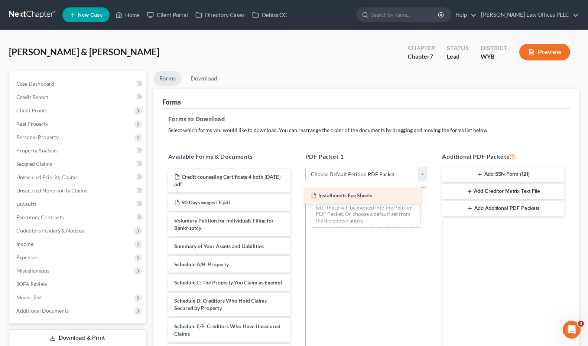
drag, startPoint x: 222, startPoint y: 179, endPoint x: 359, endPoint y: 197, distance: 137.9
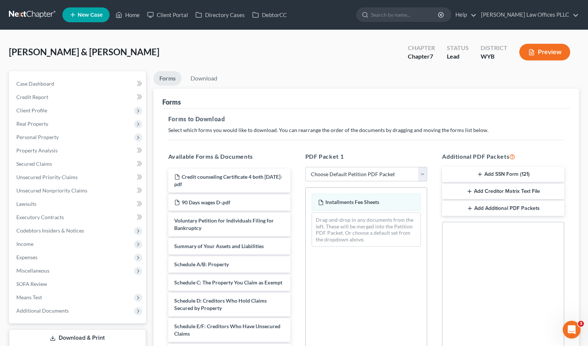
click at [494, 174] on button "Add SSN Form (121)" at bounding box center [503, 175] width 122 height 16
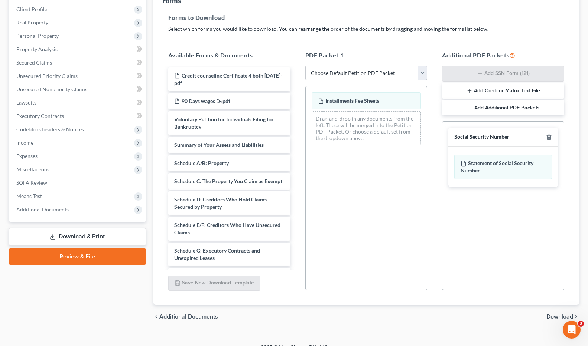
scroll to position [112, 0]
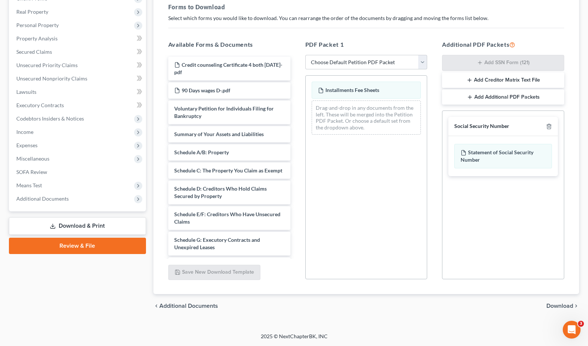
click at [557, 305] on span "Download" at bounding box center [559, 306] width 27 height 6
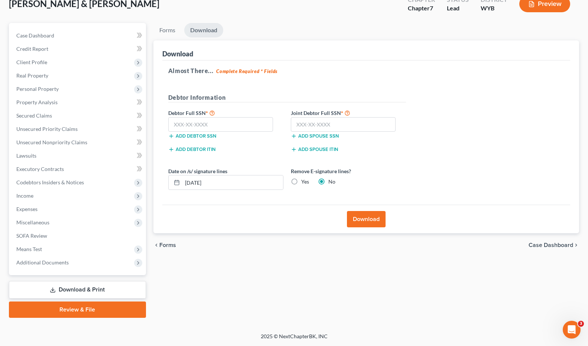
scroll to position [48, 0]
click at [173, 125] on input "text" at bounding box center [220, 124] width 105 height 15
type input "605-03-0129"
click at [297, 122] on input "text" at bounding box center [343, 124] width 105 height 15
type input "257-43-8593"
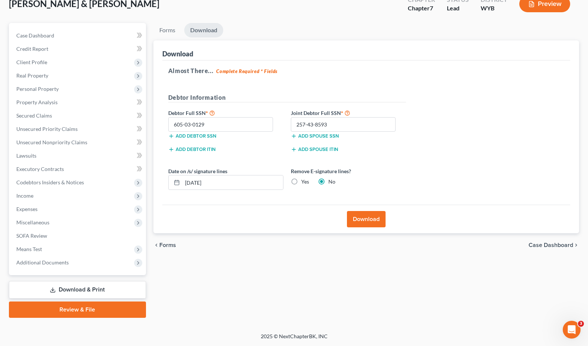
click at [301, 182] on label "Yes" at bounding box center [305, 181] width 8 height 7
click at [304, 182] on input "Yes" at bounding box center [306, 180] width 5 height 5
radio input "true"
radio input "false"
click at [374, 220] on button "Download" at bounding box center [366, 219] width 39 height 16
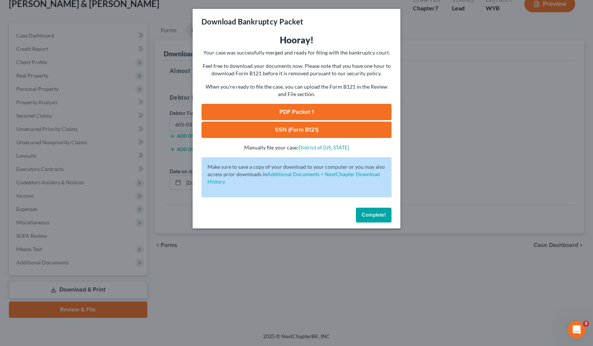
click at [340, 108] on link "PDF Packet 1" at bounding box center [297, 112] width 190 height 16
click at [321, 126] on link "SSN (Form B121)" at bounding box center [297, 130] width 190 height 16
click at [367, 214] on span "Complete!" at bounding box center [374, 215] width 24 height 6
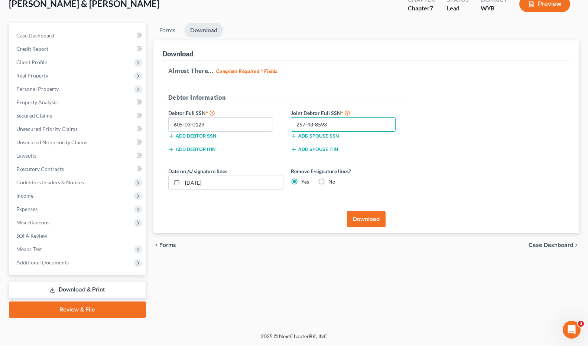
click at [333, 125] on input "257-43-8593" at bounding box center [343, 124] width 105 height 15
type input "257-43-8590"
click at [370, 220] on button "Download" at bounding box center [366, 219] width 39 height 16
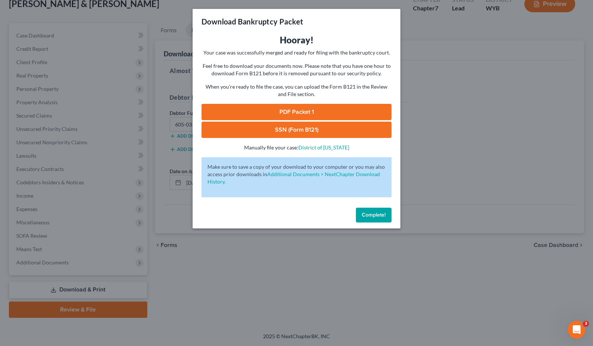
click at [317, 130] on link "SSN (Form B121)" at bounding box center [297, 130] width 190 height 16
drag, startPoint x: 373, startPoint y: 211, endPoint x: 230, endPoint y: 150, distance: 155.1
click at [373, 211] on button "Complete!" at bounding box center [374, 215] width 36 height 15
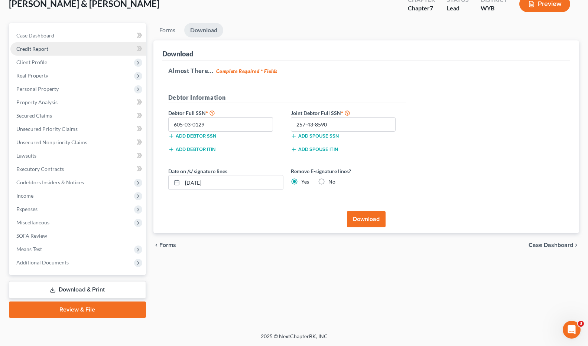
click at [36, 49] on span "Credit Report" at bounding box center [32, 49] width 32 height 6
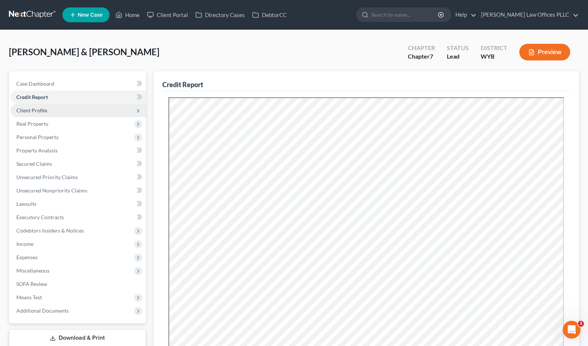
click at [38, 111] on span "Client Profile" at bounding box center [31, 110] width 31 height 6
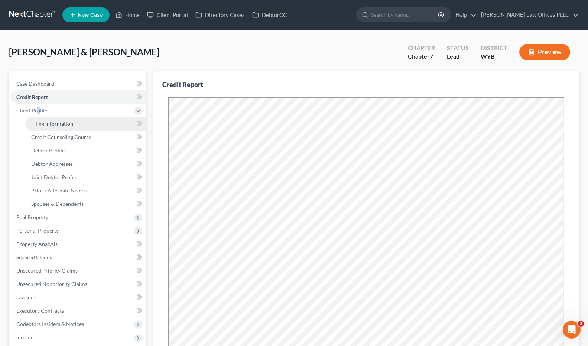
click at [58, 125] on span "Filing Information" at bounding box center [52, 124] width 42 height 6
select select "1"
select select "0"
select select "92"
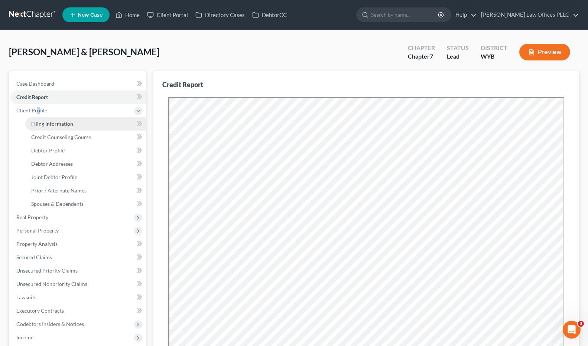
select select "1"
select select "53"
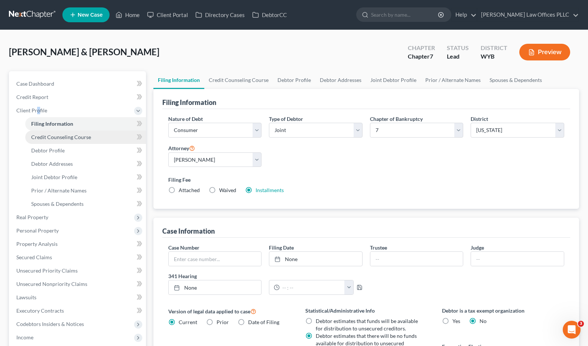
click at [70, 135] on span "Credit Counseling Course" at bounding box center [61, 137] width 60 height 6
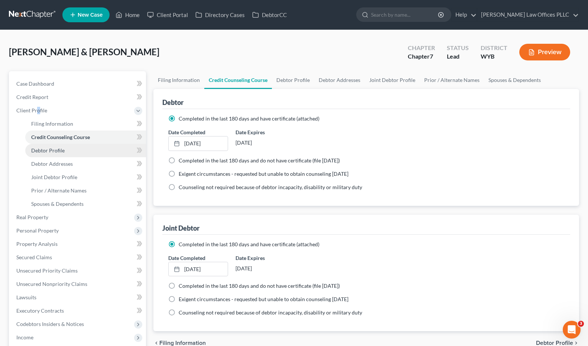
click at [67, 153] on link "Debtor Profile" at bounding box center [85, 150] width 121 height 13
select select "1"
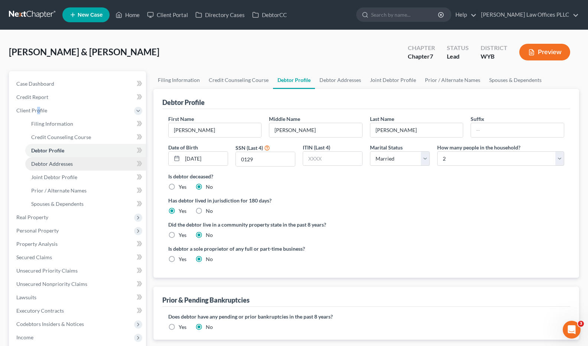
click at [72, 164] on span "Debtor Addresses" at bounding box center [52, 164] width 42 height 6
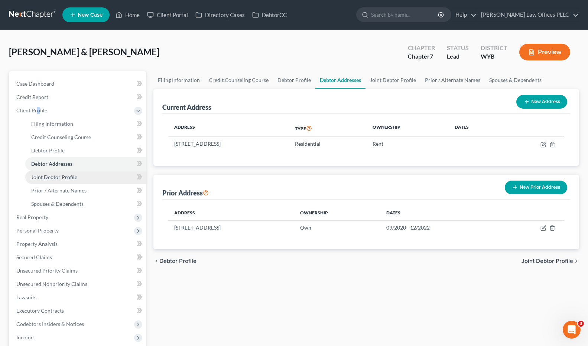
click at [76, 177] on link "Joint Debtor Profile" at bounding box center [85, 177] width 121 height 13
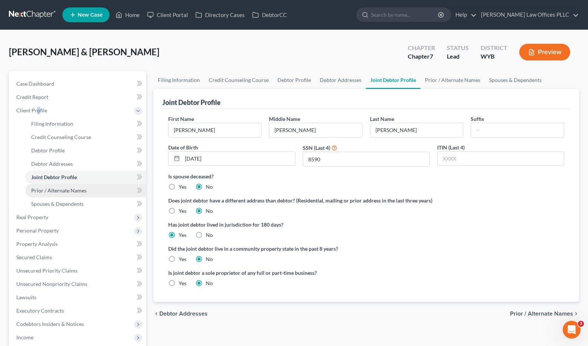
click at [76, 191] on span "Prior / Alternate Names" at bounding box center [58, 190] width 55 height 6
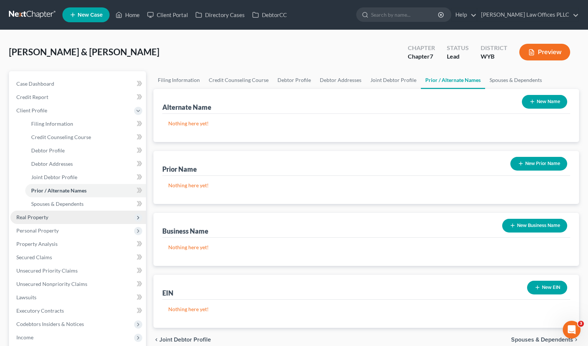
click at [34, 216] on span "Real Property" at bounding box center [32, 217] width 32 height 6
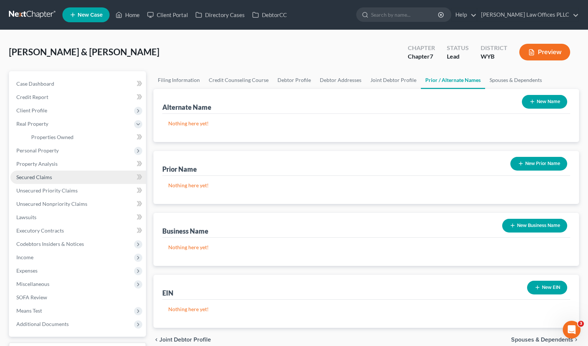
click at [50, 175] on span "Secured Claims" at bounding box center [34, 177] width 36 height 6
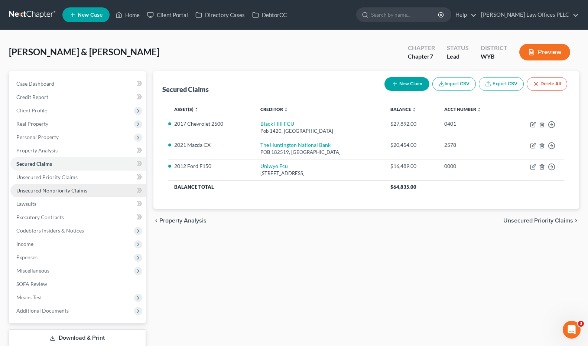
click at [61, 187] on span "Unsecured Nonpriority Claims" at bounding box center [51, 190] width 71 height 6
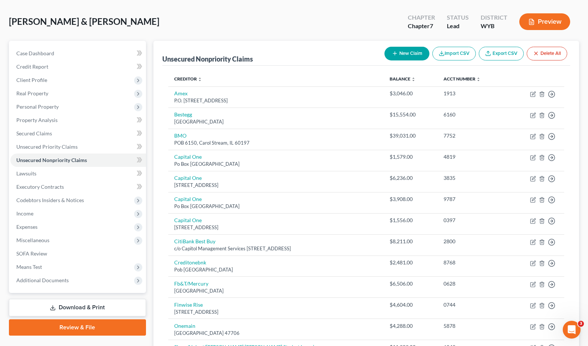
scroll to position [20, 0]
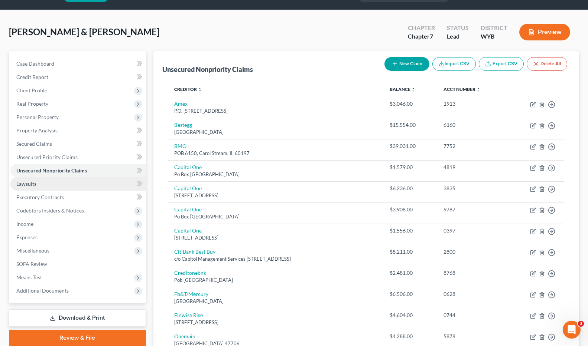
click at [31, 184] on span "Lawsuits" at bounding box center [26, 184] width 20 height 6
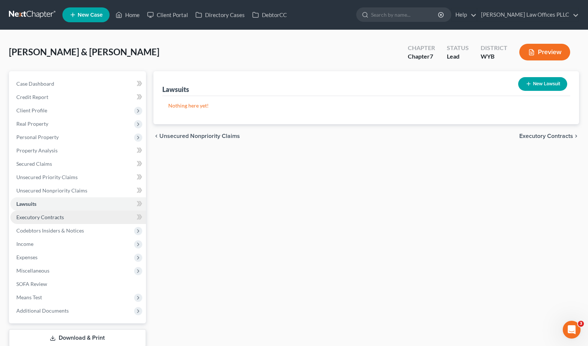
click at [51, 216] on span "Executory Contracts" at bounding box center [40, 217] width 48 height 6
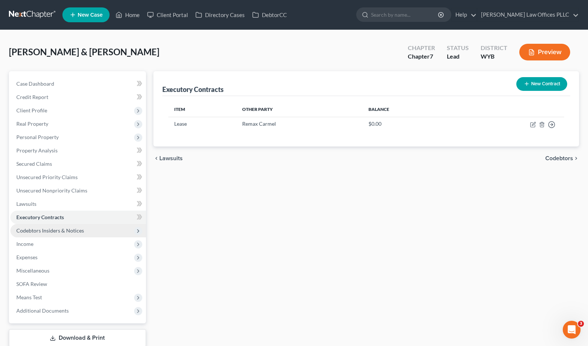
click at [59, 229] on span "Codebtors Insiders & Notices" at bounding box center [50, 231] width 68 height 6
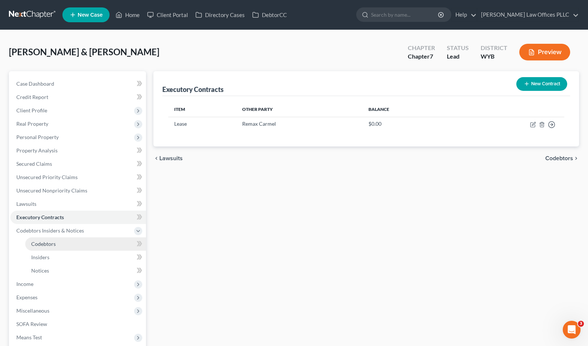
click at [52, 240] on link "Codebtors" at bounding box center [85, 244] width 121 height 13
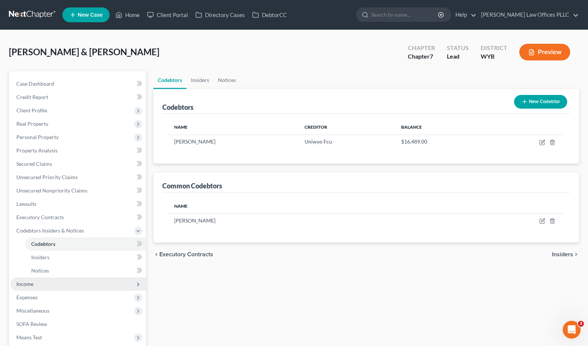
click at [22, 283] on span "Income" at bounding box center [24, 284] width 17 height 6
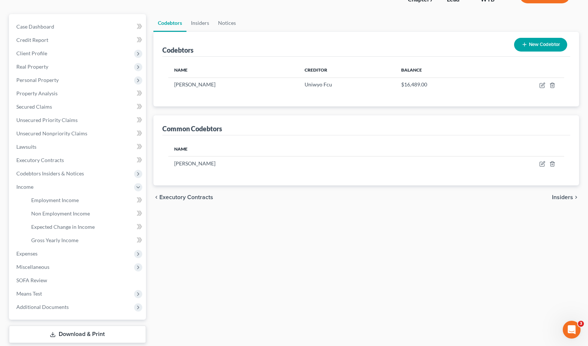
scroll to position [69, 0]
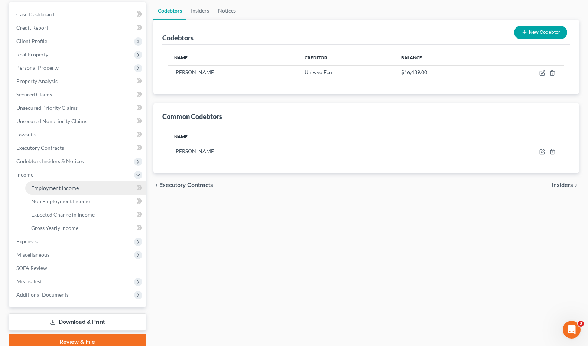
click at [72, 187] on span "Employment Income" at bounding box center [55, 188] width 48 height 6
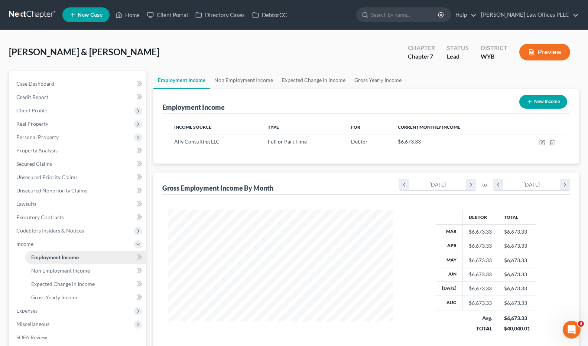
scroll to position [133, 240]
click at [71, 271] on span "Non Employment Income" at bounding box center [60, 271] width 59 height 6
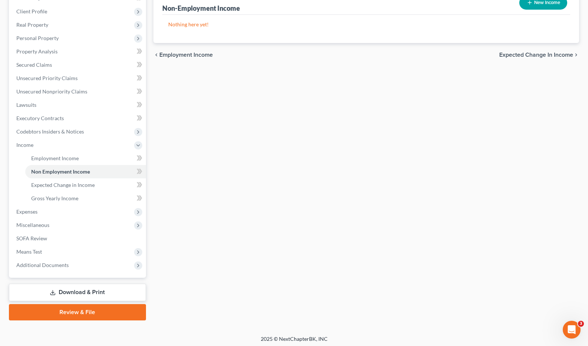
scroll to position [102, 0]
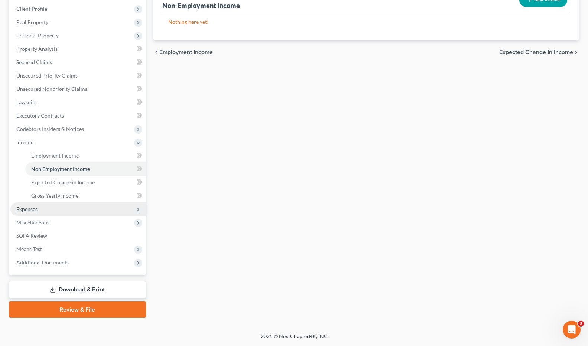
click at [20, 210] on span "Expenses" at bounding box center [26, 209] width 21 height 6
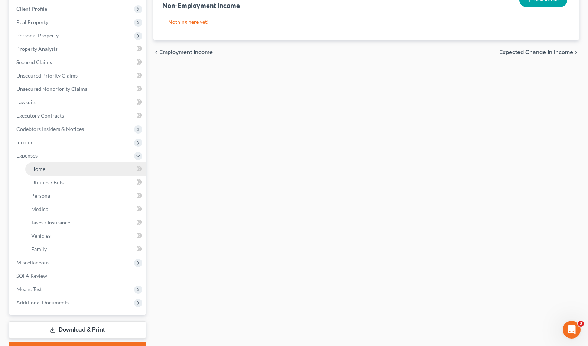
click at [40, 166] on span "Home" at bounding box center [38, 169] width 14 height 6
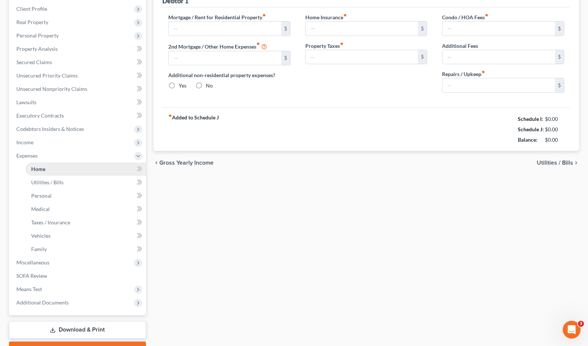
type input "1,850.00"
type input "0.00"
radio input "true"
type input "35.11"
type input "0.00"
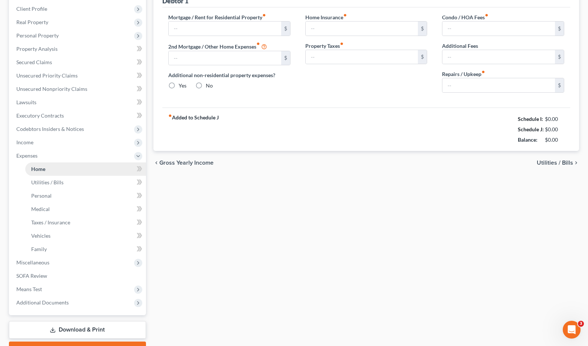
type input "0.00"
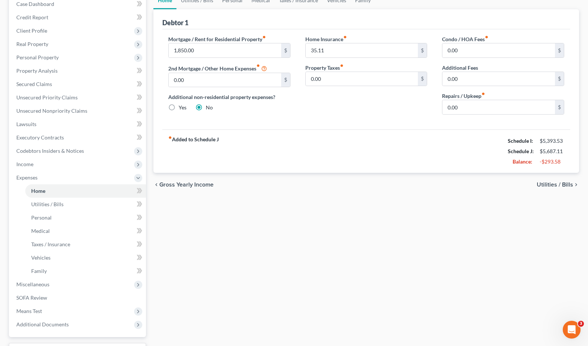
scroll to position [142, 0]
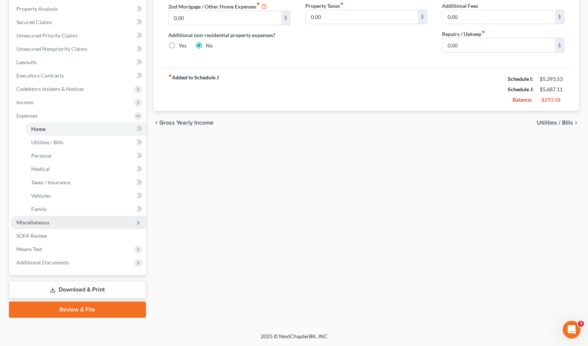
click at [52, 221] on span "Miscellaneous" at bounding box center [77, 222] width 135 height 13
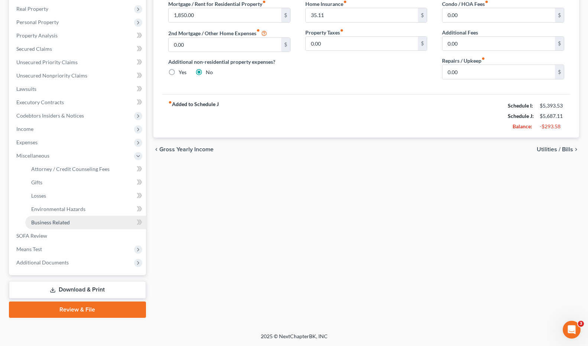
scroll to position [115, 0]
click at [63, 168] on span "Attorney / Credit Counseling Fees" at bounding box center [70, 169] width 78 height 6
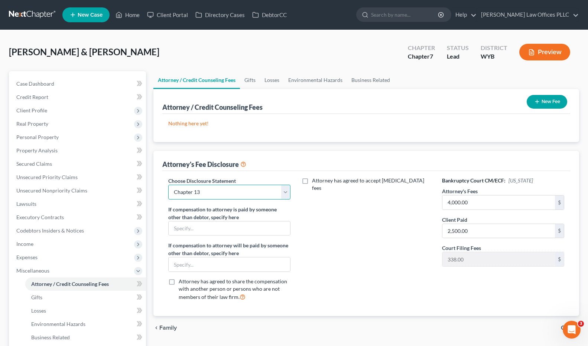
drag, startPoint x: 286, startPoint y: 191, endPoint x: 268, endPoint y: 193, distance: 18.7
click at [286, 191] on select "Select Chapter 11 Ch 7 Business Chapter 13 Chapter 7" at bounding box center [229, 192] width 122 height 15
select select "1"
click at [168, 185] on select "Select Chapter 11 Ch 7 Business Chapter 13 Chapter 7" at bounding box center [229, 192] width 122 height 15
click at [483, 203] on input "4,000.00" at bounding box center [498, 203] width 112 height 14
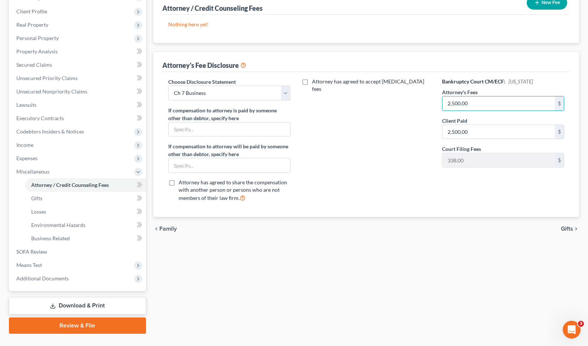
scroll to position [101, 0]
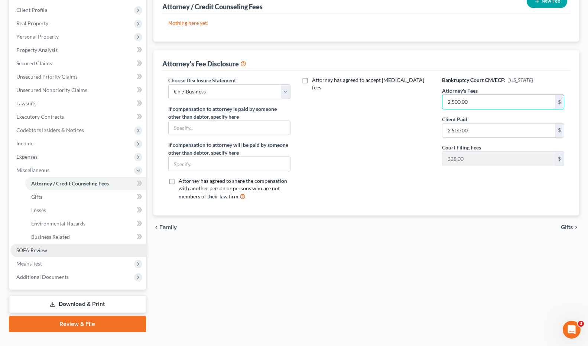
type input "2,500.00"
click at [33, 249] on span "SOFA Review" at bounding box center [31, 250] width 31 height 6
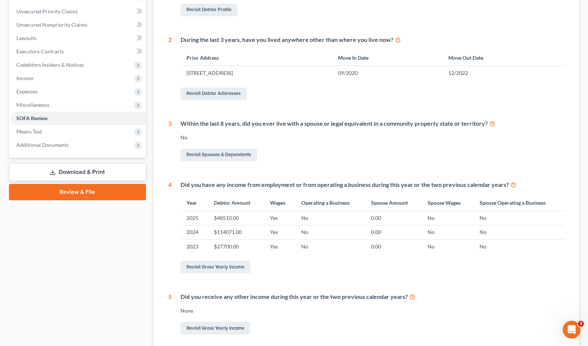
scroll to position [167, 0]
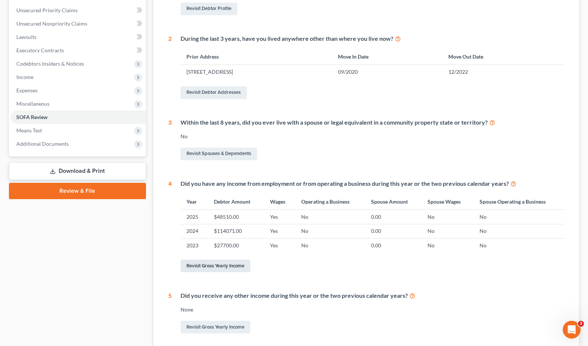
drag, startPoint x: 227, startPoint y: 266, endPoint x: 225, endPoint y: 259, distance: 6.7
click at [227, 266] on link "Revisit Gross Yearly Income" at bounding box center [215, 266] width 70 height 13
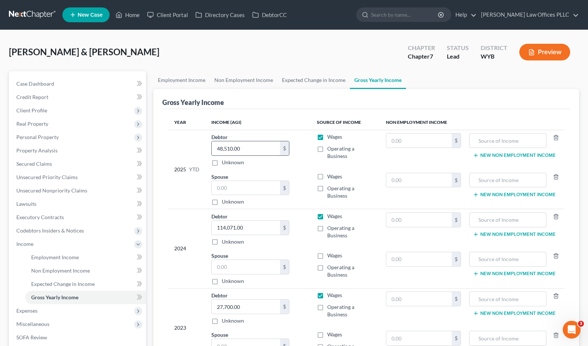
click at [243, 149] on input "48,510.00" at bounding box center [246, 148] width 68 height 14
type input "52,000.00"
click at [273, 120] on th "Income (AGI)" at bounding box center [257, 122] width 105 height 15
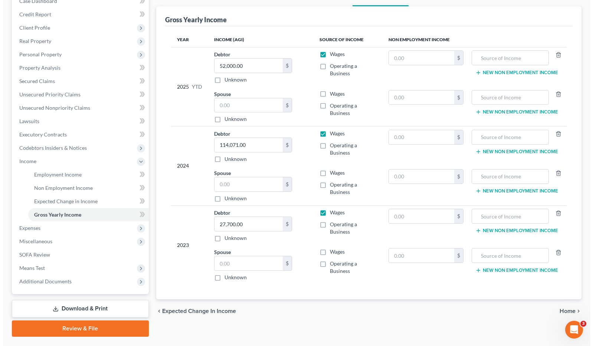
scroll to position [102, 0]
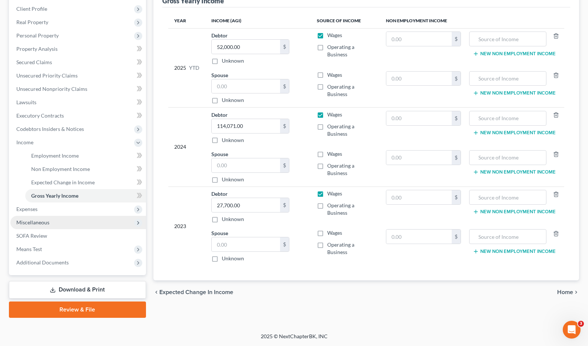
click at [39, 222] on span "Miscellaneous" at bounding box center [32, 222] width 33 height 6
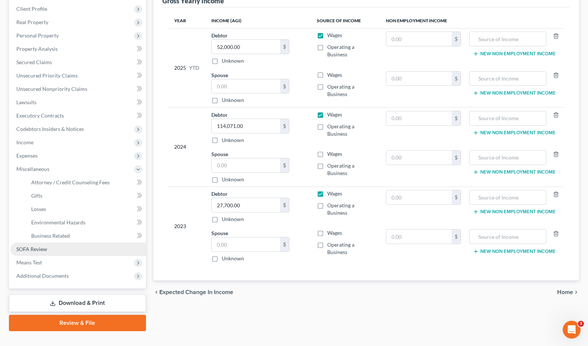
click at [35, 249] on span "SOFA Review" at bounding box center [31, 249] width 31 height 6
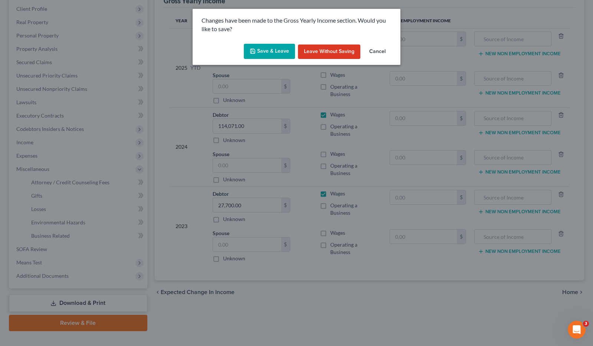
click at [274, 50] on button "Save & Leave" at bounding box center [269, 52] width 51 height 16
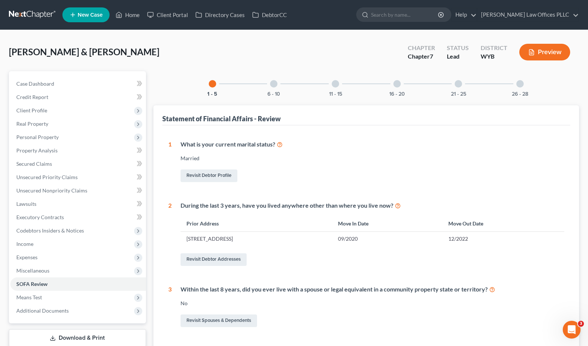
click at [274, 83] on div at bounding box center [273, 83] width 7 height 7
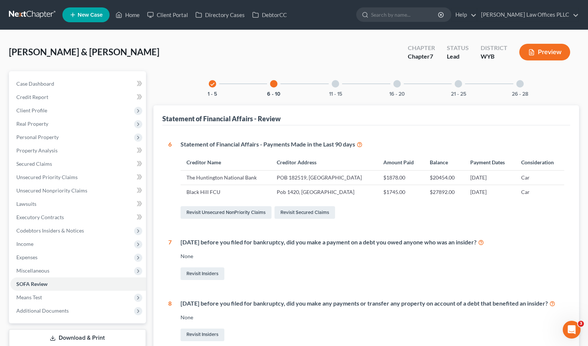
click at [336, 83] on div at bounding box center [334, 83] width 7 height 7
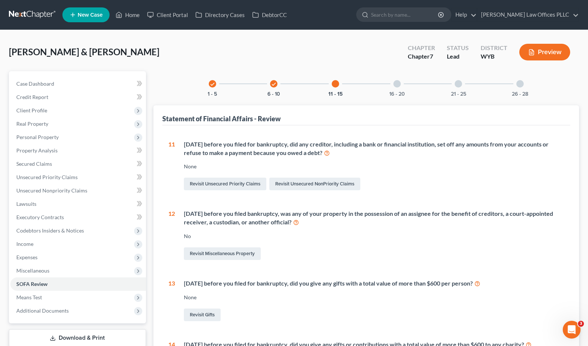
click at [397, 84] on div at bounding box center [396, 83] width 7 height 7
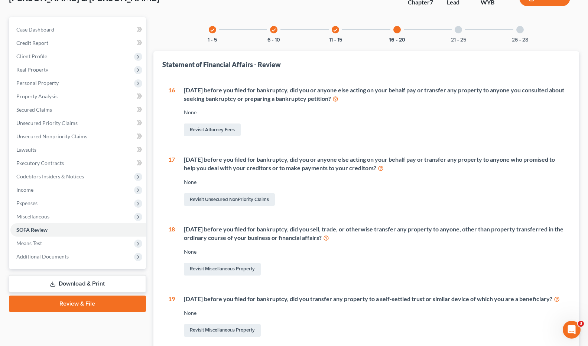
scroll to position [37, 0]
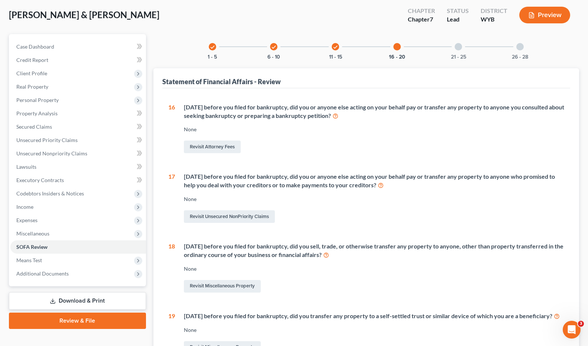
click at [459, 45] on div at bounding box center [457, 46] width 7 height 7
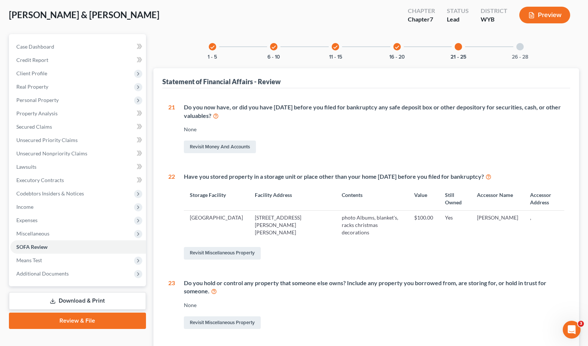
click at [522, 43] on div at bounding box center [519, 46] width 7 height 7
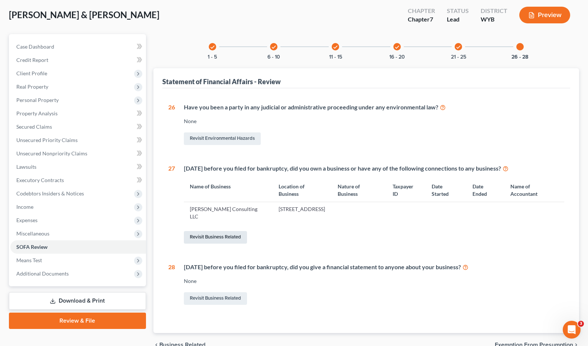
click at [224, 236] on link "Revisit Business Related" at bounding box center [215, 237] width 63 height 13
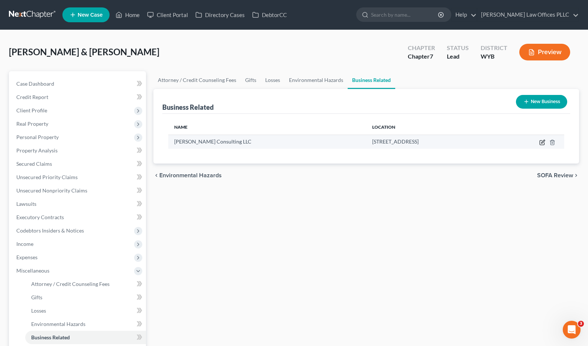
click at [542, 142] on icon "button" at bounding box center [542, 141] width 3 height 3
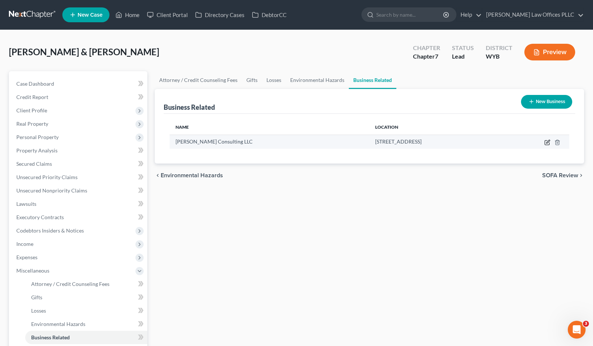
select select "sole_proprietor"
select select "29"
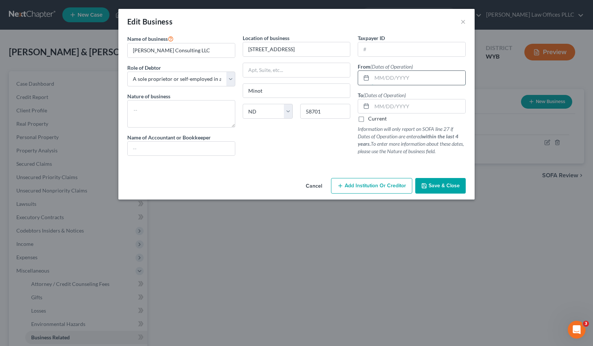
drag, startPoint x: 376, startPoint y: 76, endPoint x: 388, endPoint y: 78, distance: 12.3
click at [376, 76] on input "text" at bounding box center [419, 78] width 94 height 14
type input "02/12/2020"
drag, startPoint x: 382, startPoint y: 107, endPoint x: 385, endPoint y: 107, distance: 3.8
click at [382, 107] on input "text" at bounding box center [419, 106] width 94 height 14
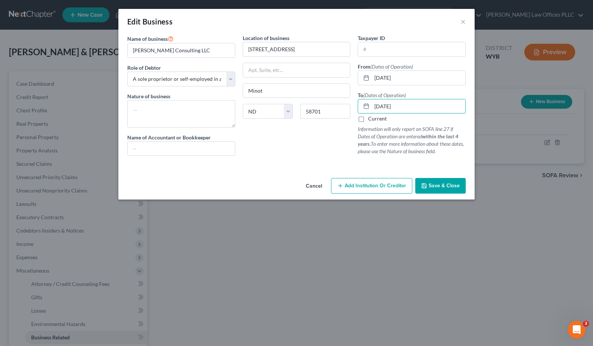
type input "12/02/2024"
click at [450, 182] on button "Save & Close" at bounding box center [440, 186] width 50 height 16
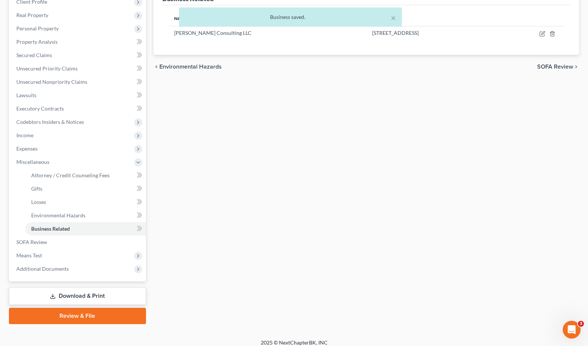
scroll to position [115, 0]
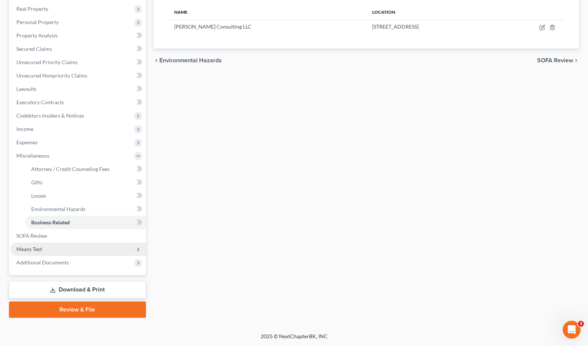
click at [34, 249] on span "Means Test" at bounding box center [29, 249] width 26 height 6
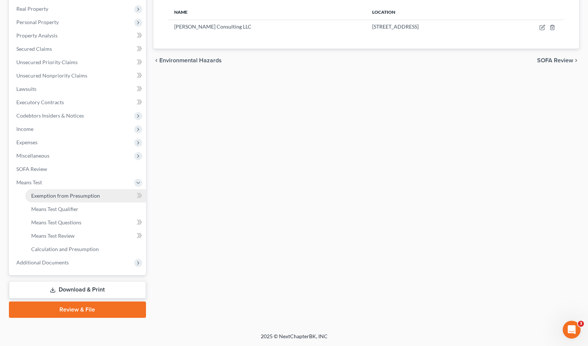
click at [77, 197] on span "Exemption from Presumption" at bounding box center [65, 196] width 69 height 6
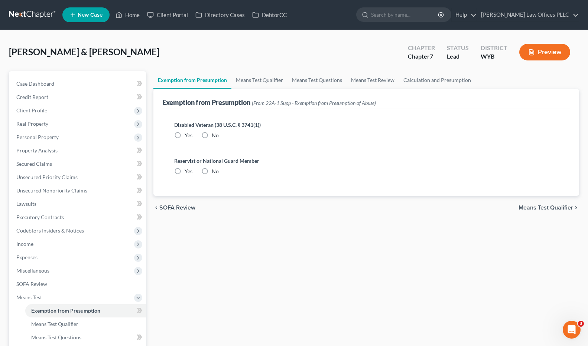
click at [212, 134] on label "No" at bounding box center [215, 135] width 7 height 7
click at [215, 134] on input "No" at bounding box center [217, 134] width 5 height 5
radio input "true"
drag, startPoint x: 203, startPoint y: 171, endPoint x: 248, endPoint y: 86, distance: 96.6
click at [212, 171] on label "No" at bounding box center [215, 171] width 7 height 7
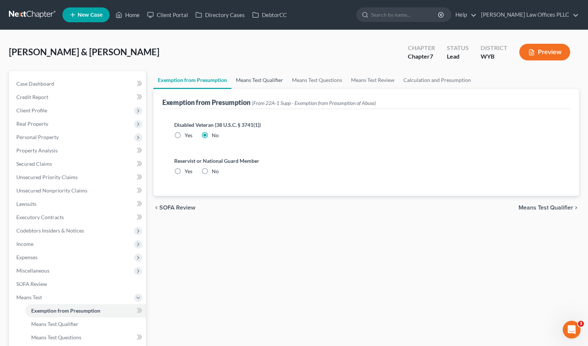
click at [215, 171] on input "No" at bounding box center [217, 170] width 5 height 5
radio input "true"
click at [260, 78] on link "Means Test Qualifier" at bounding box center [259, 80] width 56 height 18
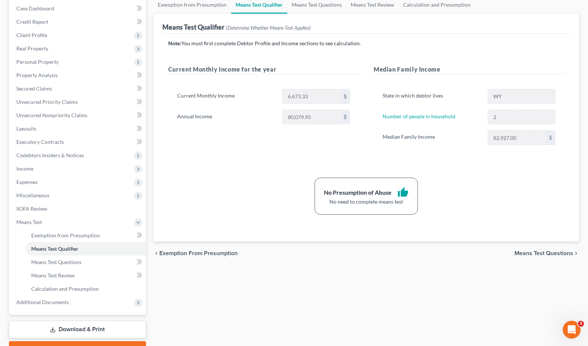
scroll to position [115, 0]
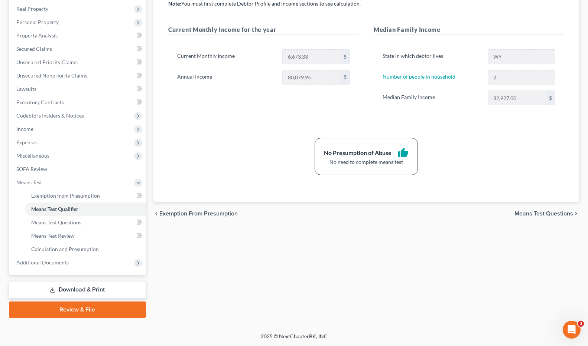
click at [94, 285] on link "Download & Print" at bounding box center [77, 289] width 137 height 17
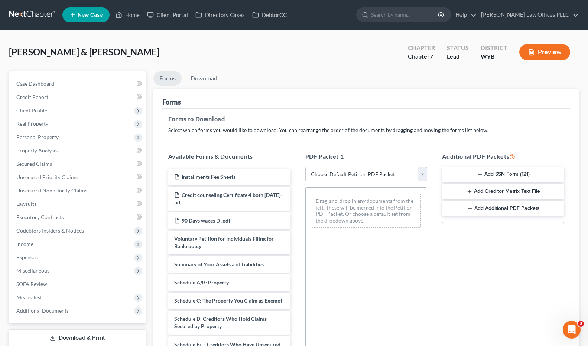
click at [422, 174] on select "Choose Default Petition PDF Packet Complete Bankruptcy Petition (all forms and …" at bounding box center [366, 174] width 122 height 15
select select "4"
click at [305, 167] on select "Choose Default Petition PDF Packet Complete Bankruptcy Petition (all forms and …" at bounding box center [366, 174] width 122 height 15
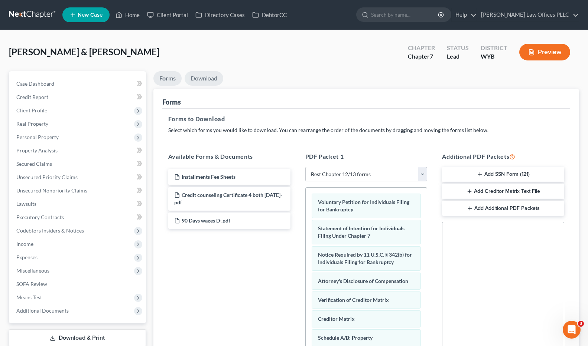
click at [200, 80] on link "Download" at bounding box center [203, 78] width 39 height 14
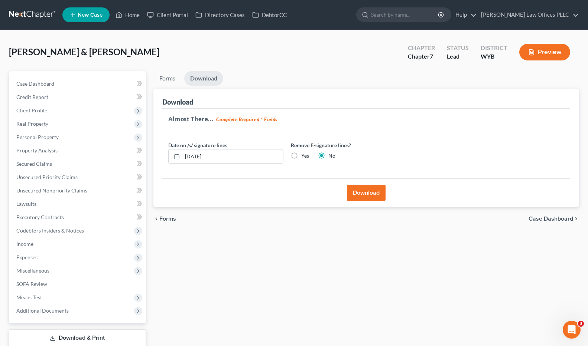
drag, startPoint x: 294, startPoint y: 157, endPoint x: 346, endPoint y: 180, distance: 56.5
click at [301, 157] on label "Yes" at bounding box center [305, 155] width 8 height 7
click at [304, 157] on input "Yes" at bounding box center [306, 154] width 5 height 5
radio input "true"
radio input "false"
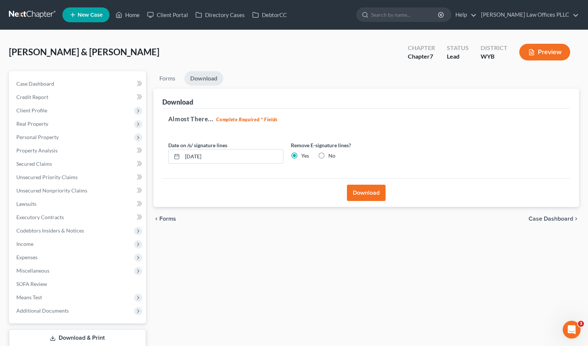
click at [369, 191] on button "Download" at bounding box center [366, 193] width 39 height 16
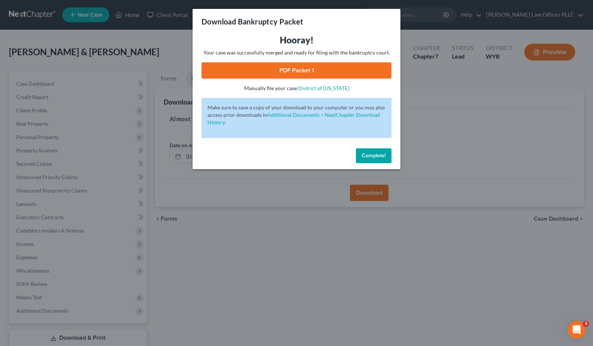
click at [332, 69] on link "PDF Packet 1" at bounding box center [297, 70] width 190 height 16
click at [54, 311] on div "Download Bankruptcy Packet Hooray! Your case was successfully merged and ready …" at bounding box center [296, 173] width 593 height 346
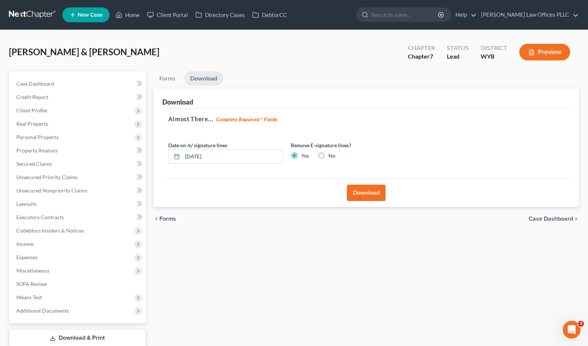
scroll to position [48, 0]
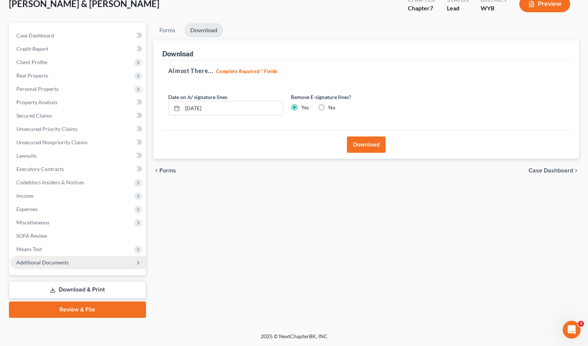
click at [56, 261] on span "Additional Documents" at bounding box center [42, 262] width 52 height 6
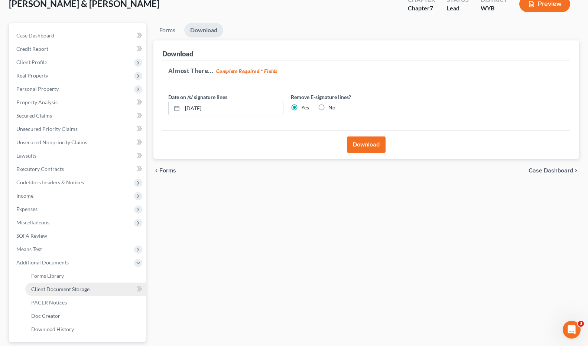
click at [79, 289] on span "Client Document Storage" at bounding box center [60, 289] width 58 height 6
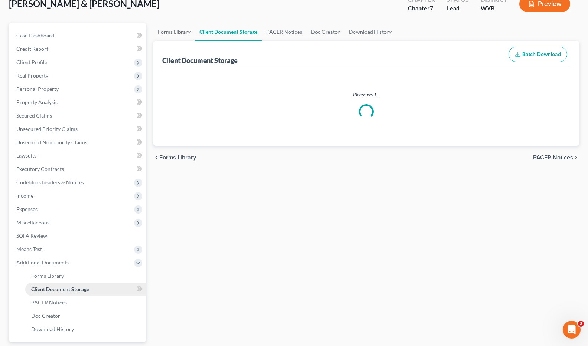
scroll to position [0, 0]
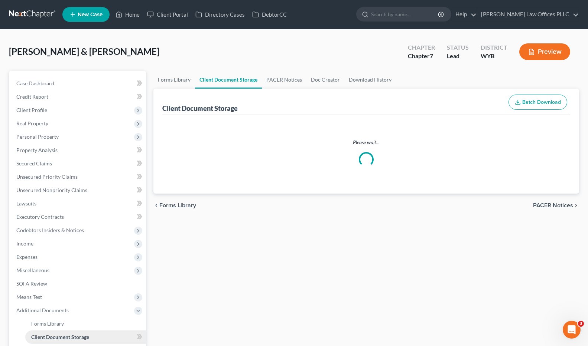
select select "3"
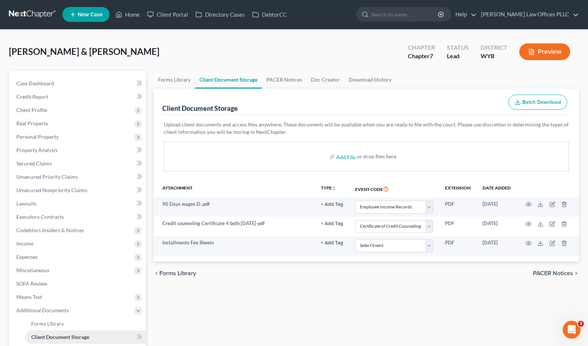
scroll to position [0, 0]
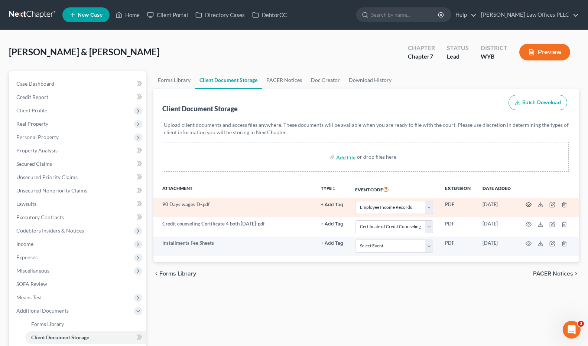
click at [527, 203] on icon "button" at bounding box center [529, 205] width 6 height 4
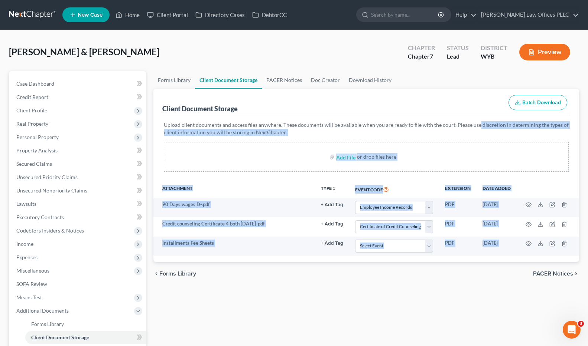
drag, startPoint x: 475, startPoint y: 68, endPoint x: 474, endPoint y: 116, distance: 48.6
click at [450, 160] on div "Add File or drop files here" at bounding box center [366, 157] width 405 height 30
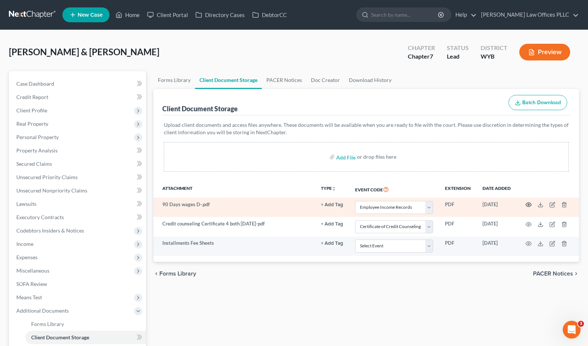
click at [529, 204] on circle "button" at bounding box center [527, 204] width 1 height 1
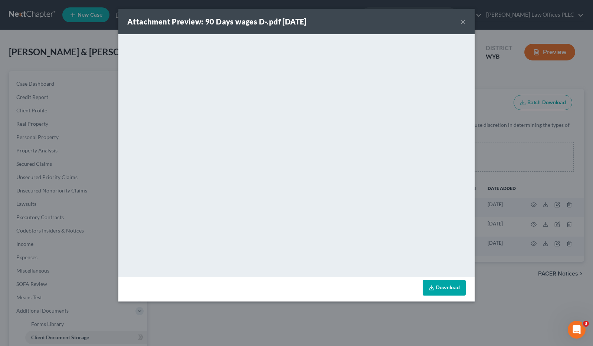
click at [463, 18] on button "×" at bounding box center [463, 21] width 5 height 9
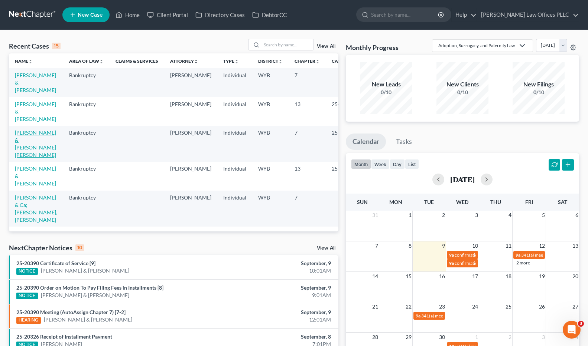
click at [21, 141] on link "[PERSON_NAME] & [PERSON_NAME] [PERSON_NAME]" at bounding box center [35, 144] width 41 height 29
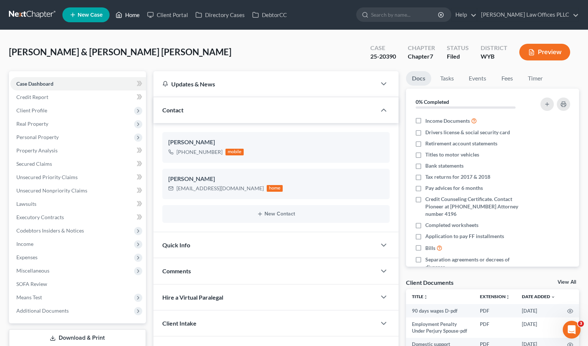
click at [134, 14] on link "Home" at bounding box center [128, 14] width 32 height 13
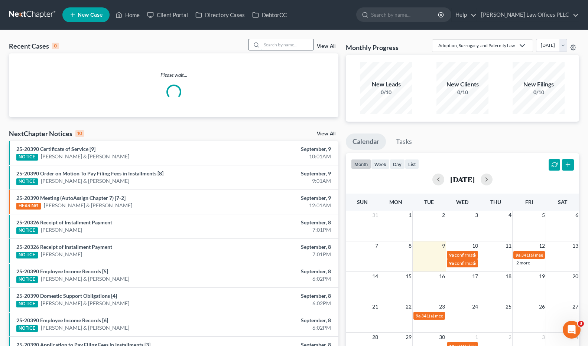
click at [263, 47] on input "search" at bounding box center [287, 44] width 52 height 11
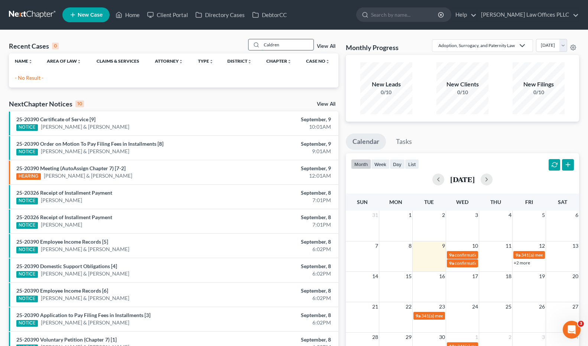
click at [274, 44] on input "Caldren" at bounding box center [287, 44] width 52 height 11
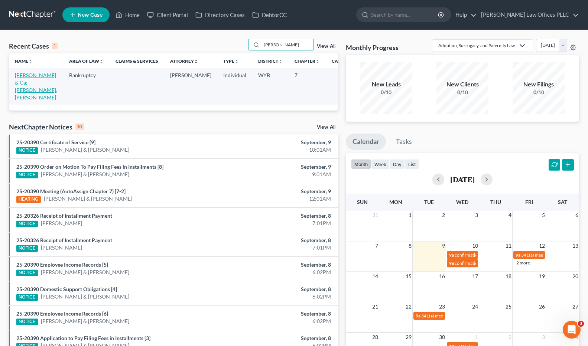
type input "[PERSON_NAME]"
click at [27, 82] on link "[PERSON_NAME] & Ca;[PERSON_NAME], [PERSON_NAME]" at bounding box center [36, 86] width 42 height 29
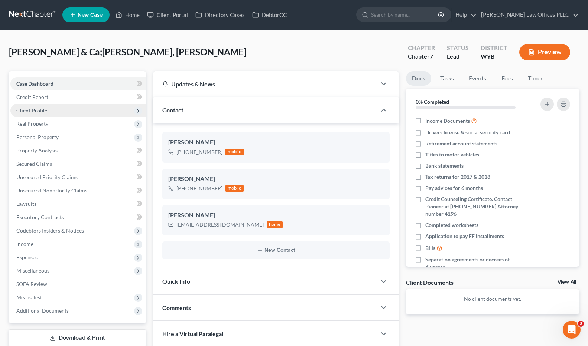
click at [40, 111] on span "Client Profile" at bounding box center [31, 110] width 31 height 6
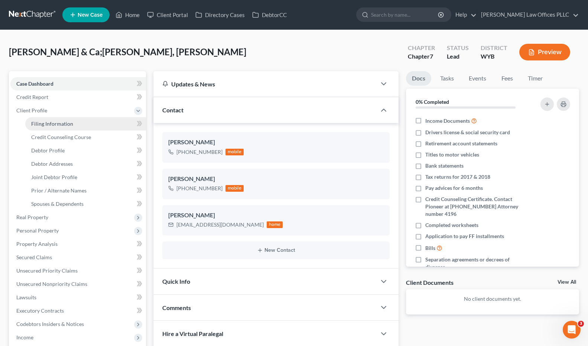
click at [48, 122] on span "Filing Information" at bounding box center [52, 124] width 42 height 6
select select "1"
select select "0"
select select "53"
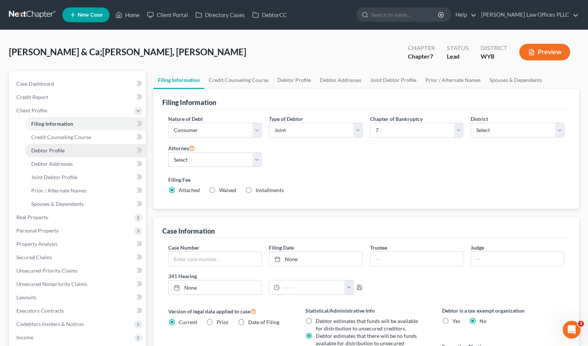
click at [58, 148] on span "Debtor Profile" at bounding box center [47, 150] width 33 height 6
select select "1"
select select "4"
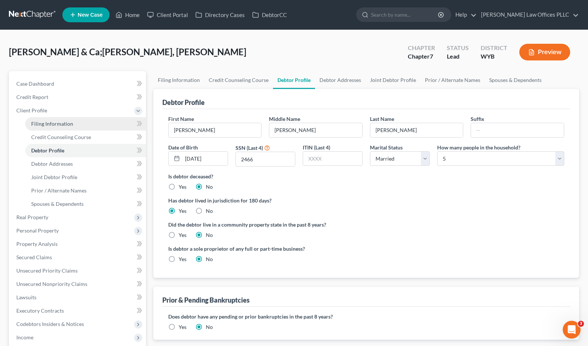
click at [63, 122] on span "Filing Information" at bounding box center [52, 124] width 42 height 6
select select "1"
select select "0"
select select "92"
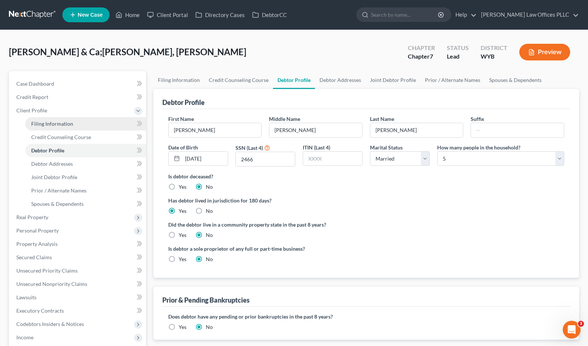
select select "1"
select select "53"
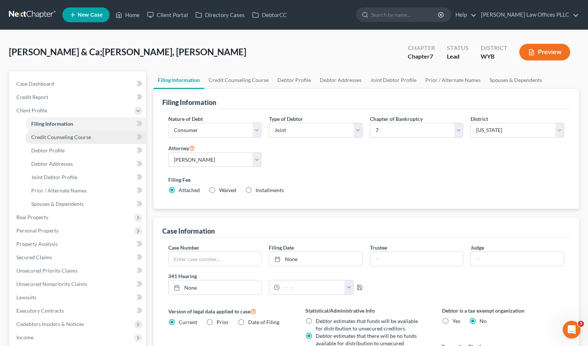
click at [73, 137] on span "Credit Counseling Course" at bounding box center [61, 137] width 60 height 6
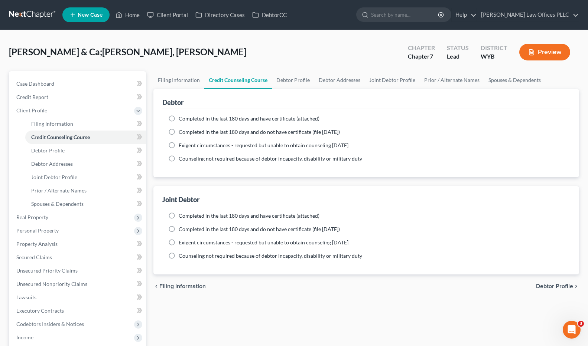
click at [576, 80] on ul "Filing Information Credit Counseling Course Debtor Profile Debtor Addresses Joi…" at bounding box center [365, 80] width 425 height 18
click at [585, 191] on div "[PERSON_NAME] & Ca;[PERSON_NAME], [PERSON_NAME] Upgraded Chapter Chapter 7 Stat…" at bounding box center [294, 252] width 588 height 445
click at [70, 268] on span "Unsecured Priority Claims" at bounding box center [46, 271] width 61 height 6
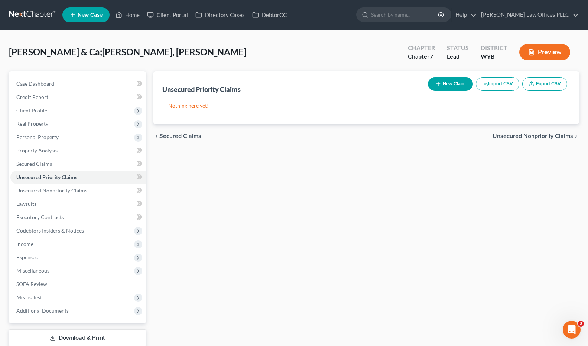
click at [447, 84] on button "New Claim" at bounding box center [450, 84] width 45 height 14
select select "2"
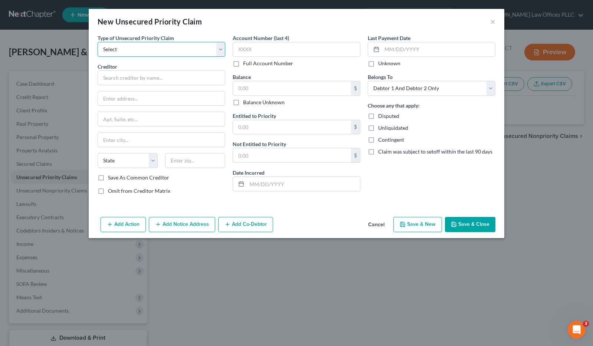
click at [125, 50] on select "Select Taxes & Other Government Units Domestic Support Obligations Extensions o…" at bounding box center [162, 49] width 128 height 15
select select "0"
click at [98, 42] on select "Select Taxes & Other Government Units Domestic Support Obligations Extensions o…" at bounding box center [162, 49] width 128 height 15
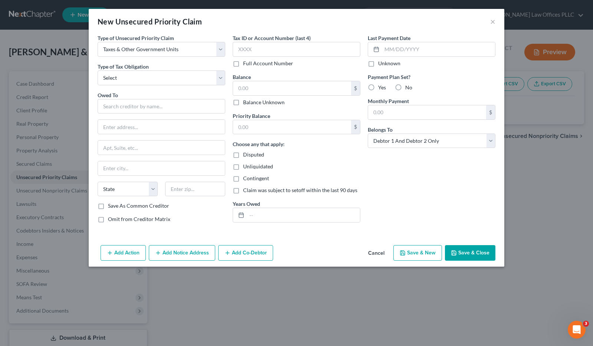
click at [340, 169] on div "Unliquidated" at bounding box center [297, 166] width 128 height 7
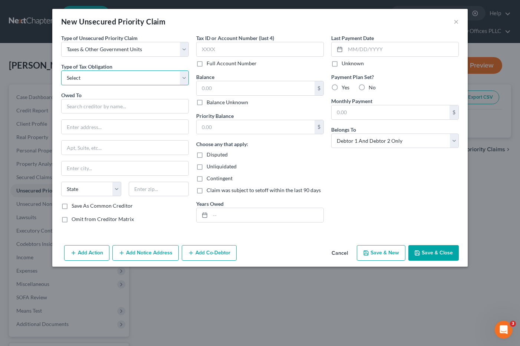
click at [85, 79] on select "Select Federal City State Franchise Tax Board Other" at bounding box center [125, 78] width 128 height 15
select select "0"
click at [61, 71] on select "Select Federal City State Franchise Tax Board Other" at bounding box center [125, 78] width 128 height 15
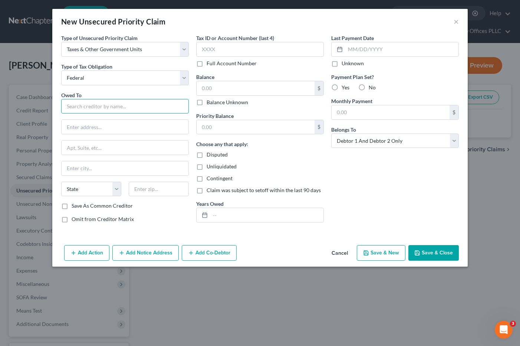
click at [77, 108] on input "text" at bounding box center [125, 106] width 128 height 15
click at [125, 105] on input "[US_STATE] Department of revenue" at bounding box center [125, 106] width 128 height 15
type input "[US_STATE] Department of Revenue"
click at [81, 126] on input "text" at bounding box center [125, 127] width 127 height 14
type input "POB 1199"
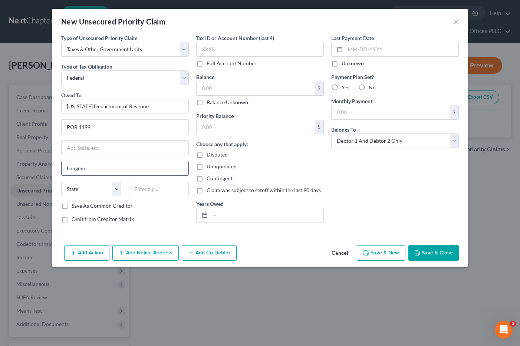
type input "Longmont"
click at [84, 188] on select "State [US_STATE] AK AR AZ CA CO CT DE DC [GEOGRAPHIC_DATA] [GEOGRAPHIC_DATA] GU…" at bounding box center [91, 189] width 60 height 15
select select "5"
click at [61, 182] on select "State [US_STATE] AK AR AZ CA CO CT DE DC [GEOGRAPHIC_DATA] [GEOGRAPHIC_DATA] GU…" at bounding box center [91, 189] width 60 height 15
type input "80502"
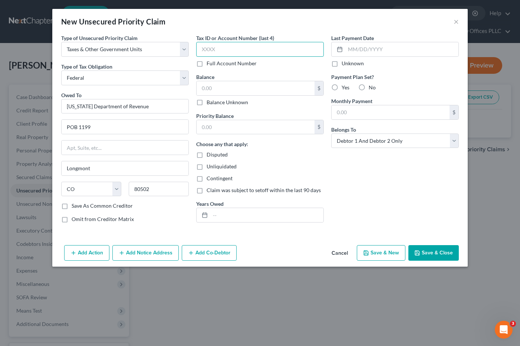
click at [215, 49] on input "text" at bounding box center [260, 49] width 128 height 15
type input "7774"
click at [203, 92] on input "text" at bounding box center [256, 88] width 118 height 14
click at [219, 88] on input "636." at bounding box center [256, 88] width 118 height 14
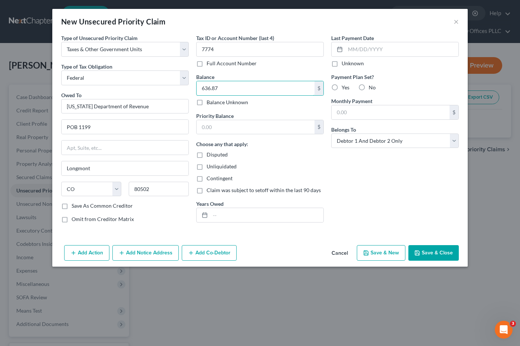
type input "636.87"
click at [145, 252] on button "Add Notice Address" at bounding box center [145, 253] width 66 height 16
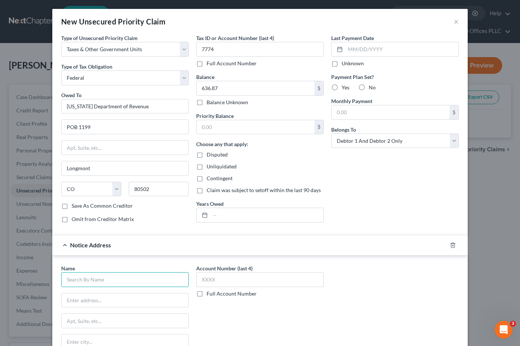
click at [86, 278] on input "text" at bounding box center [125, 279] width 128 height 15
type input "[US_STATE] Attorney general"
type input "1300 Brodway"
click at [111, 281] on input "[US_STATE] Attorney general" at bounding box center [125, 279] width 128 height 15
type input "[US_STATE] Attorney General"
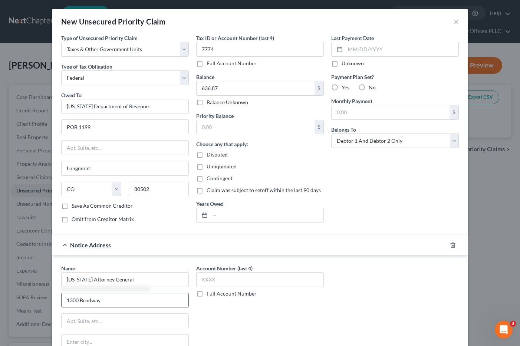
click at [86, 300] on input "1300 Brodway" at bounding box center [125, 301] width 127 height 14
type input "[STREET_ADDRESS]"
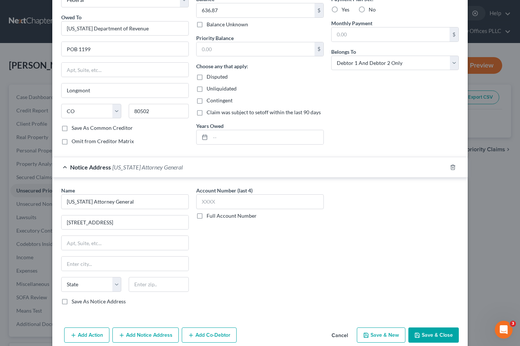
scroll to position [89, 0]
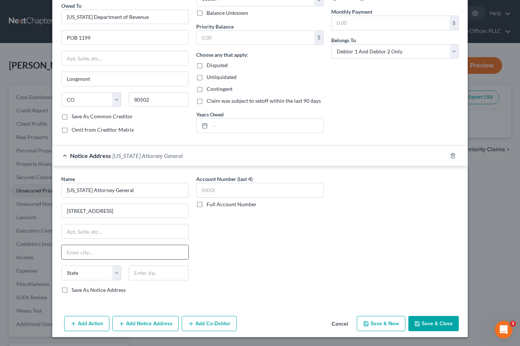
click at [84, 251] on input "text" at bounding box center [125, 252] width 127 height 14
type input "[GEOGRAPHIC_DATA]"
select select "5"
type input "80203"
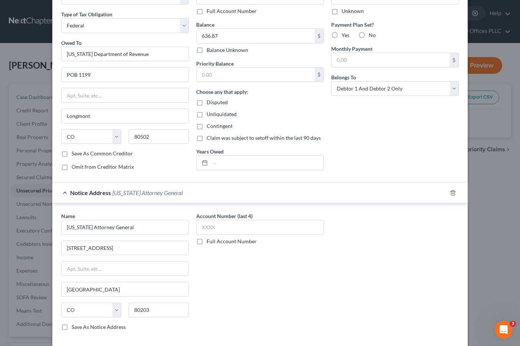
scroll to position [41, 0]
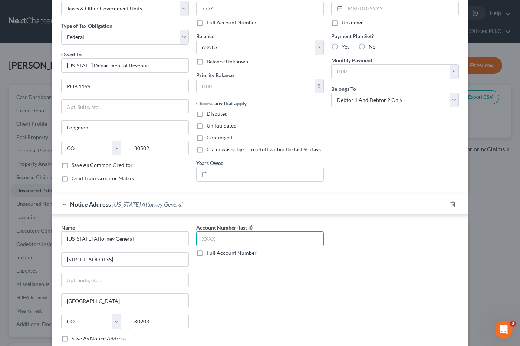
click at [206, 240] on input "text" at bounding box center [260, 239] width 128 height 15
type input "7774"
click at [369, 45] on label "No" at bounding box center [372, 46] width 7 height 7
click at [372, 45] on input "No" at bounding box center [374, 45] width 5 height 5
radio input "true"
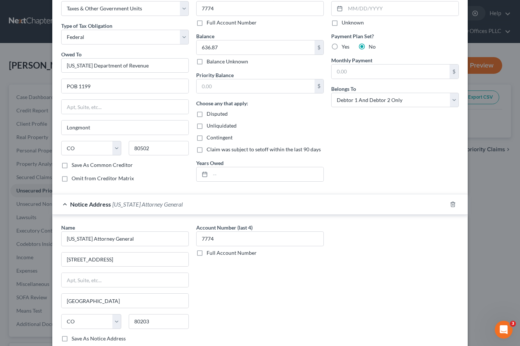
click at [212, 94] on div "Priority Balance $ Choose any that apply: Disputed Unliquidated Contingent Clai…" at bounding box center [260, 126] width 128 height 111
click at [212, 89] on input "text" at bounding box center [256, 86] width 118 height 14
type input "636.87"
click at [212, 178] on input "text" at bounding box center [266, 174] width 113 height 14
type input "2024"
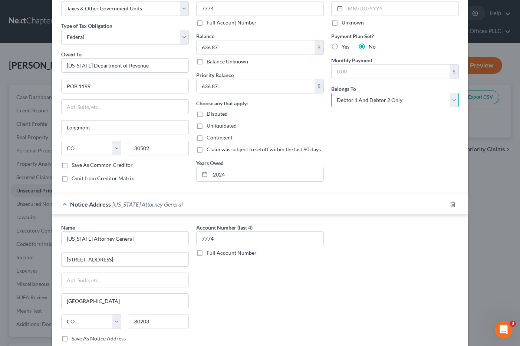
click at [452, 98] on select "Select Debtor 1 Only Debtor 2 Only Debtor 1 And Debtor 2 Only At Least One Of T…" at bounding box center [395, 100] width 128 height 15
select select "1"
click at [331, 93] on select "Select Debtor 1 Only Debtor 2 Only Debtor 1 And Debtor 2 Only At Least One Of T…" at bounding box center [395, 100] width 128 height 15
click at [237, 310] on div "Account Number (last 4) 7774 Full Account Number" at bounding box center [260, 286] width 135 height 125
click at [379, 158] on div "Last Payment Date Unknown Payment Plan Set? Yes No Monthly Payment $ Belongs To…" at bounding box center [395, 90] width 135 height 195
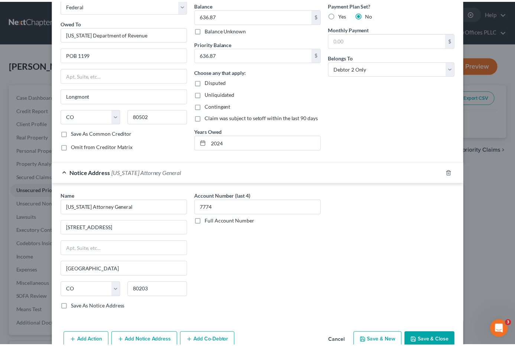
scroll to position [89, 0]
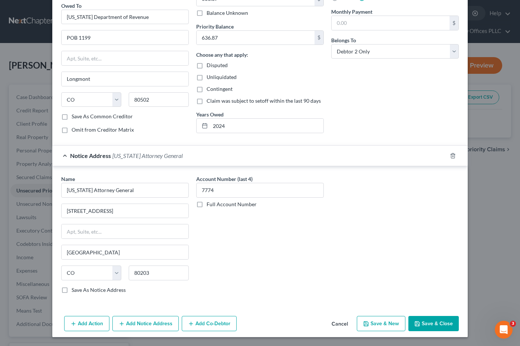
click at [427, 320] on button "Save & Close" at bounding box center [434, 324] width 50 height 16
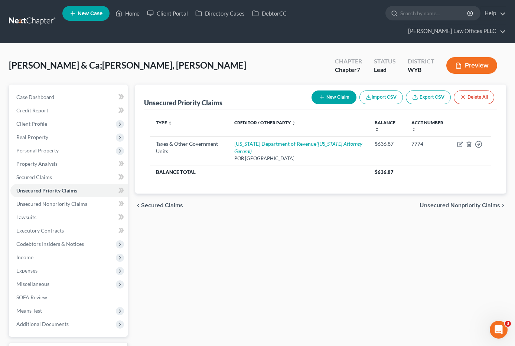
drag, startPoint x: 392, startPoint y: 273, endPoint x: 386, endPoint y: 273, distance: 6.7
click at [392, 273] on div "Unsecured Priority Claims New Claim Import CSV Export CSV Delete All Type expan…" at bounding box center [320, 232] width 378 height 295
click at [69, 201] on span "Unsecured Nonpriority Claims" at bounding box center [51, 204] width 71 height 6
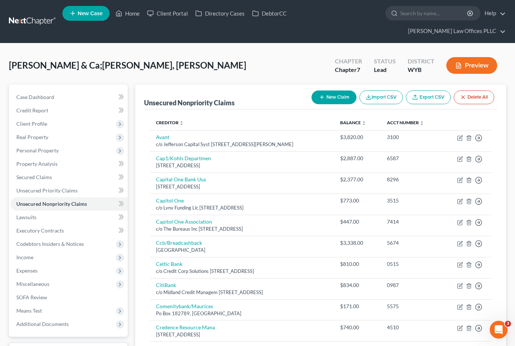
click at [333, 91] on button "New Claim" at bounding box center [333, 98] width 45 height 14
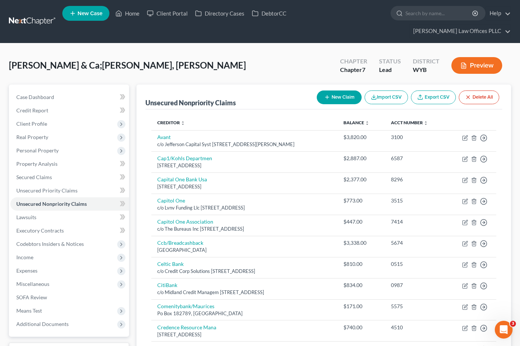
select select "2"
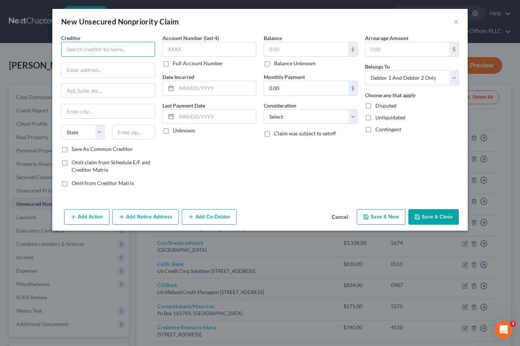
click at [71, 46] on input "text" at bounding box center [108, 49] width 94 height 15
click at [104, 49] on input "Cheyenne Skin clinic" at bounding box center [108, 49] width 94 height 15
type input "Cheyenne Skin Clinic"
click at [89, 68] on input "text" at bounding box center [108, 70] width 93 height 14
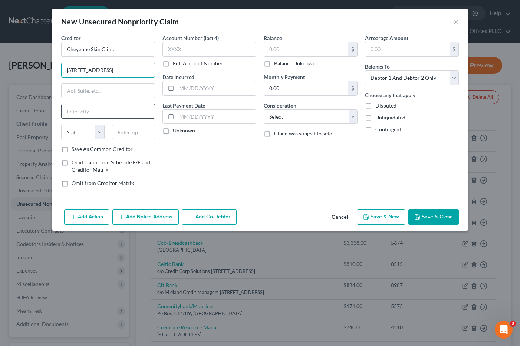
type input "[STREET_ADDRESS]"
click at [80, 111] on input "text" at bounding box center [108, 111] width 93 height 14
type input "Cheyenne"
select select "53"
click at [284, 164] on div "Balance $ Balance Unknown Balance Undetermined $ Balance Unknown Monthly Paymen…" at bounding box center [310, 113] width 101 height 159
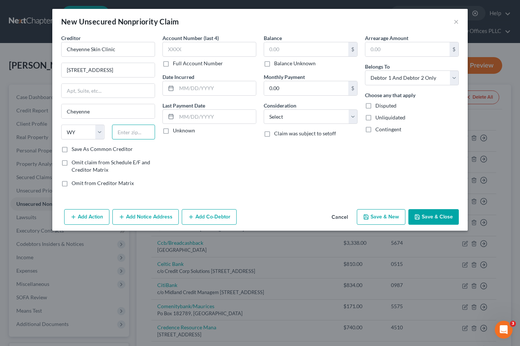
click at [137, 132] on input "text" at bounding box center [133, 132] width 43 height 15
type input "82009"
click at [283, 50] on input "text" at bounding box center [306, 49] width 84 height 14
type input "547.00"
click at [356, 116] on select "Select Cable / Satellite Services Collection Agency Credit Card Debt Debt Couns…" at bounding box center [311, 117] width 94 height 15
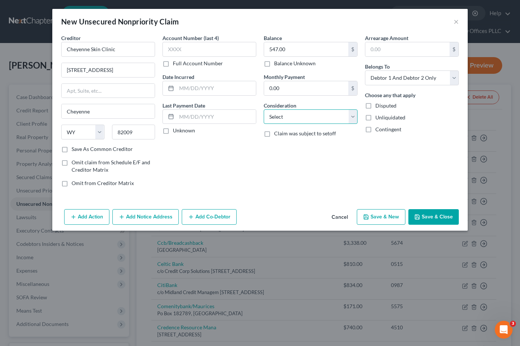
select select "9"
click at [264, 110] on select "Select Cable / Satellite Services Collection Agency Credit Card Debt Debt Couns…" at bounding box center [311, 117] width 94 height 15
drag, startPoint x: 428, startPoint y: 222, endPoint x: 343, endPoint y: 208, distance: 85.7
click at [423, 220] on button "Save & Close" at bounding box center [434, 217] width 50 height 16
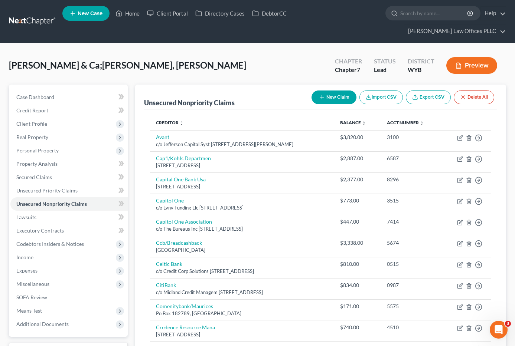
click at [267, 64] on div "[PERSON_NAME] & Ca;[PERSON_NAME], [PERSON_NAME] Chapter Chapter 7 Status Lead D…" at bounding box center [257, 68] width 497 height 32
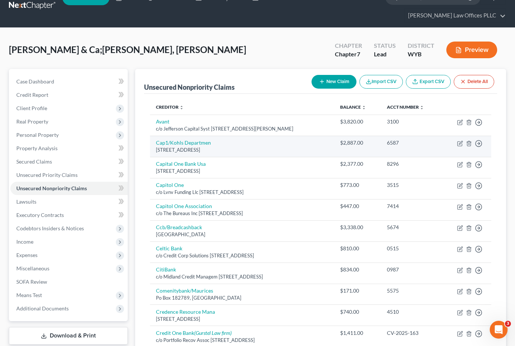
scroll to position [13, 0]
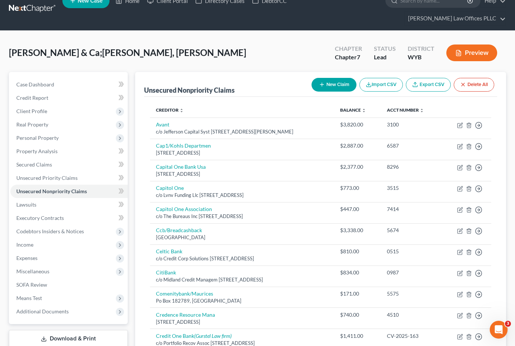
click at [337, 78] on button "New Claim" at bounding box center [333, 85] width 45 height 14
select select "2"
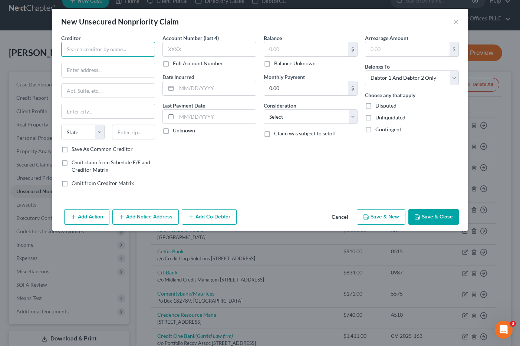
drag, startPoint x: 83, startPoint y: 51, endPoint x: 87, endPoint y: 53, distance: 4.3
click at [85, 52] on input "text" at bounding box center [108, 49] width 94 height 15
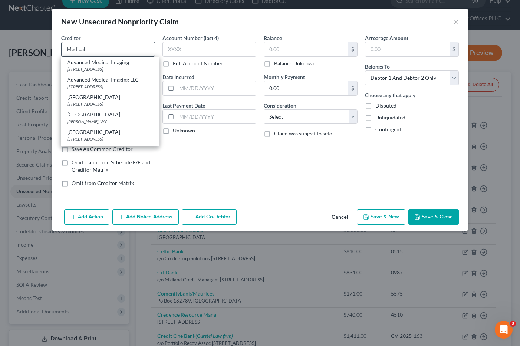
type input "Medical"
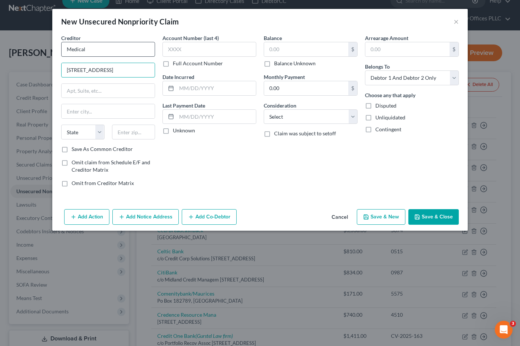
type input "[STREET_ADDRESS]"
type input "Cheyenne"
select select "53"
type input "82009"
drag, startPoint x: 90, startPoint y: 48, endPoint x: 51, endPoint y: 51, distance: 38.7
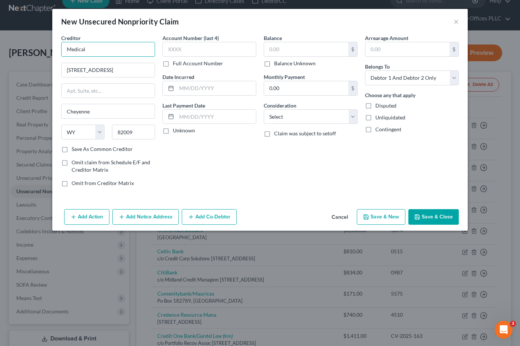
click at [51, 51] on div "New Unsecured Nonpriority Claim × Creditor * Medical [GEOGRAPHIC_DATA] # A [GEO…" at bounding box center [260, 173] width 520 height 346
click at [101, 49] on input "Frontier Oral surgery" at bounding box center [108, 49] width 94 height 15
type input "Frontier Oral Surgery"
click at [291, 46] on input "text" at bounding box center [306, 49] width 84 height 14
type input "558.00"
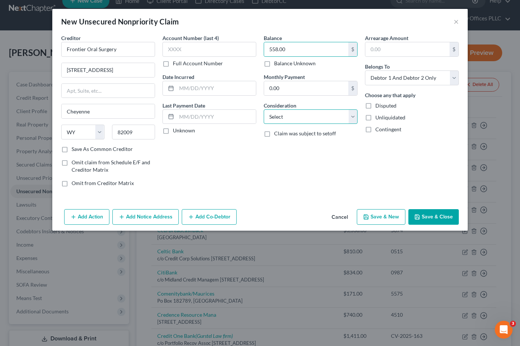
click at [353, 116] on select "Select Cable / Satellite Services Collection Agency Credit Card Debt Debt Couns…" at bounding box center [311, 117] width 94 height 15
select select "9"
click at [264, 110] on select "Select Cable / Satellite Services Collection Agency Credit Card Debt Debt Couns…" at bounding box center [311, 117] width 94 height 15
click at [445, 216] on button "Save & Close" at bounding box center [434, 217] width 50 height 16
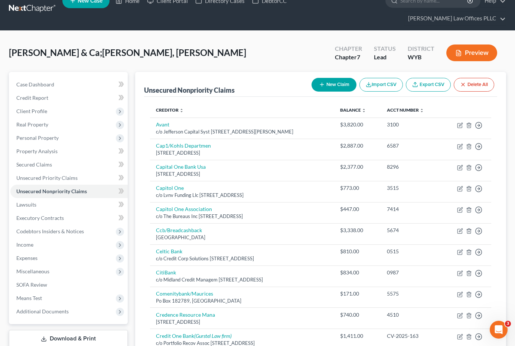
click at [298, 44] on div "[PERSON_NAME] & Ca;[PERSON_NAME], [PERSON_NAME] Chapter Chapter 7 Status Lead D…" at bounding box center [257, 56] width 497 height 32
click at [339, 78] on button "New Claim" at bounding box center [333, 85] width 45 height 14
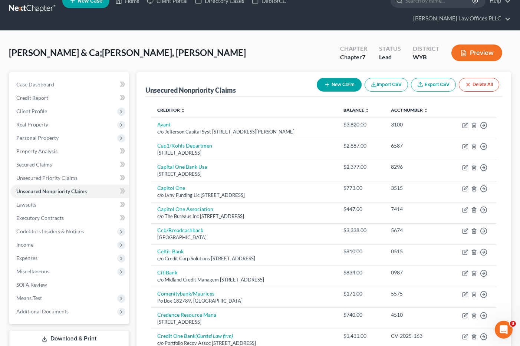
select select "2"
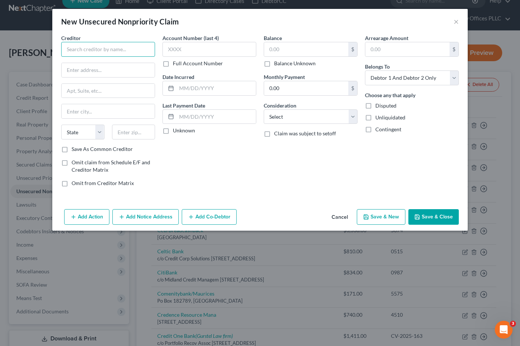
click at [69, 48] on input "text" at bounding box center [108, 49] width 94 height 15
type input "Sunlight Dental LLC"
type input "[STREET_ADDRESS][PERSON_NAME]"
type input "Cheyenne"
select select "53"
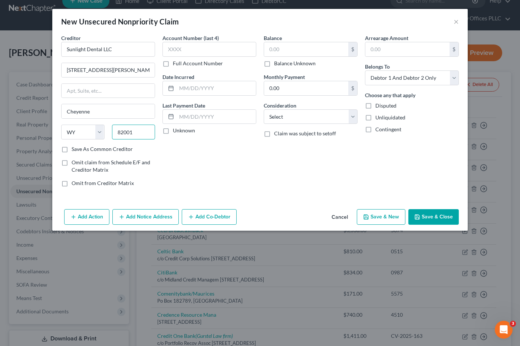
type input "82001"
click at [282, 46] on input "text" at bounding box center [306, 49] width 84 height 14
type input "1,550.00"
click at [355, 116] on select "Select Cable / Satellite Services Collection Agency Credit Card Debt Debt Couns…" at bounding box center [311, 117] width 94 height 15
select select "9"
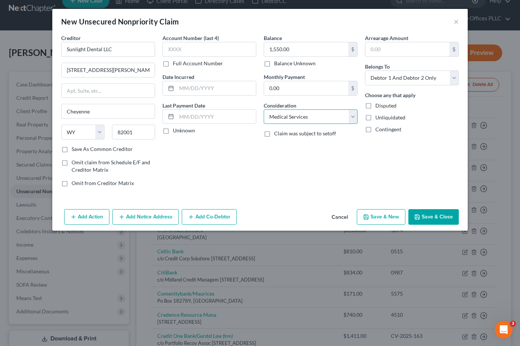
click at [264, 110] on select "Select Cable / Satellite Services Collection Agency Credit Card Debt Debt Couns…" at bounding box center [311, 117] width 94 height 15
click at [441, 215] on button "Save & Close" at bounding box center [434, 217] width 50 height 16
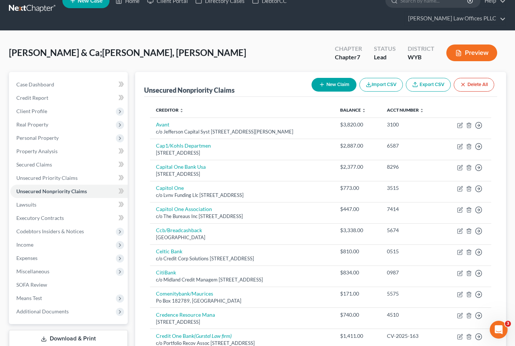
click at [285, 40] on div "[PERSON_NAME] & Ca;[PERSON_NAME], [PERSON_NAME] Chapter Chapter 7 Status Lead D…" at bounding box center [257, 56] width 497 height 32
click at [331, 78] on button "New Claim" at bounding box center [333, 85] width 45 height 14
select select "2"
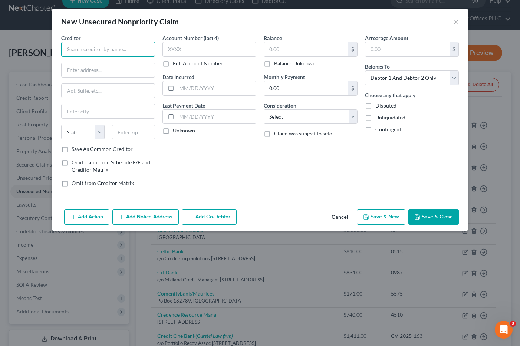
click at [76, 48] on input "text" at bounding box center [108, 49] width 94 height 15
type input "Cheyenne Regional"
click at [272, 52] on input "text" at bounding box center [306, 49] width 84 height 14
type input "3,000.00"
drag, startPoint x: 282, startPoint y: 161, endPoint x: 137, endPoint y: 52, distance: 181.4
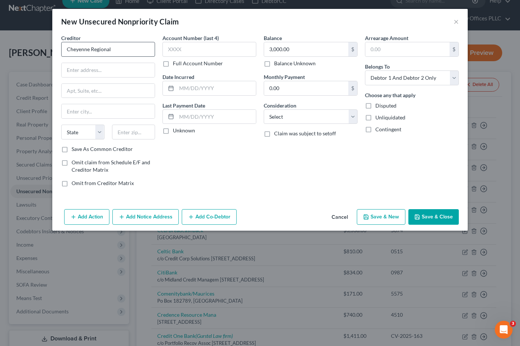
click at [276, 154] on div "Balance 3,000.00 $ Balance Unknown Balance Undetermined 3,000.00 $ Balance Unkn…" at bounding box center [310, 113] width 101 height 159
click at [82, 71] on input "text" at bounding box center [108, 70] width 93 height 14
type input "attn: Billing Office"
type input "POB 20470"
type input "Cheyenne"
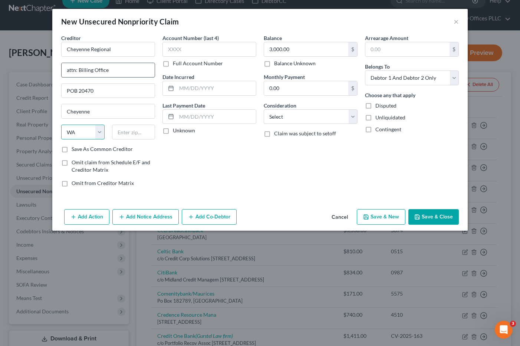
select select "53"
type input "82003"
click at [353, 116] on select "Select Cable / Satellite Services Collection Agency Credit Card Debt Debt Couns…" at bounding box center [311, 117] width 94 height 15
select select "9"
click at [264, 110] on select "Select Cable / Satellite Services Collection Agency Credit Card Debt Debt Couns…" at bounding box center [311, 117] width 94 height 15
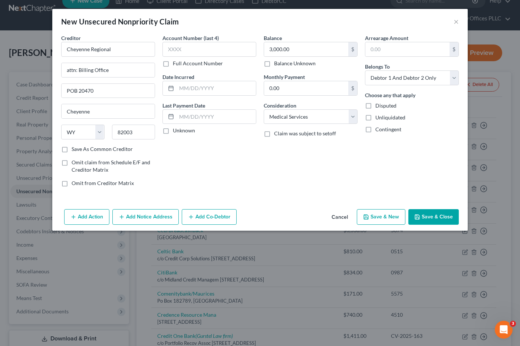
click at [439, 213] on button "Save & Close" at bounding box center [434, 217] width 50 height 16
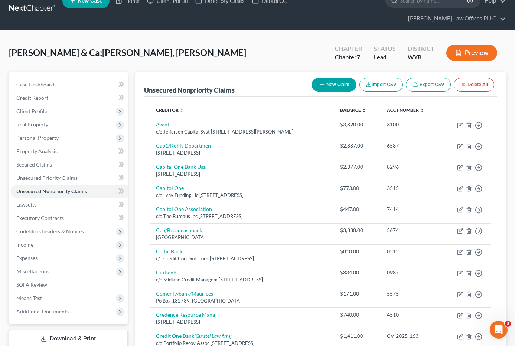
click at [337, 78] on button "New Claim" at bounding box center [333, 85] width 45 height 14
select select "2"
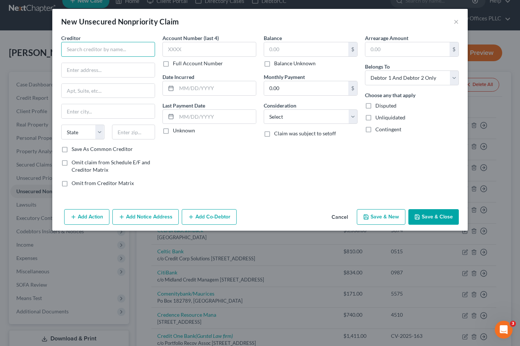
click at [85, 49] on input "text" at bounding box center [108, 49] width 94 height 15
type input "[GEOGRAPHIC_DATA]"
drag, startPoint x: 235, startPoint y: 179, endPoint x: 199, endPoint y: 113, distance: 74.2
click at [232, 170] on div "Account Number (last 4) Full Account Number Date Incurred Last Payment Date Unk…" at bounding box center [209, 113] width 101 height 159
click at [137, 48] on input "[GEOGRAPHIC_DATA]" at bounding box center [108, 49] width 94 height 15
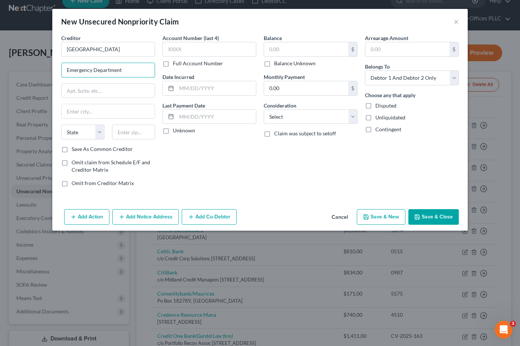
type input "Emergency Department"
drag, startPoint x: 243, startPoint y: 179, endPoint x: 140, endPoint y: 106, distance: 126.5
click at [236, 173] on div "Account Number (last 4) Full Account Number Date Incurred Last Payment Date Unk…" at bounding box center [209, 113] width 101 height 159
click at [75, 91] on input "text" at bounding box center [108, 91] width 93 height 14
type input "POB 20470"
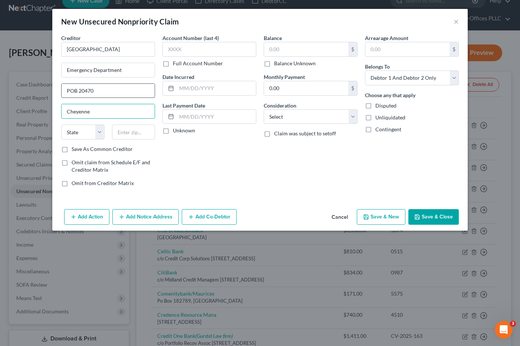
type input "Cheyenne"
select select "53"
type input "82003"
click at [280, 48] on input "text" at bounding box center [306, 49] width 84 height 14
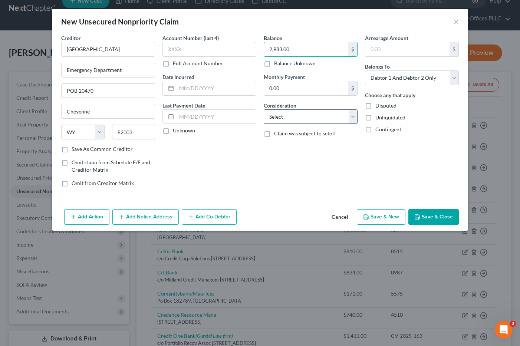
type input "2,983.00"
click at [354, 117] on select "Select Cable / Satellite Services Collection Agency Credit Card Debt Debt Couns…" at bounding box center [311, 117] width 94 height 15
select select "9"
click at [264, 110] on select "Select Cable / Satellite Services Collection Agency Credit Card Debt Debt Couns…" at bounding box center [311, 117] width 94 height 15
click at [433, 212] on button "Save & Close" at bounding box center [434, 217] width 50 height 16
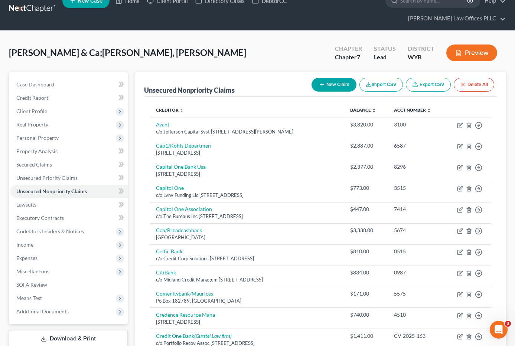
click at [285, 76] on div "Unsecured Nonpriority Claims New Claim Import CSV Export CSV Delete All" at bounding box center [320, 84] width 353 height 25
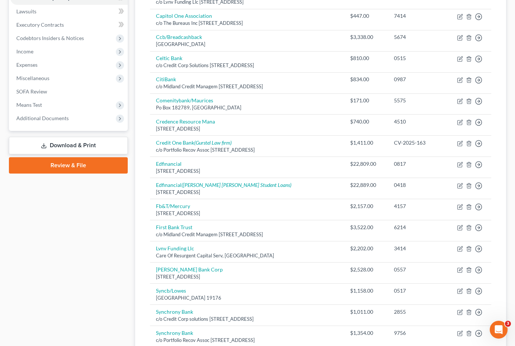
scroll to position [212, 0]
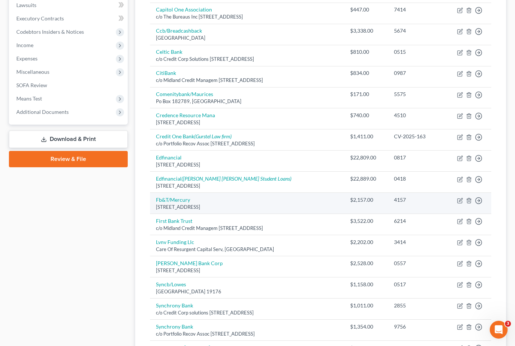
drag, startPoint x: 295, startPoint y: 195, endPoint x: 291, endPoint y: 189, distance: 6.5
click at [295, 204] on div "[STREET_ADDRESS]" at bounding box center [247, 207] width 182 height 7
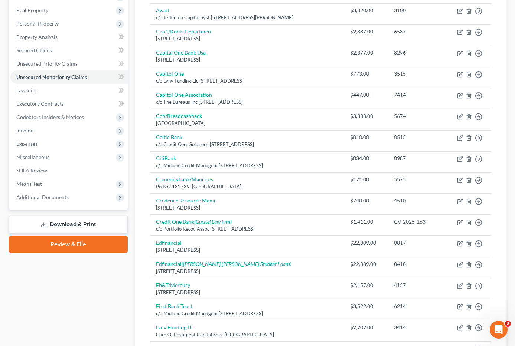
scroll to position [122, 0]
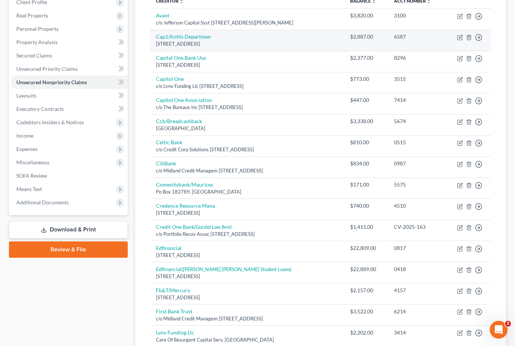
click at [323, 40] on div "[STREET_ADDRESS]" at bounding box center [247, 43] width 182 height 7
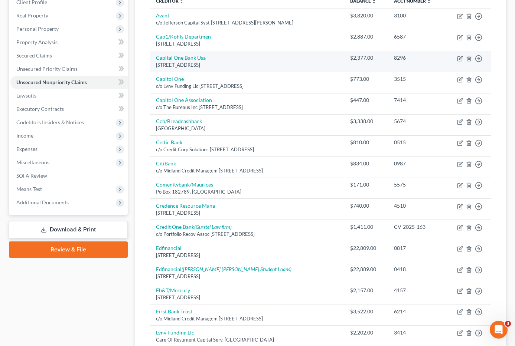
click at [296, 62] on div "[STREET_ADDRESS]" at bounding box center [247, 65] width 182 height 7
click at [461, 56] on icon "button" at bounding box center [460, 59] width 6 height 6
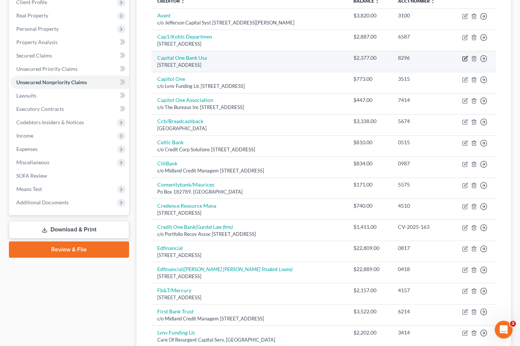
select select "46"
select select "2"
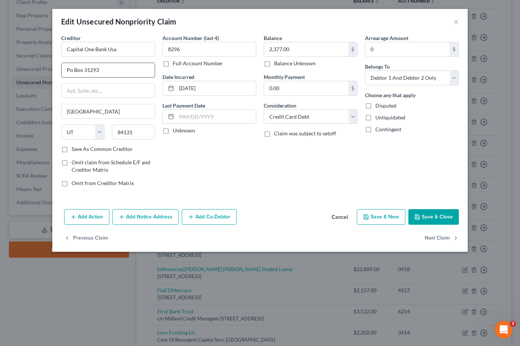
drag, startPoint x: 108, startPoint y: 70, endPoint x: 64, endPoint y: 69, distance: 44.6
click at [62, 69] on input "Po Box 31293" at bounding box center [108, 70] width 93 height 14
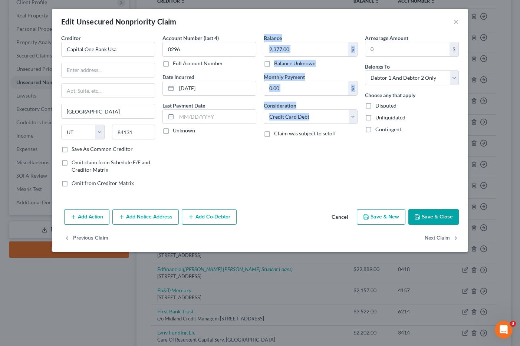
drag, startPoint x: 260, startPoint y: 173, endPoint x: 209, endPoint y: 128, distance: 68.1
click at [262, 171] on div "Creditor * Capital One Bank Usa [GEOGRAPHIC_DATA] [US_STATE][GEOGRAPHIC_DATA] […" at bounding box center [260, 113] width 405 height 159
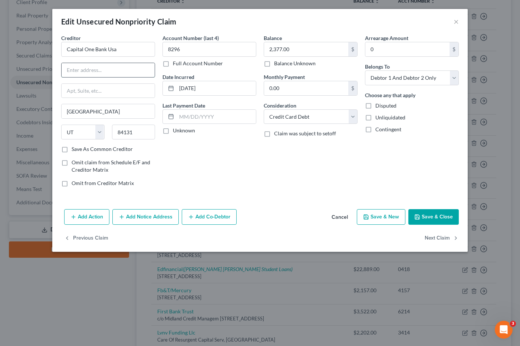
click at [71, 69] on input "text" at bounding box center [108, 70] width 93 height 14
drag, startPoint x: 236, startPoint y: 175, endPoint x: 192, endPoint y: 128, distance: 64.6
click at [234, 168] on div "Account Number (last 4) 8296 Full Account Number Date Incurred [DATE] Last Paym…" at bounding box center [209, 113] width 101 height 159
click at [105, 70] on input "c/o Financail" at bounding box center [108, 70] width 93 height 14
drag, startPoint x: 72, startPoint y: 76, endPoint x: 81, endPoint y: 73, distance: 9.3
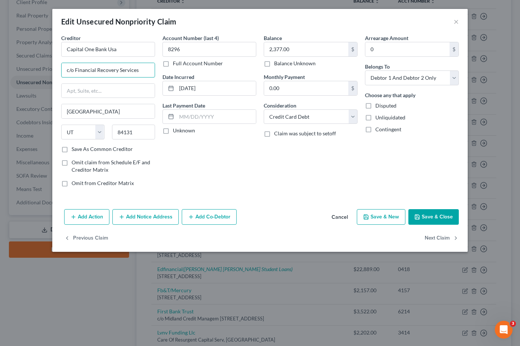
type input "c/o Financial Recovery Services"
drag, startPoint x: 206, startPoint y: 167, endPoint x: 169, endPoint y: 127, distance: 55.2
click at [201, 157] on div "Account Number (last 4) 8296 Full Account Number Date Incurred [DATE] Last Paym…" at bounding box center [209, 113] width 101 height 159
click at [71, 91] on input "text" at bounding box center [108, 91] width 93 height 14
type input "POB 21405"
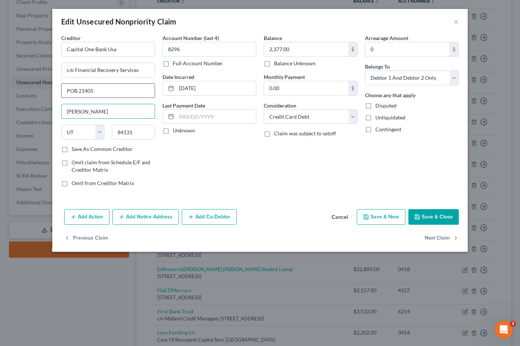
type input "[PERSON_NAME]"
select select "24"
type input "55121"
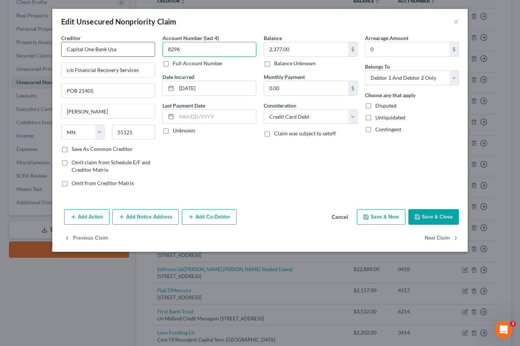
type input "Saint [PERSON_NAME]"
drag, startPoint x: 181, startPoint y: 50, endPoint x: 150, endPoint y: 53, distance: 30.6
click at [150, 53] on div "Creditor * Capital One Bank Usa c/o Financial Recovery Services POB [GEOGRAPHIC…" at bounding box center [260, 113] width 405 height 159
type input "6587"
drag, startPoint x: 440, startPoint y: 220, endPoint x: 393, endPoint y: 205, distance: 48.8
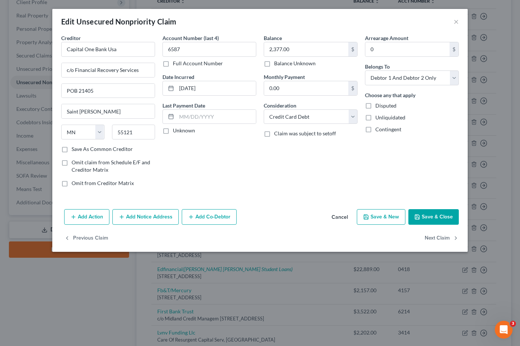
click at [439, 219] on button "Save & Close" at bounding box center [434, 217] width 50 height 16
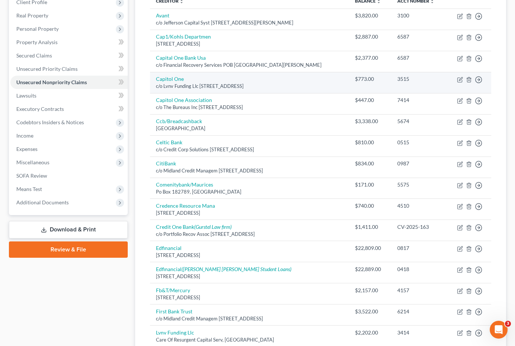
click at [309, 83] on div "c/o Lvnv Funding Llc [STREET_ADDRESS]" at bounding box center [249, 86] width 187 height 7
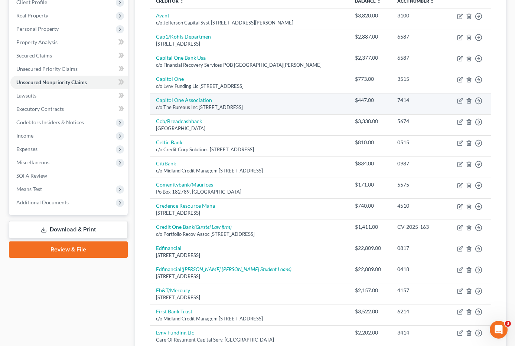
click at [271, 93] on td "Capitol One Association c/o The Bureaus Inc [STREET_ADDRESS]" at bounding box center [249, 103] width 199 height 21
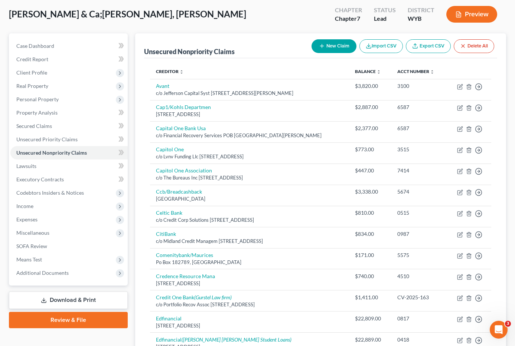
scroll to position [48, 0]
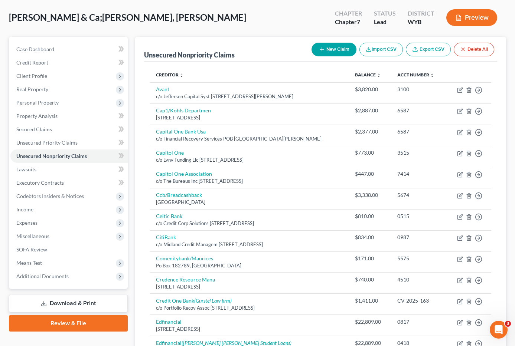
click at [249, 15] on div "[PERSON_NAME] & Ca;[PERSON_NAME], [PERSON_NAME] Chapter Chapter 7 Status Lead D…" at bounding box center [257, 20] width 497 height 32
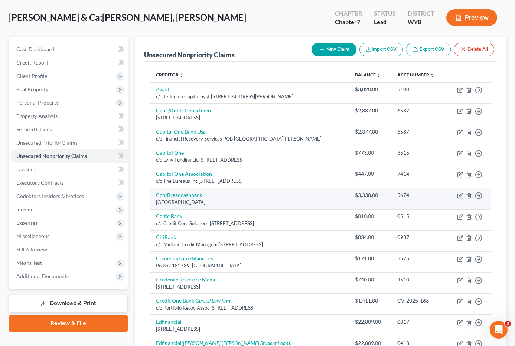
click at [261, 199] on div "[GEOGRAPHIC_DATA]" at bounding box center [249, 202] width 187 height 7
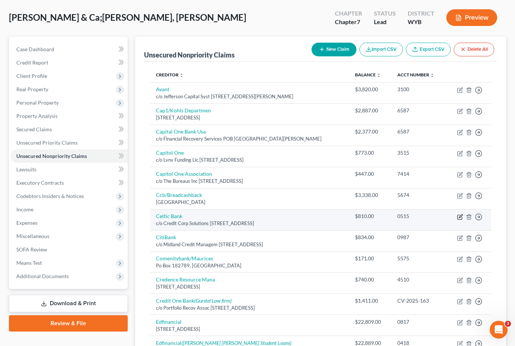
click at [461, 215] on icon "button" at bounding box center [460, 216] width 3 height 3
select select "46"
select select "1"
select select "2"
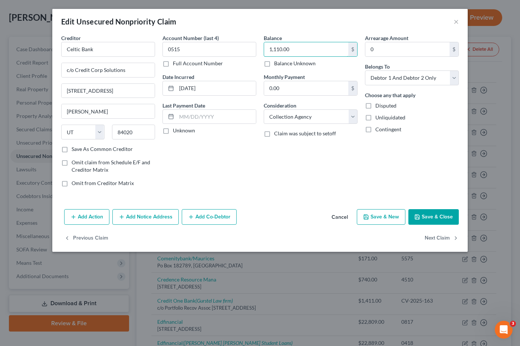
type input "1,110.00"
drag, startPoint x: 266, startPoint y: 181, endPoint x: 272, endPoint y: 183, distance: 6.2
click at [272, 182] on div "Balance 1,110.00 $ Balance Unknown Balance Undetermined 1,110.00 $ Balance Unkn…" at bounding box center [310, 113] width 101 height 159
drag, startPoint x: 446, startPoint y: 217, endPoint x: 409, endPoint y: 196, distance: 42.4
click at [445, 217] on button "Save & Close" at bounding box center [434, 217] width 50 height 16
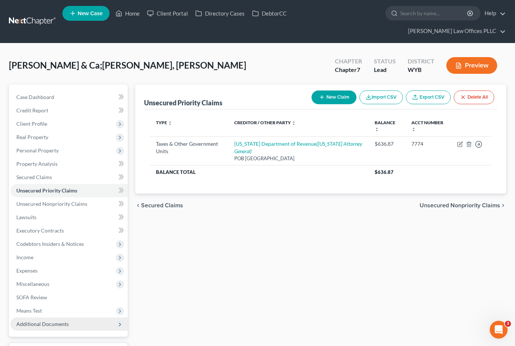
click at [70, 318] on span "Additional Documents" at bounding box center [68, 324] width 117 height 13
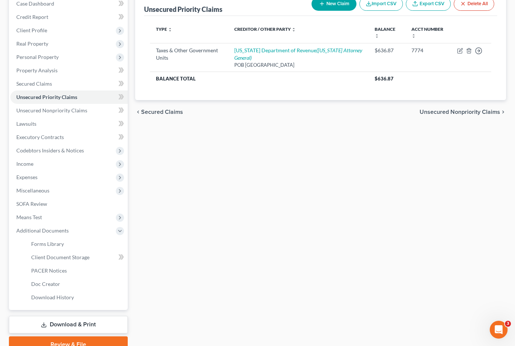
scroll to position [95, 0]
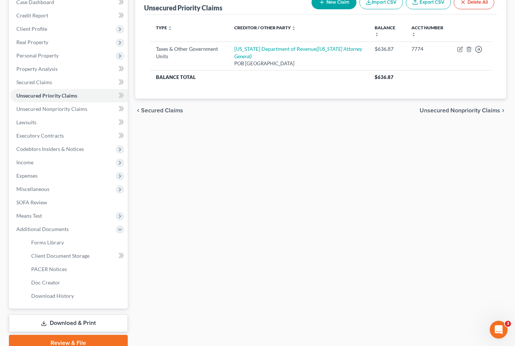
click at [90, 315] on link "Download & Print" at bounding box center [68, 323] width 119 height 17
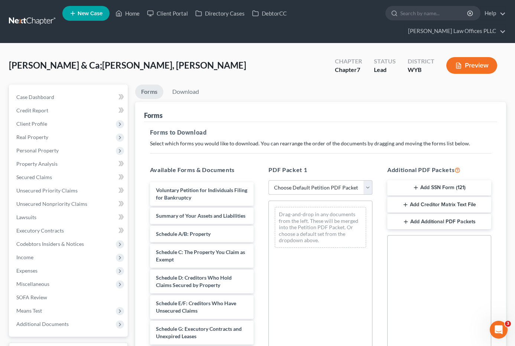
click at [369, 180] on select "Choose Default Petition PDF Packet Complete Bankruptcy Petition (all forms and …" at bounding box center [320, 187] width 104 height 15
select select "4"
click at [268, 180] on select "Choose Default Petition PDF Packet Complete Bankruptcy Petition (all forms and …" at bounding box center [320, 187] width 104 height 15
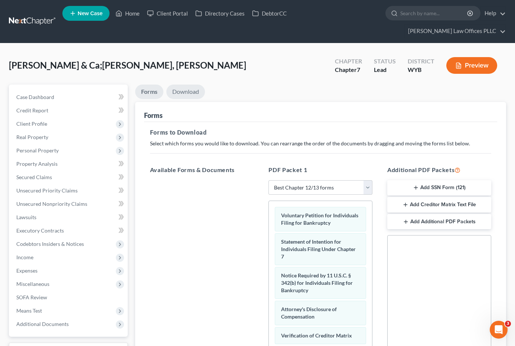
drag, startPoint x: 192, startPoint y: 76, endPoint x: 200, endPoint y: 76, distance: 7.8
click at [193, 85] on link "Download" at bounding box center [185, 92] width 39 height 14
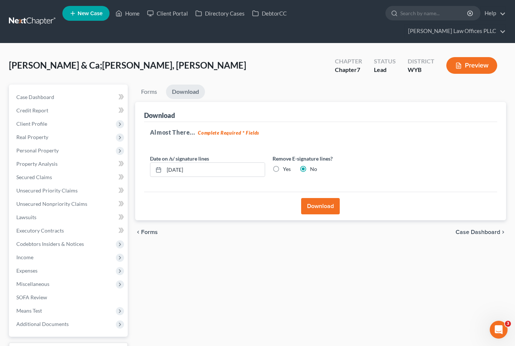
click at [322, 198] on button "Download" at bounding box center [320, 206] width 39 height 16
